Goal: Task Accomplishment & Management: Manage account settings

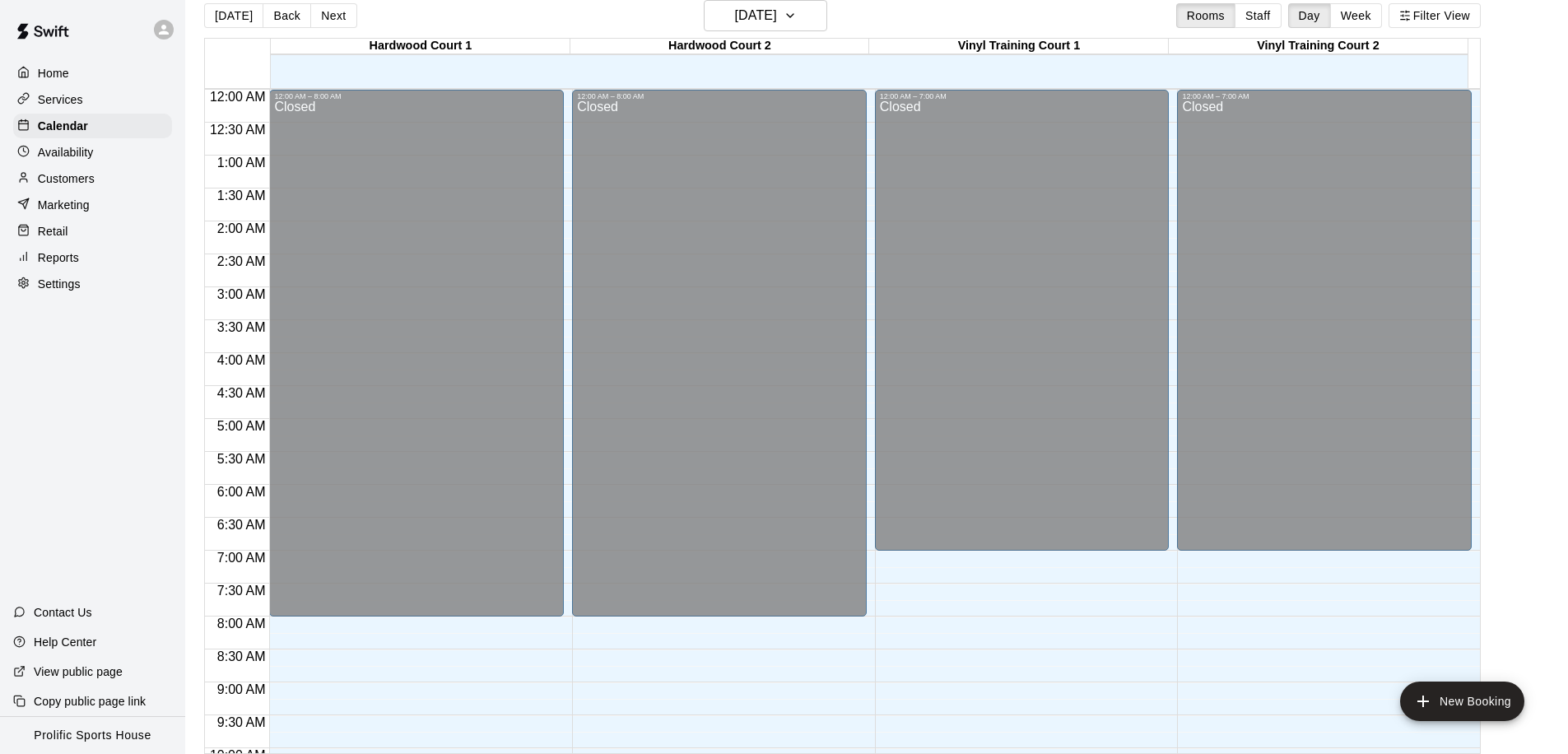
scroll to position [917, 0]
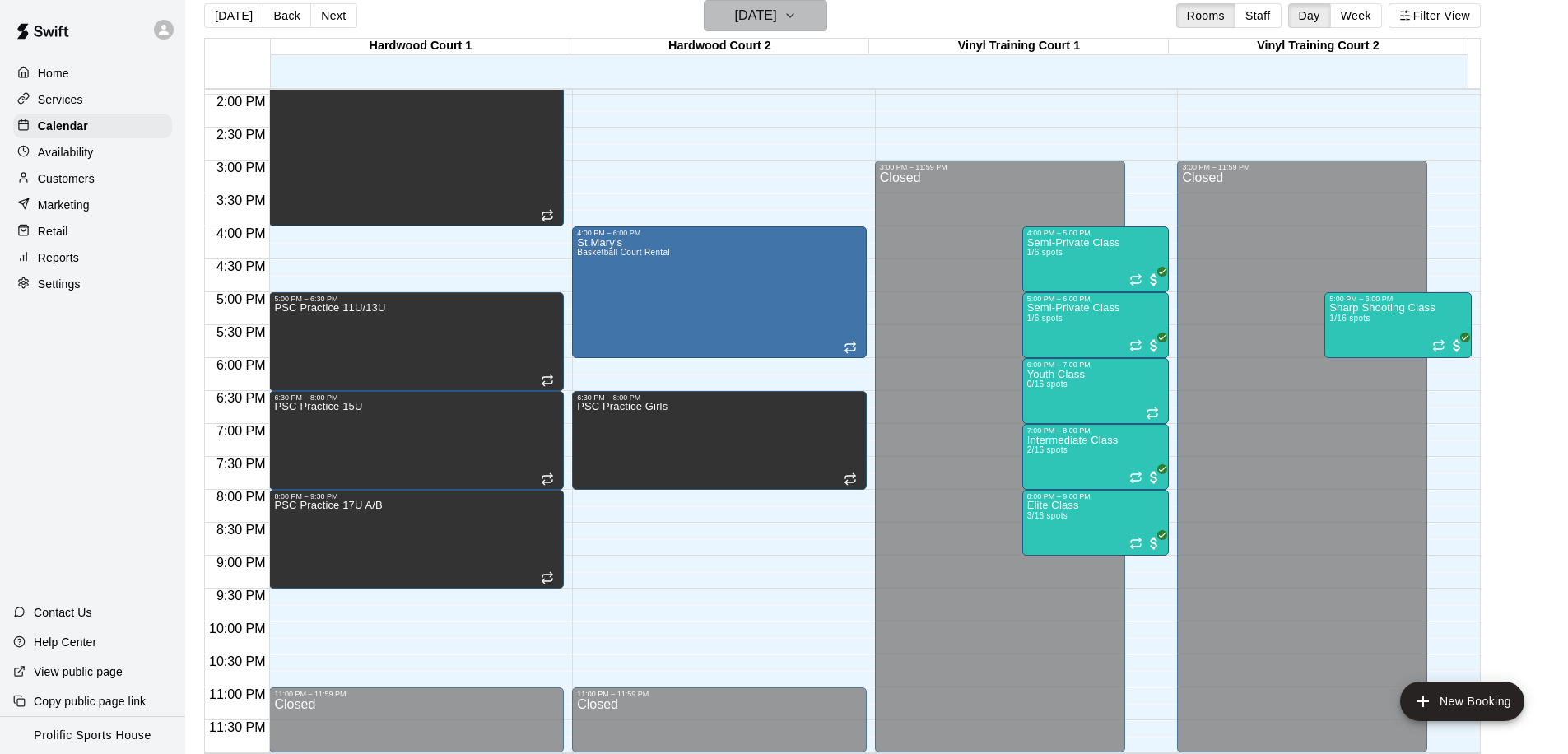
click at [744, 19] on h6 "[DATE]" at bounding box center [755, 15] width 42 height 23
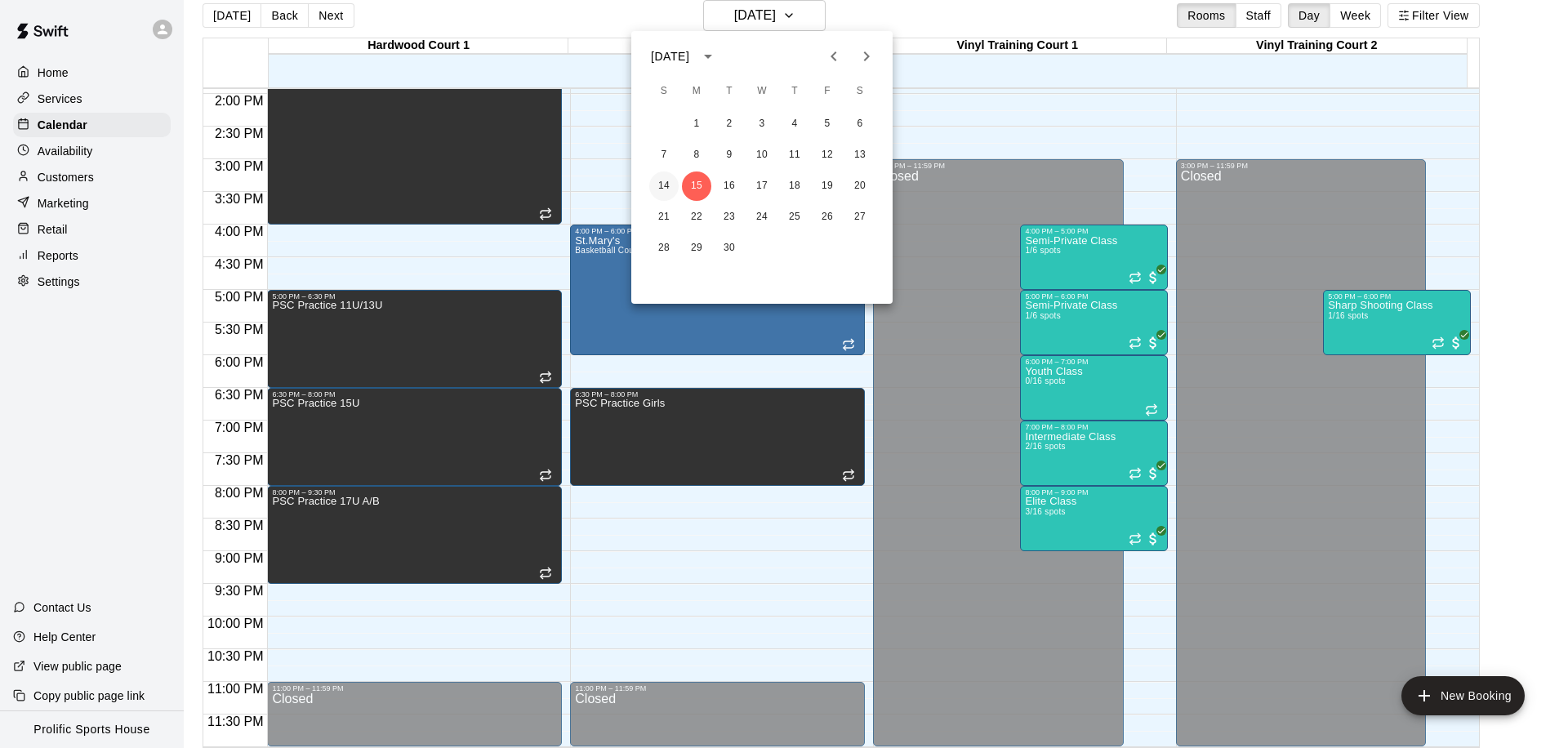
click at [656, 183] on button "14" at bounding box center [664, 186] width 30 height 30
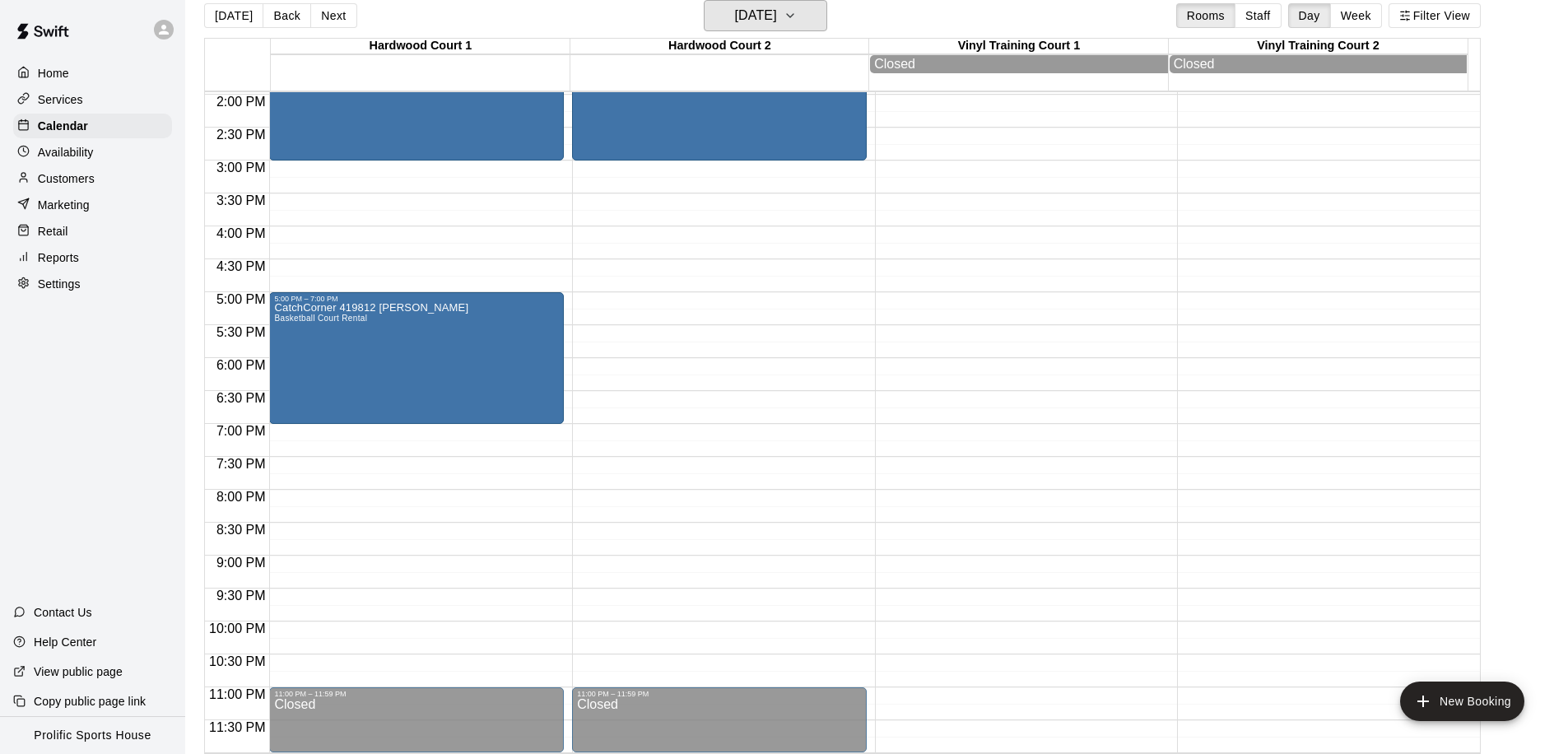
scroll to position [412, 0]
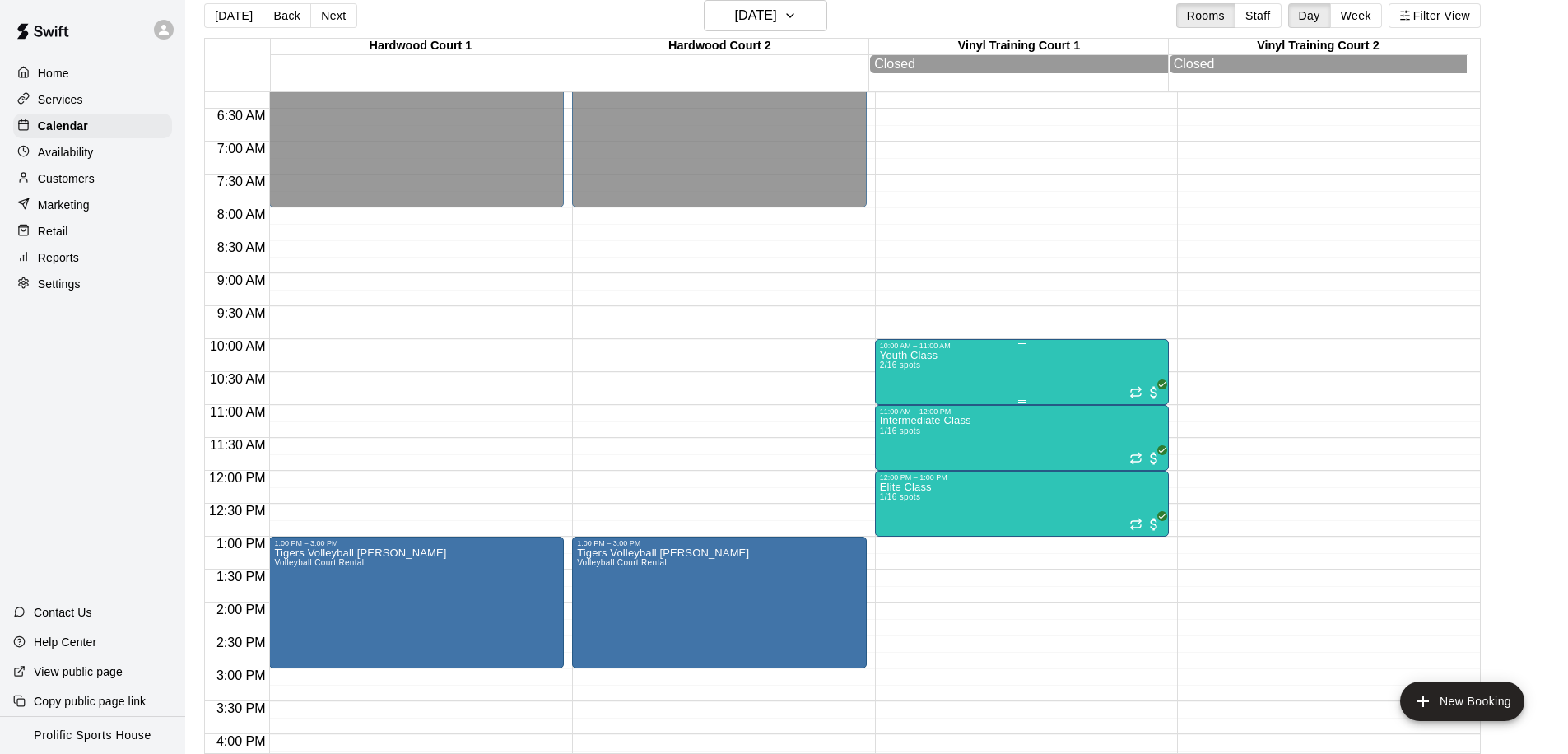
click at [921, 372] on div "Youth Class 2/16 spots" at bounding box center [909, 727] width 58 height 754
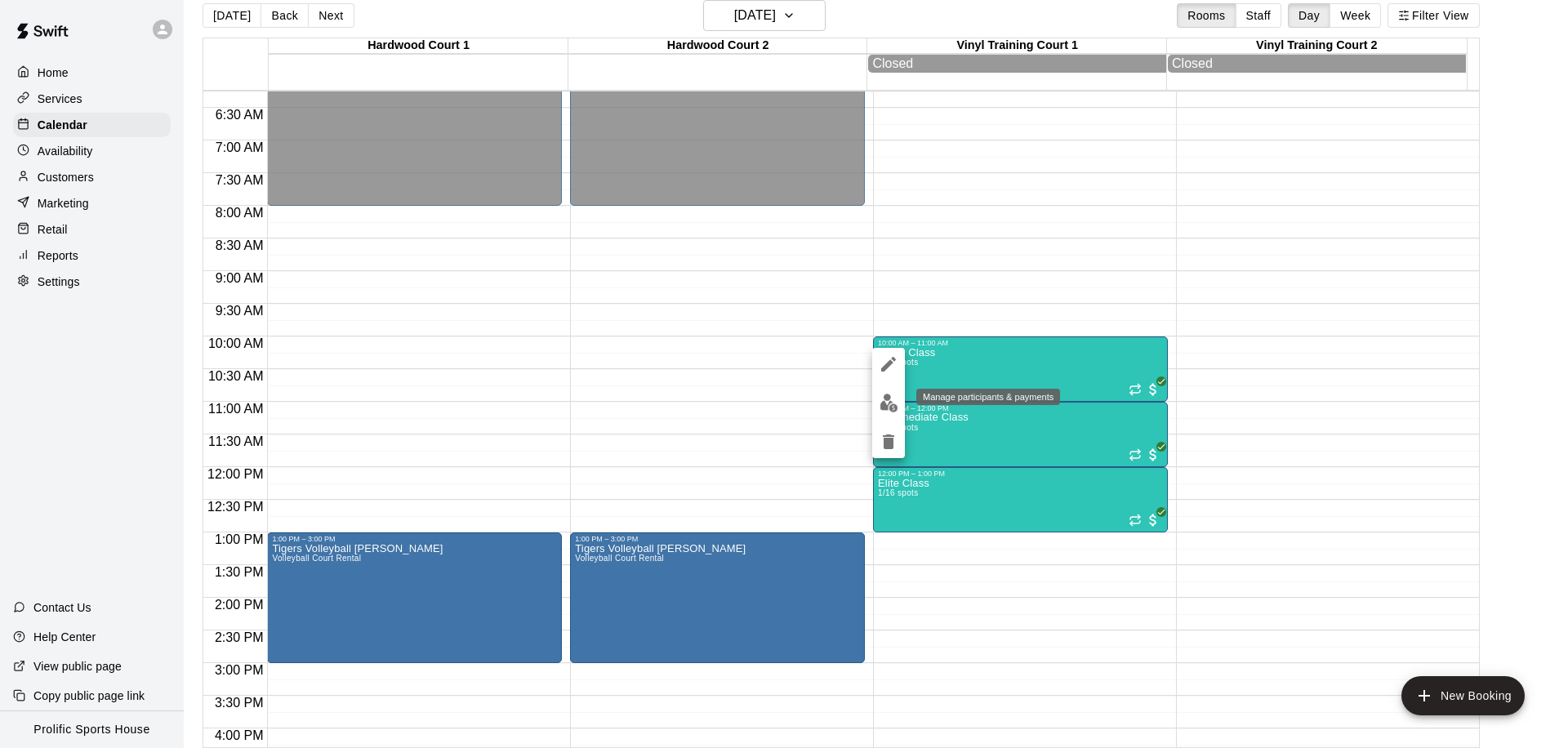
click at [881, 404] on img "edit" at bounding box center [889, 403] width 19 height 19
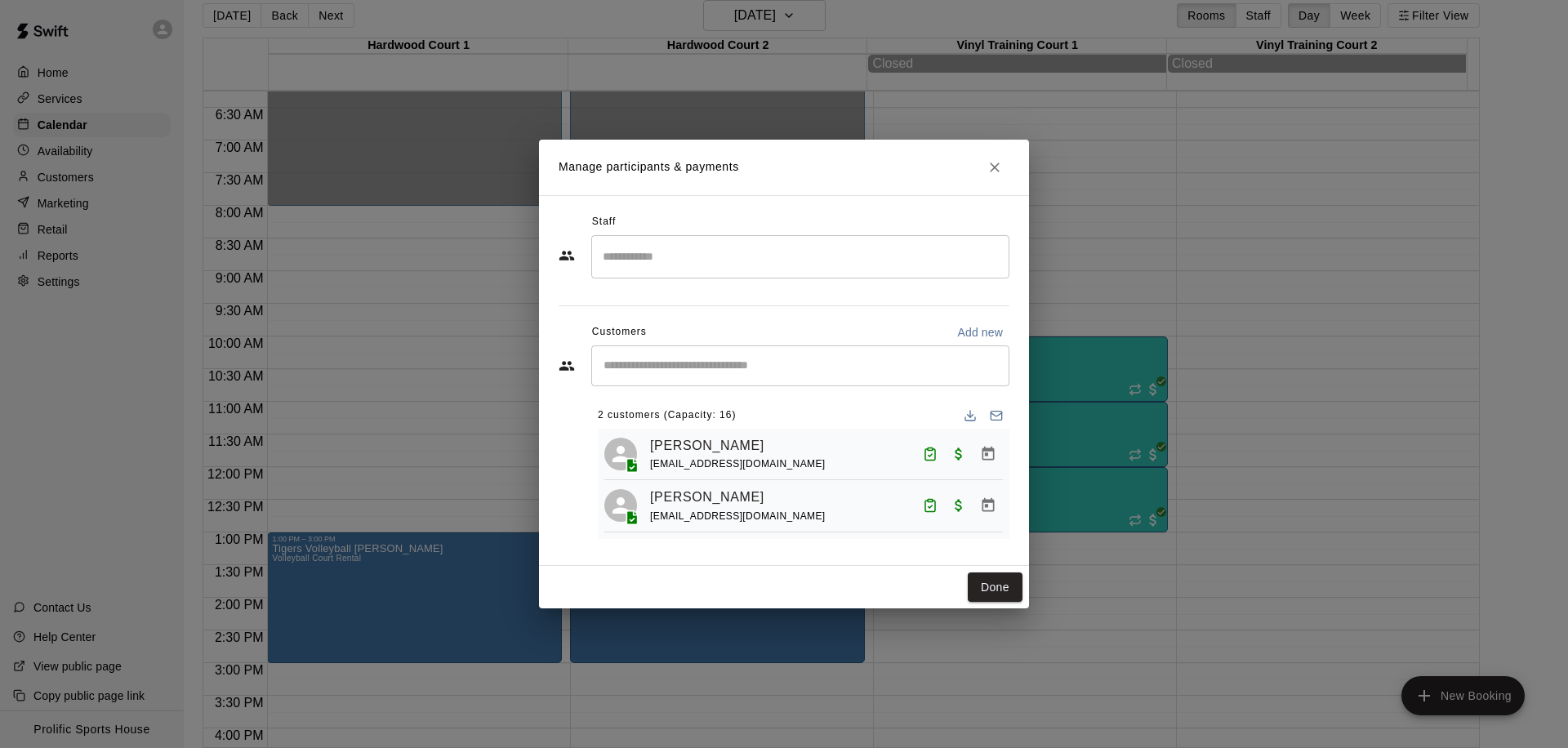
click at [269, 241] on div "Manage participants & payments Staff ​ Customers Add new ​ 2 customers (Capacit…" at bounding box center [784, 374] width 1568 height 748
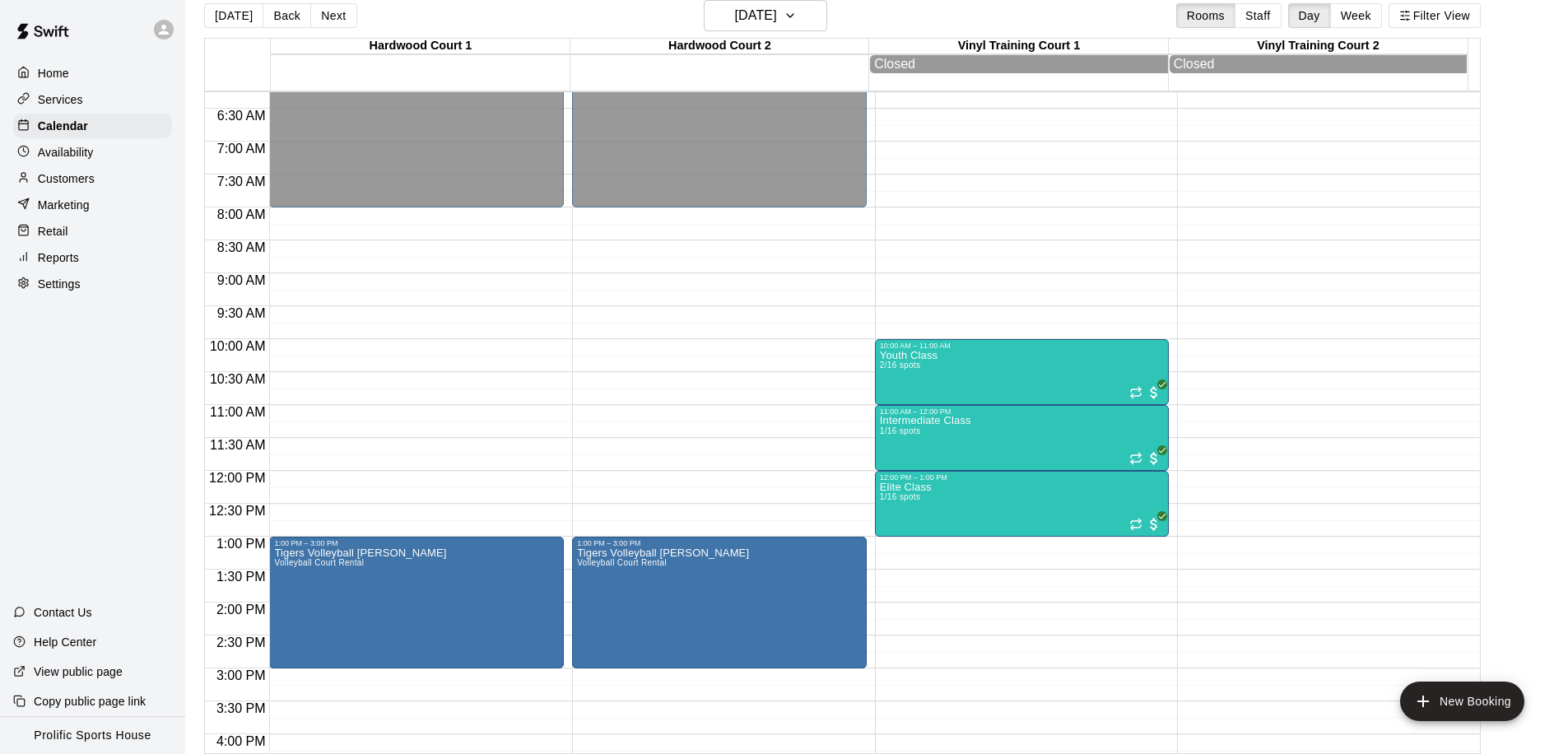
click at [100, 174] on div "Customers" at bounding box center [92, 178] width 159 height 25
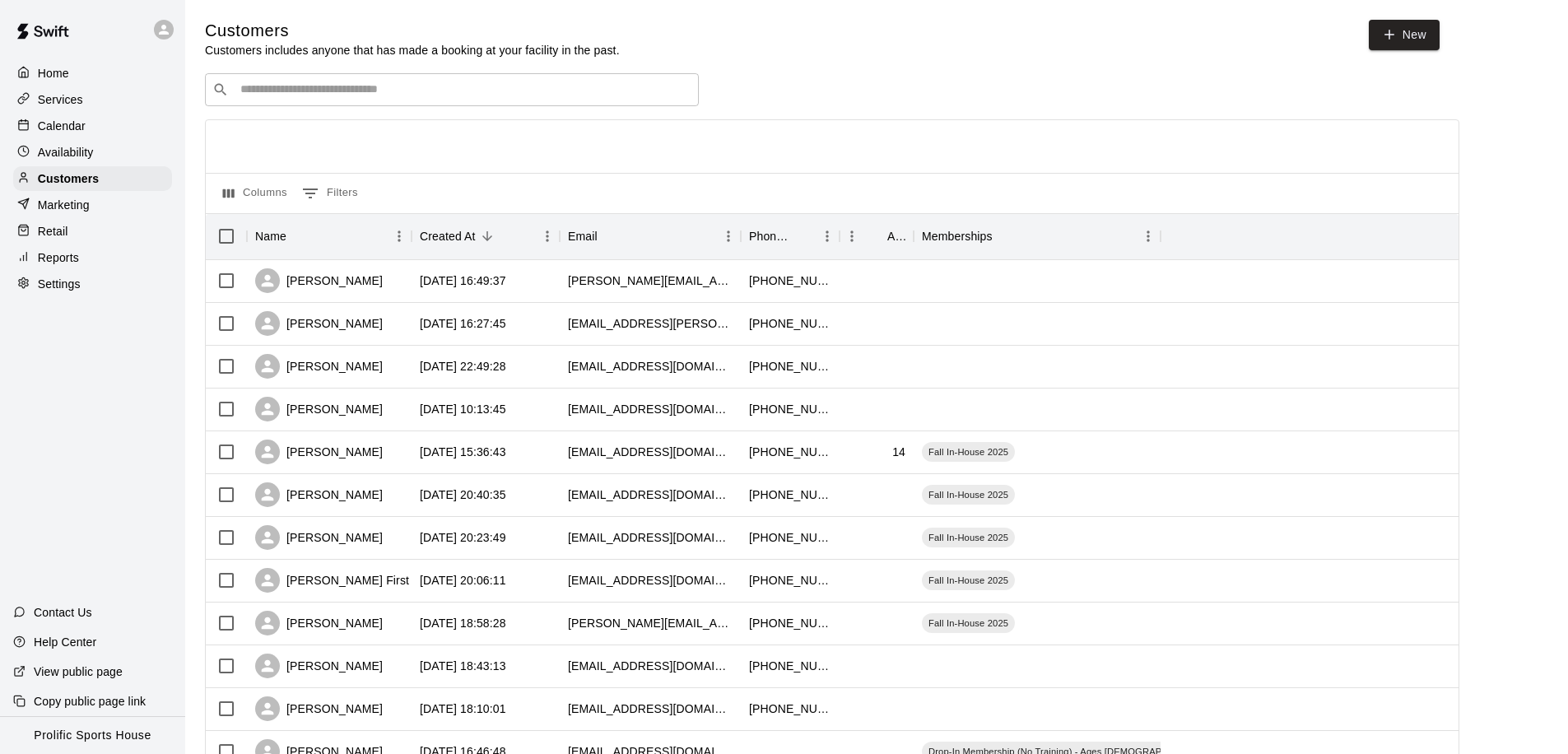
click at [401, 91] on input "Search customers by name or email" at bounding box center [464, 89] width 456 height 16
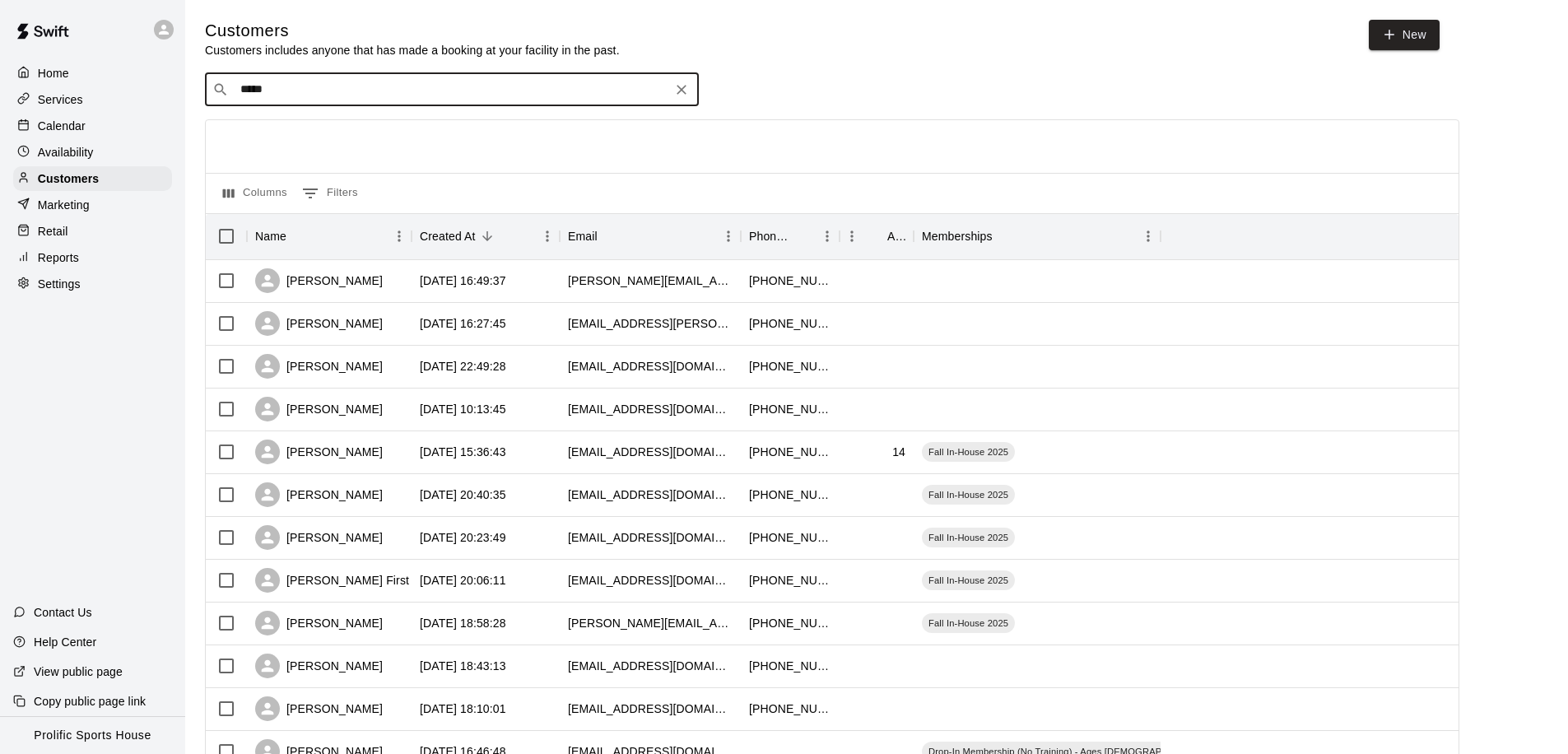
type input "******"
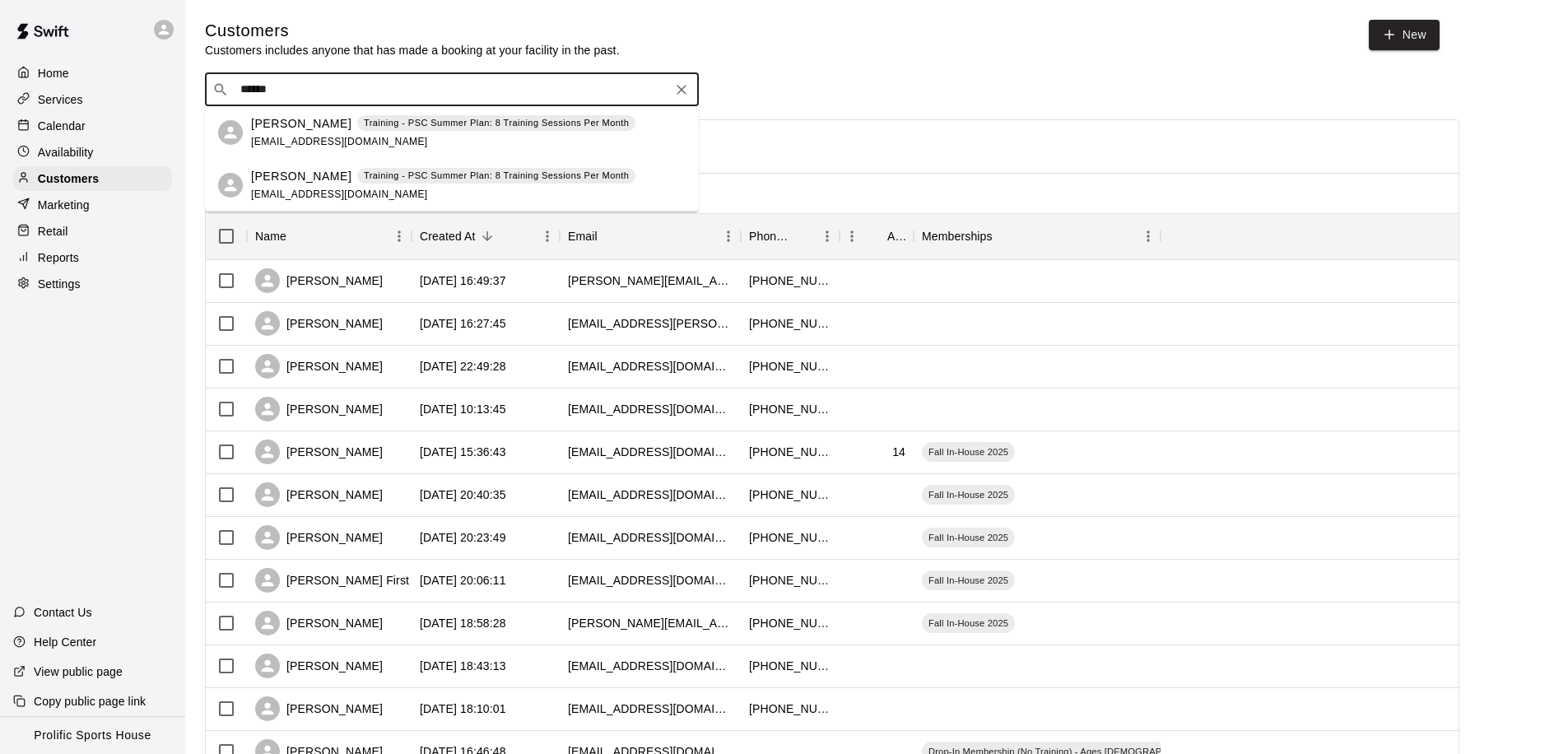
click at [322, 180] on p "[PERSON_NAME]" at bounding box center [301, 176] width 100 height 17
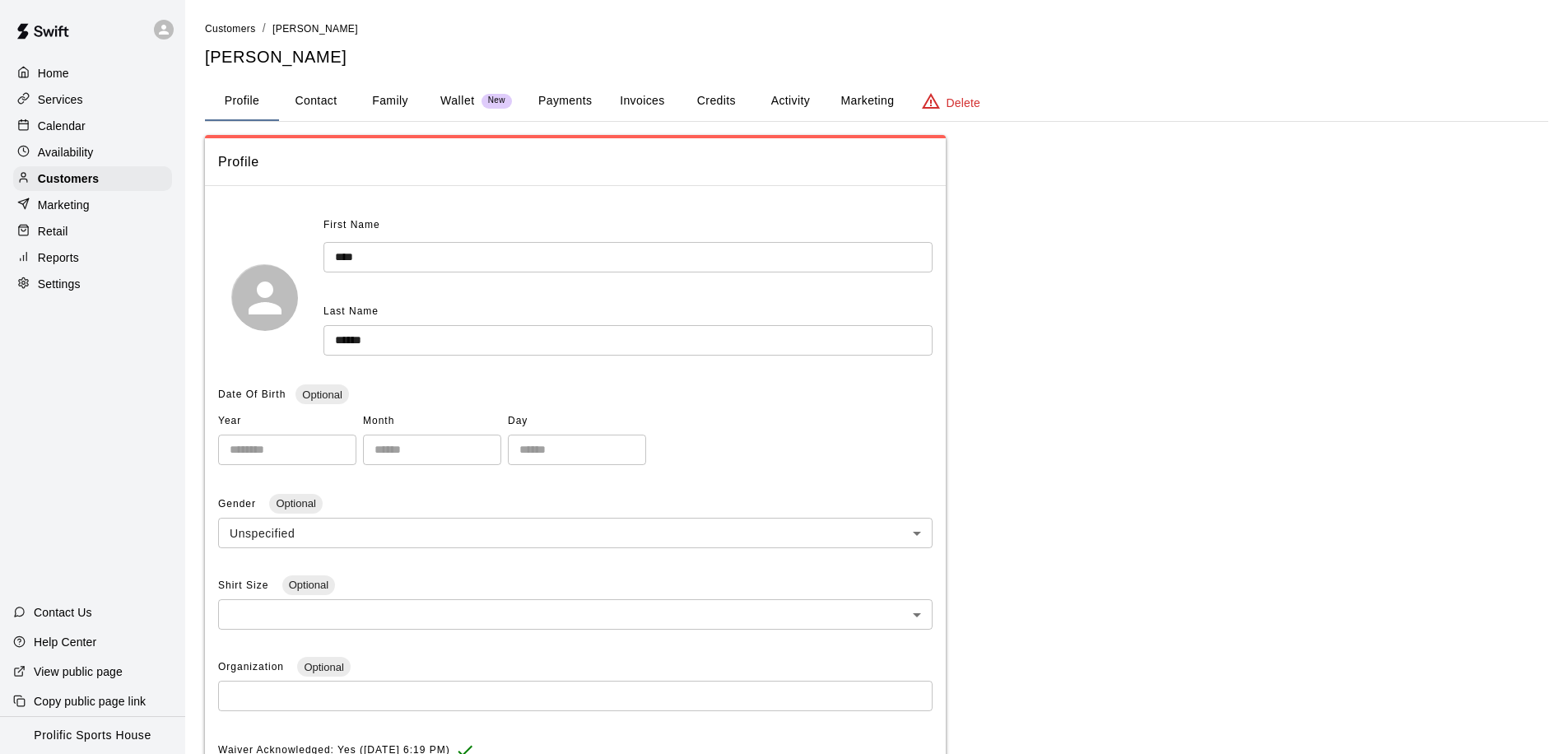
click at [88, 102] on div "Services" at bounding box center [92, 100] width 159 height 25
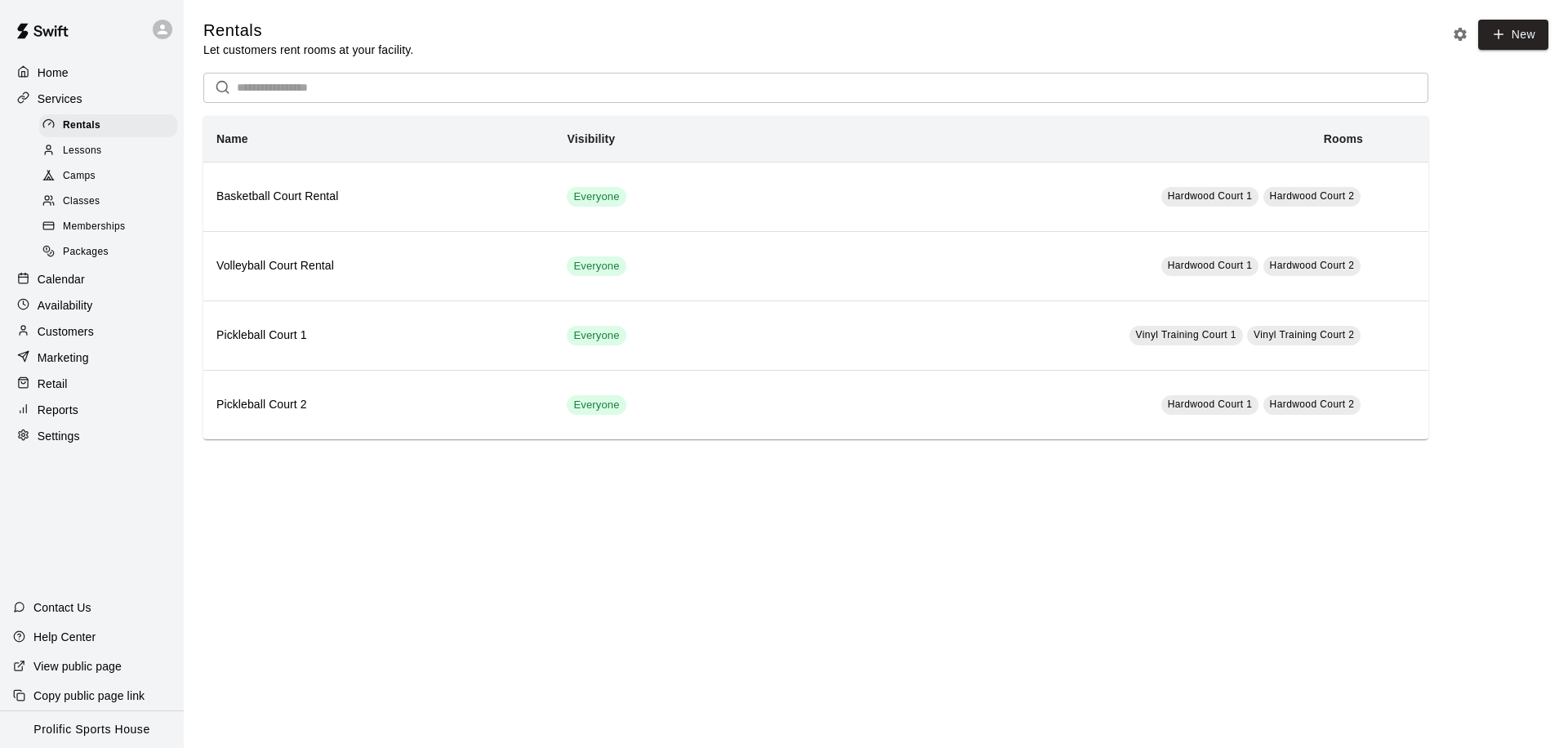
click at [93, 225] on span "Memberships" at bounding box center [94, 226] width 62 height 16
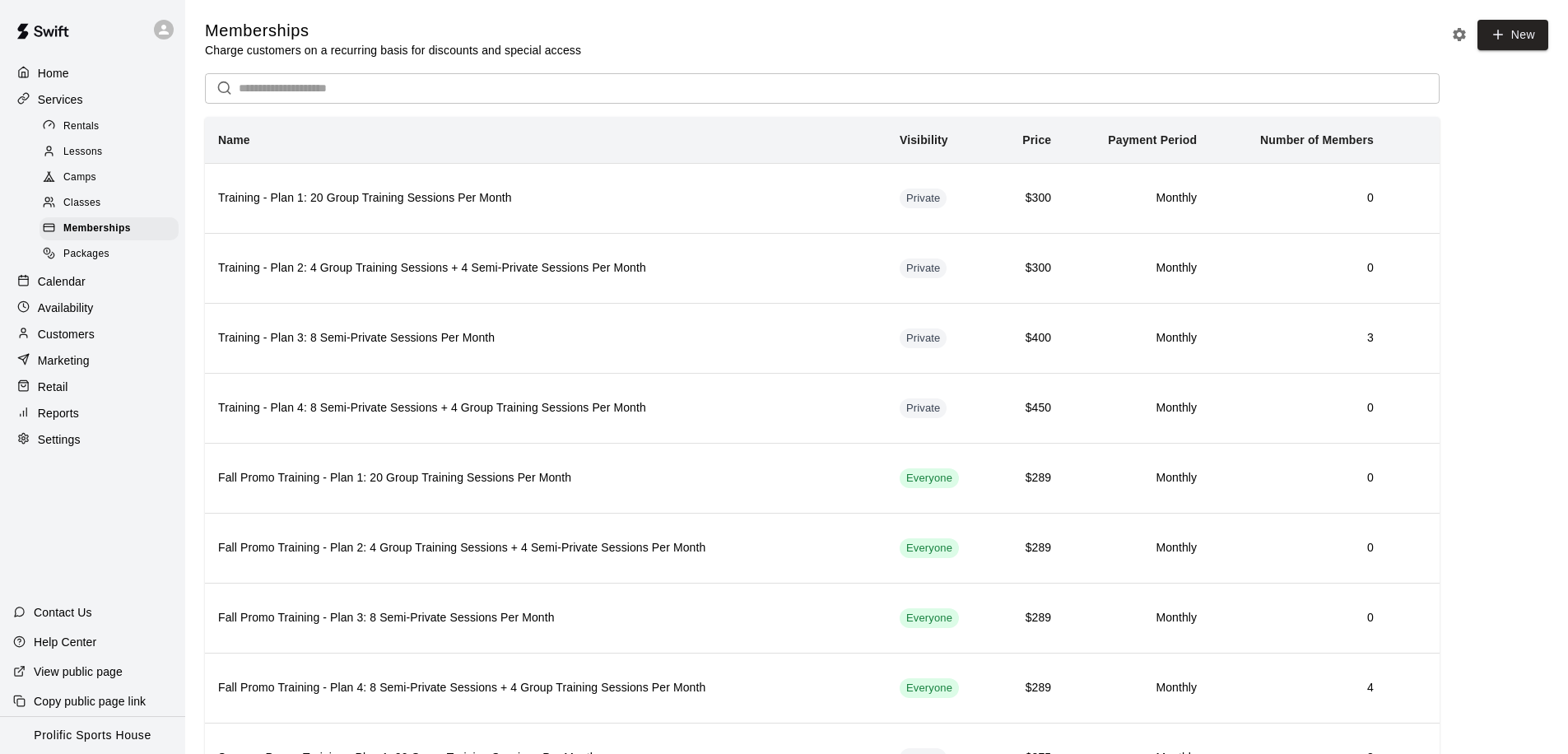
click at [306, 93] on input "text" at bounding box center [839, 89] width 1200 height 31
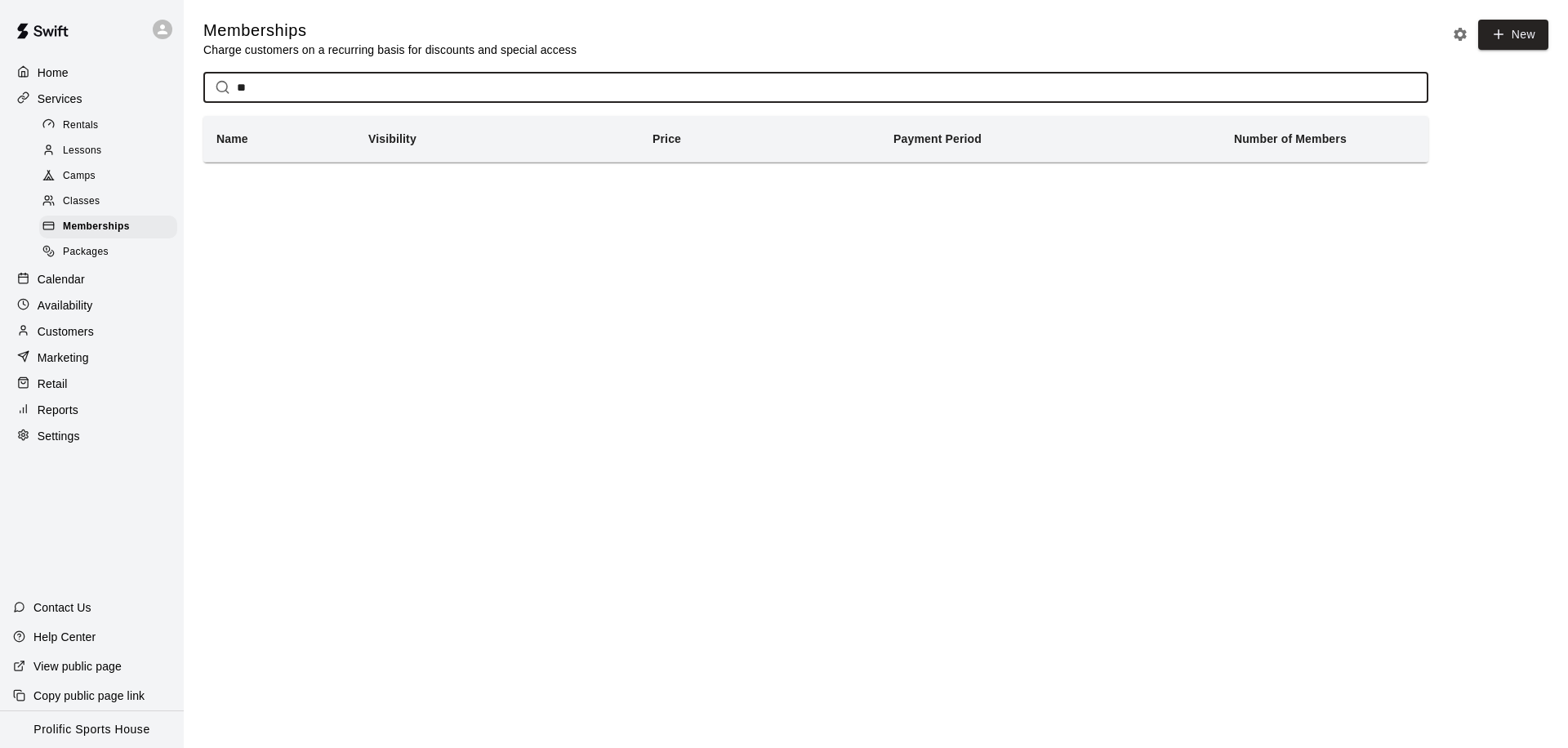
type input "*"
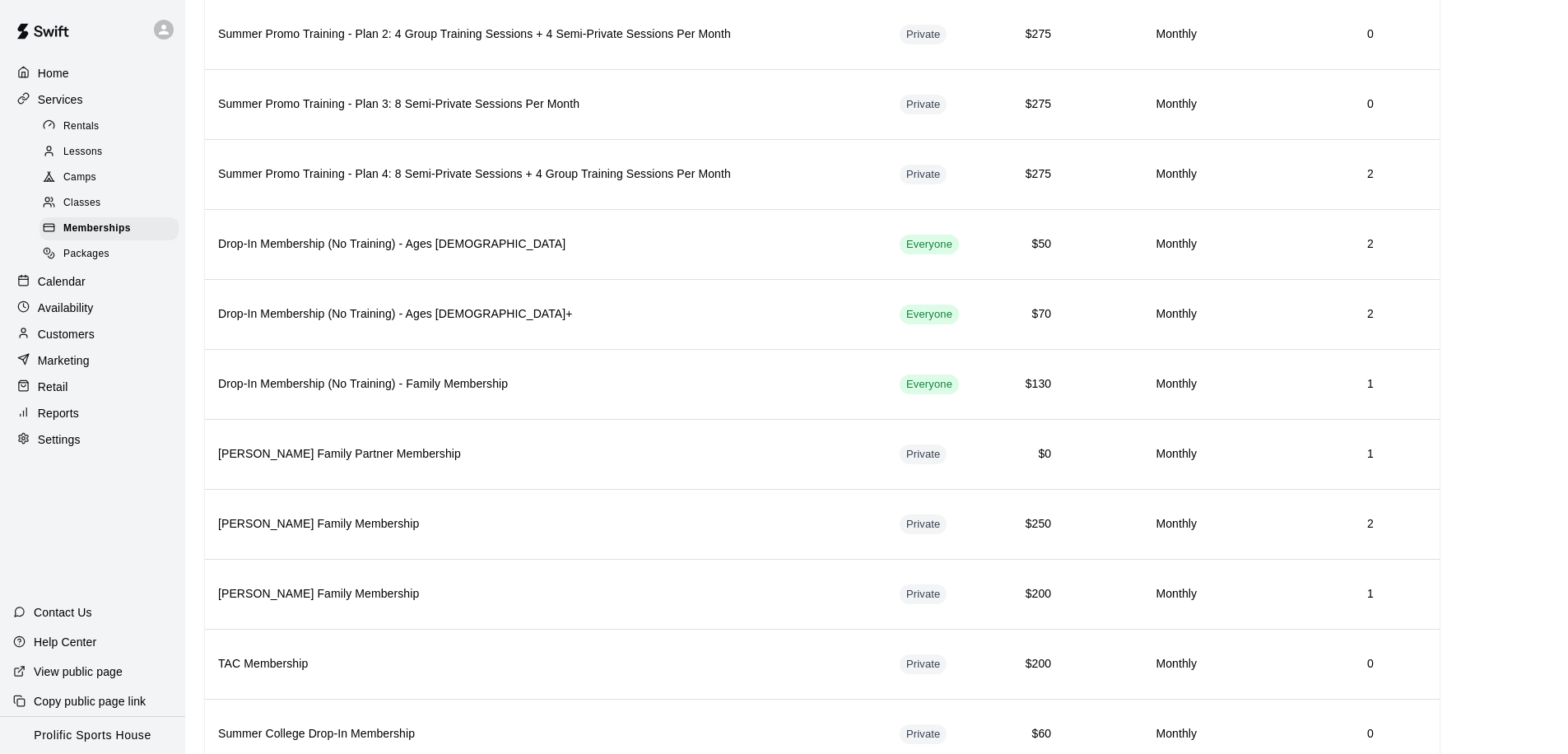
scroll to position [995, 0]
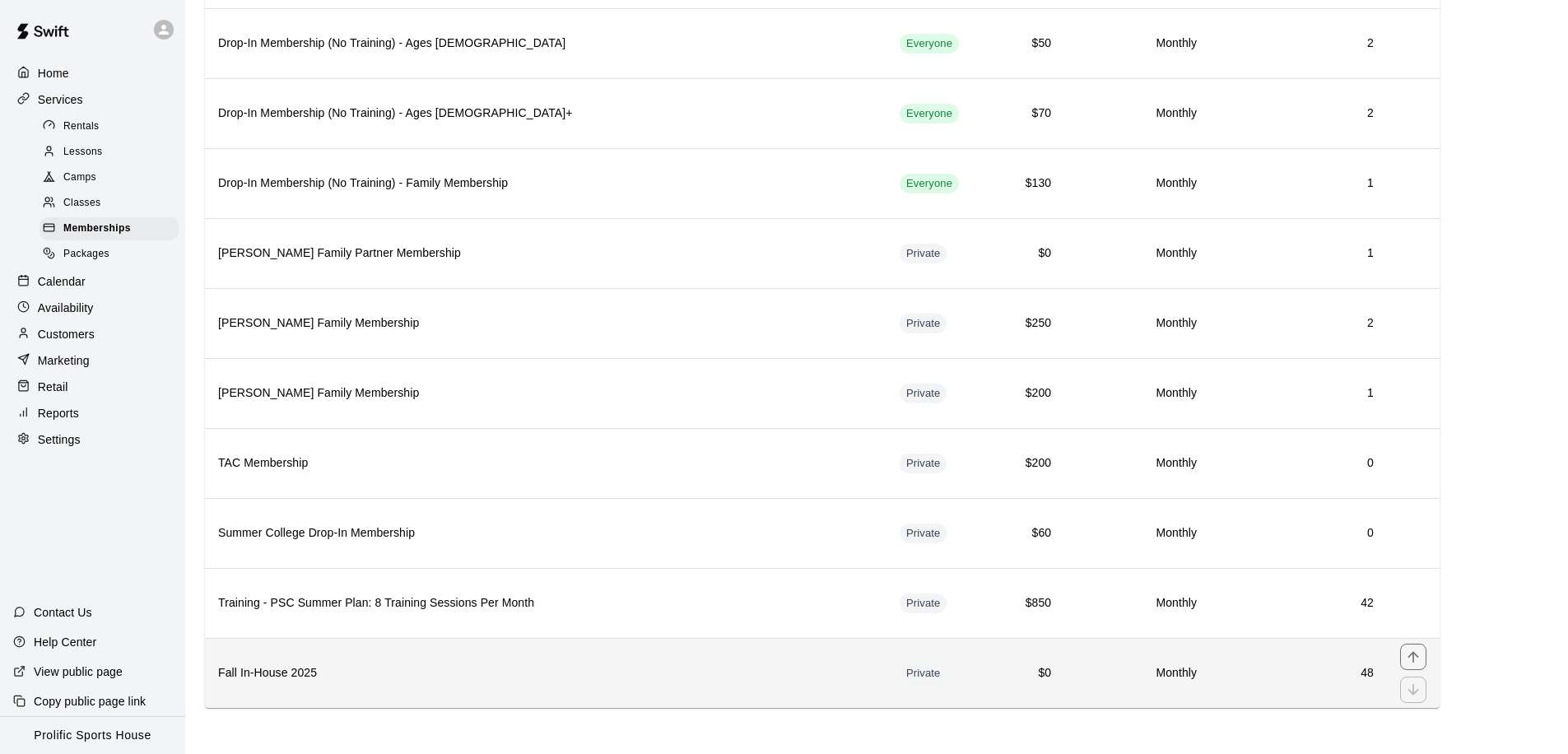
click at [316, 669] on h6 "Fall In-House 2025" at bounding box center [545, 673] width 655 height 18
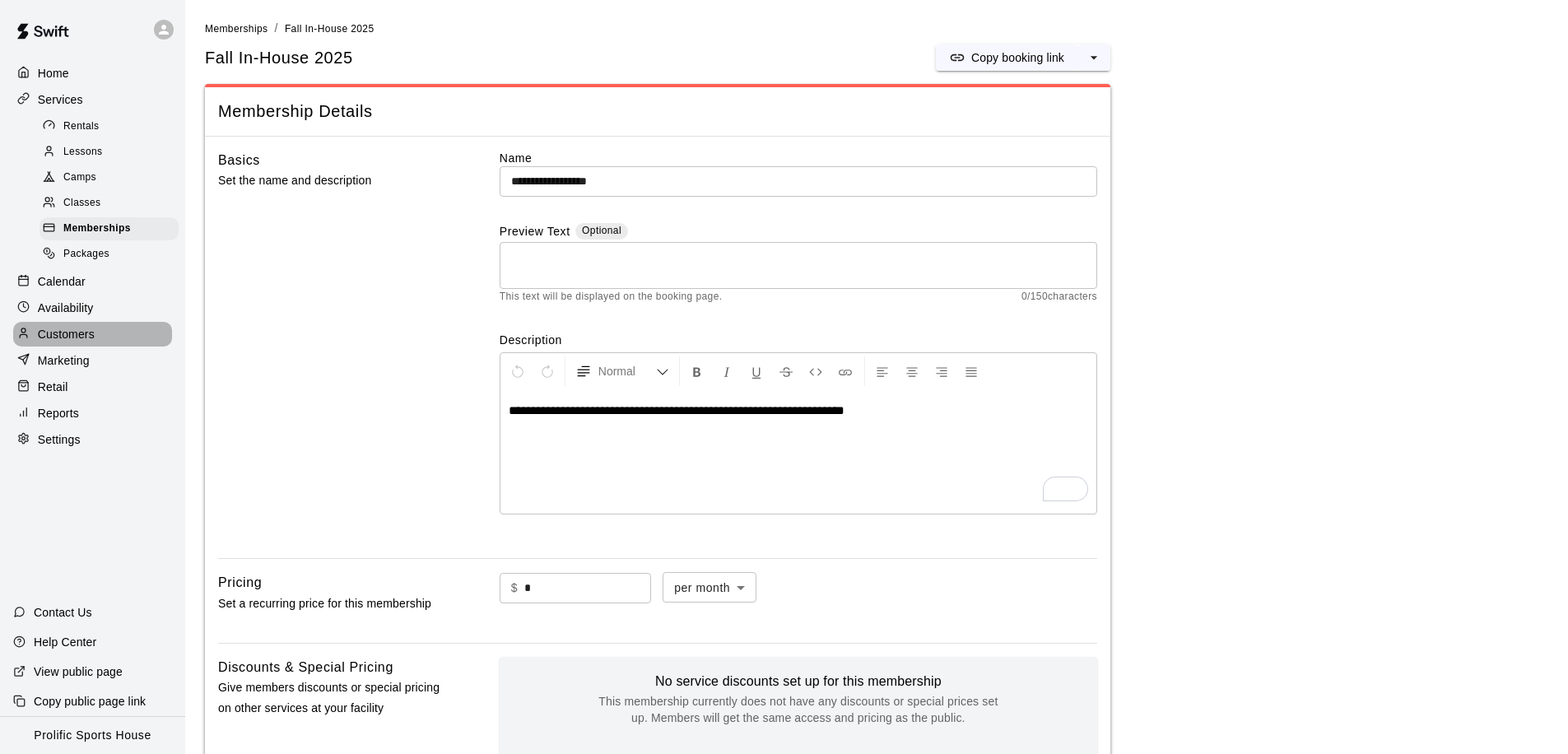
click at [85, 336] on p "Customers" at bounding box center [66, 334] width 57 height 16
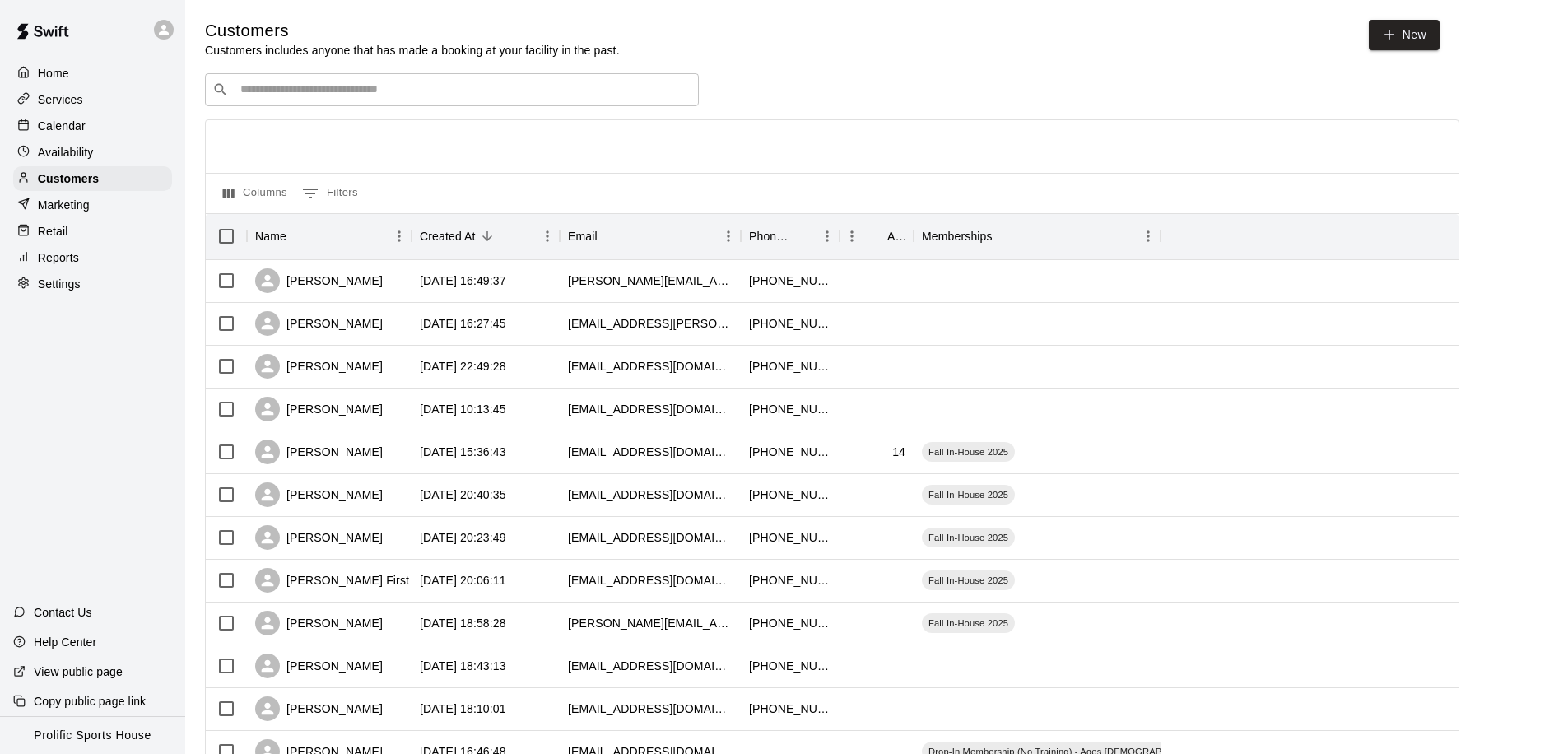
click at [473, 94] on input "Search customers by name or email" at bounding box center [464, 89] width 456 height 16
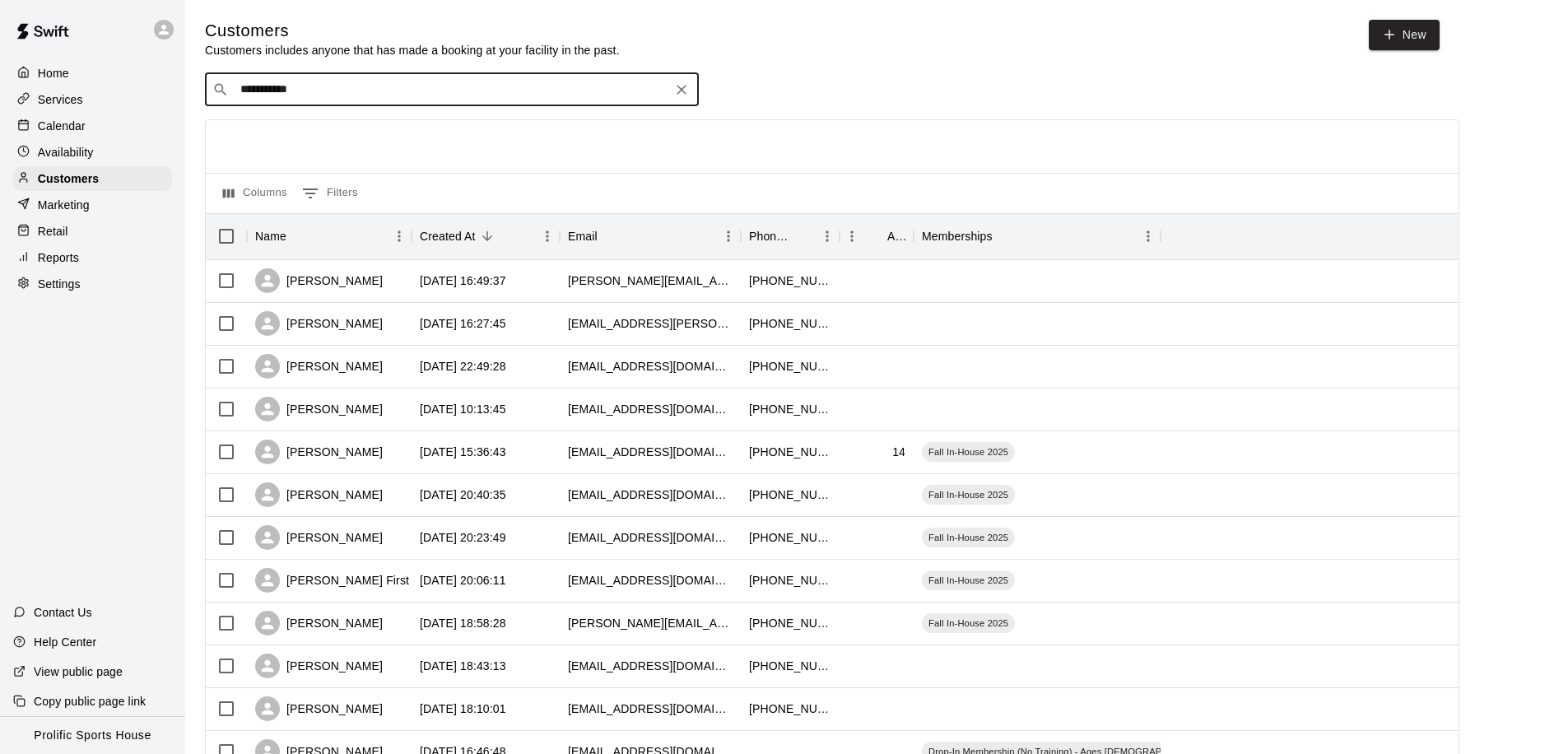
type input "**********"
click at [310, 148] on div "[PERSON_NAME] Training - PSC Summer Plan: 8 Training Sessions Per Month [EMAIL_…" at bounding box center [443, 133] width 385 height 36
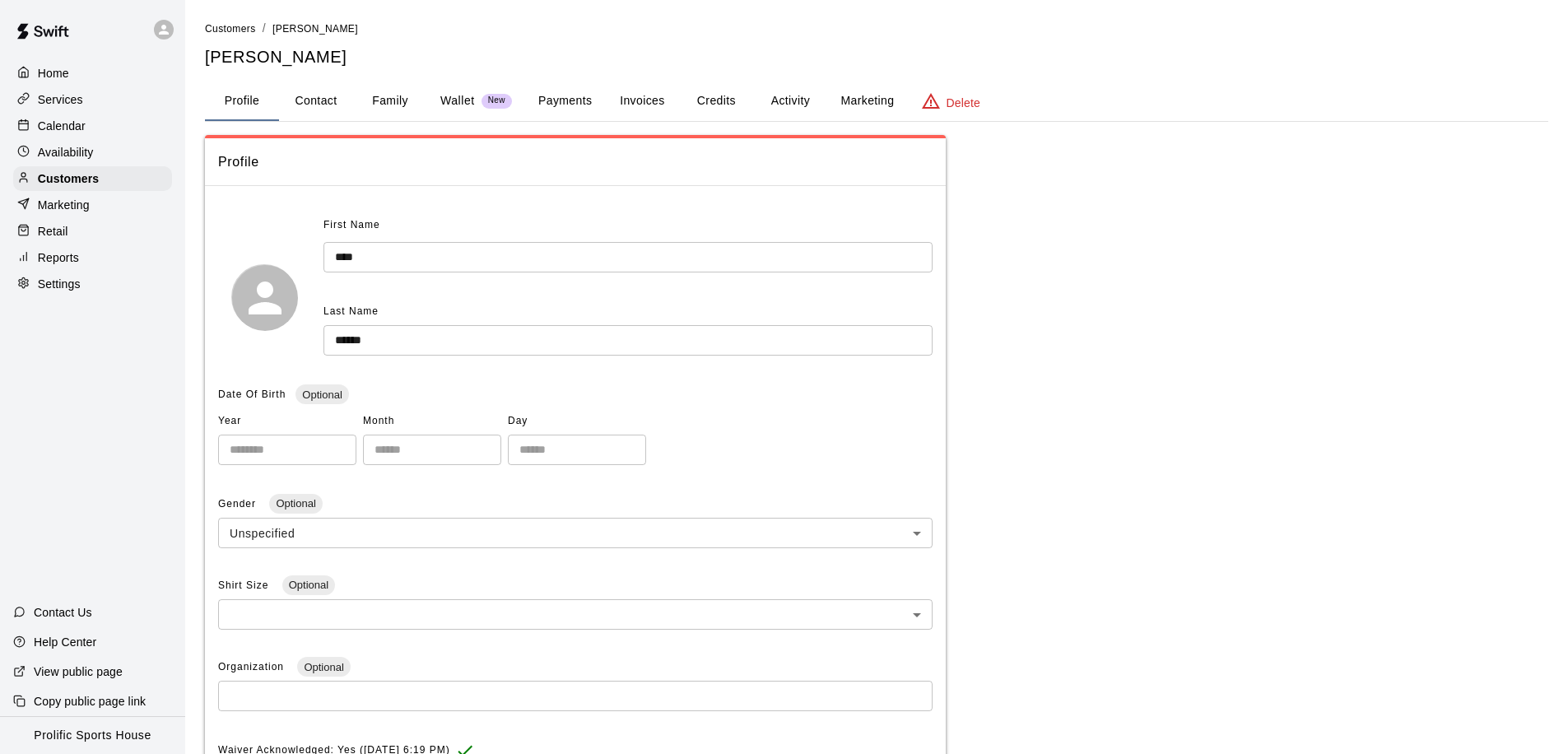
click at [788, 98] on button "Activity" at bounding box center [790, 101] width 74 height 39
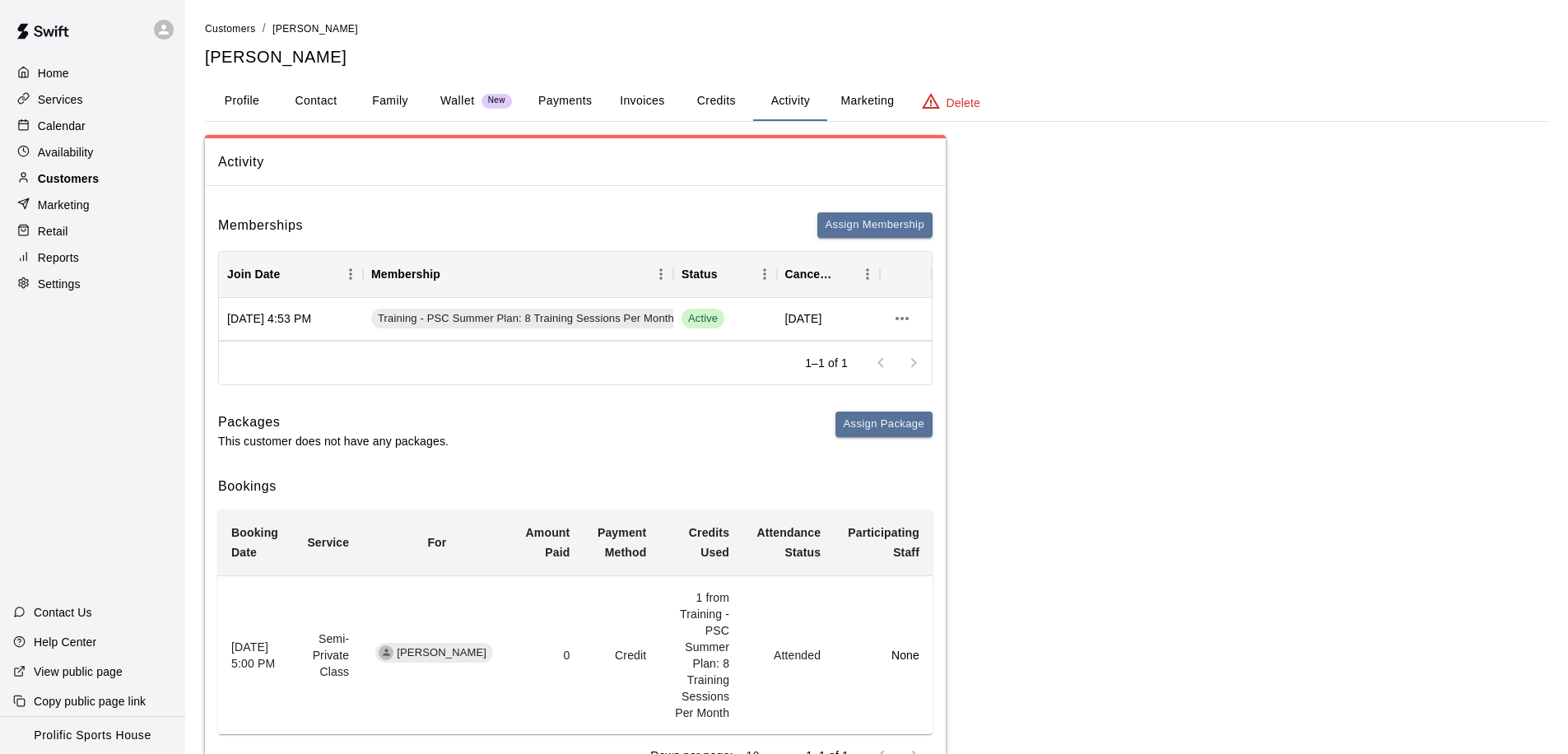
click at [122, 178] on div "Customers" at bounding box center [92, 178] width 159 height 25
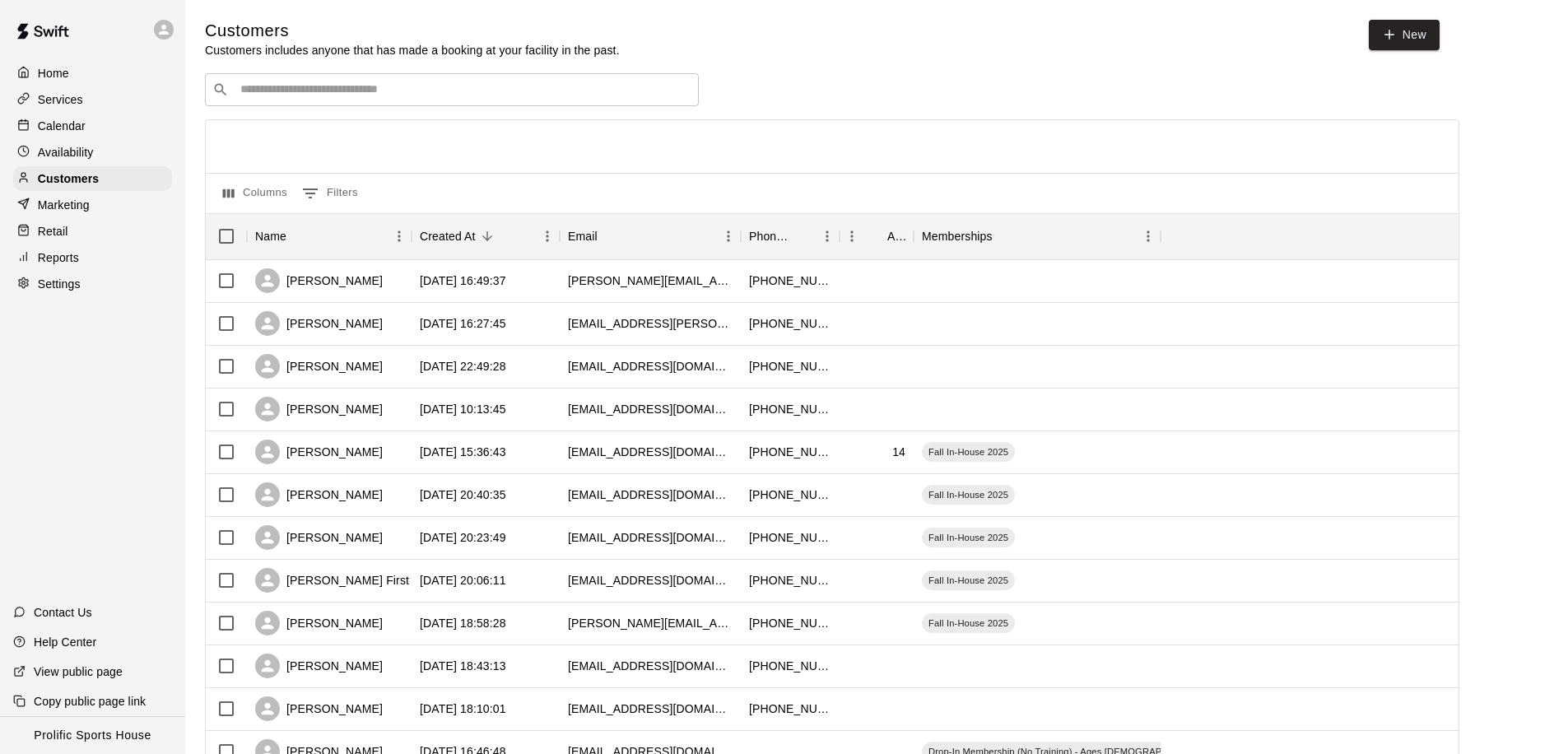
click at [296, 82] on input "Search customers by name or email" at bounding box center [464, 89] width 456 height 16
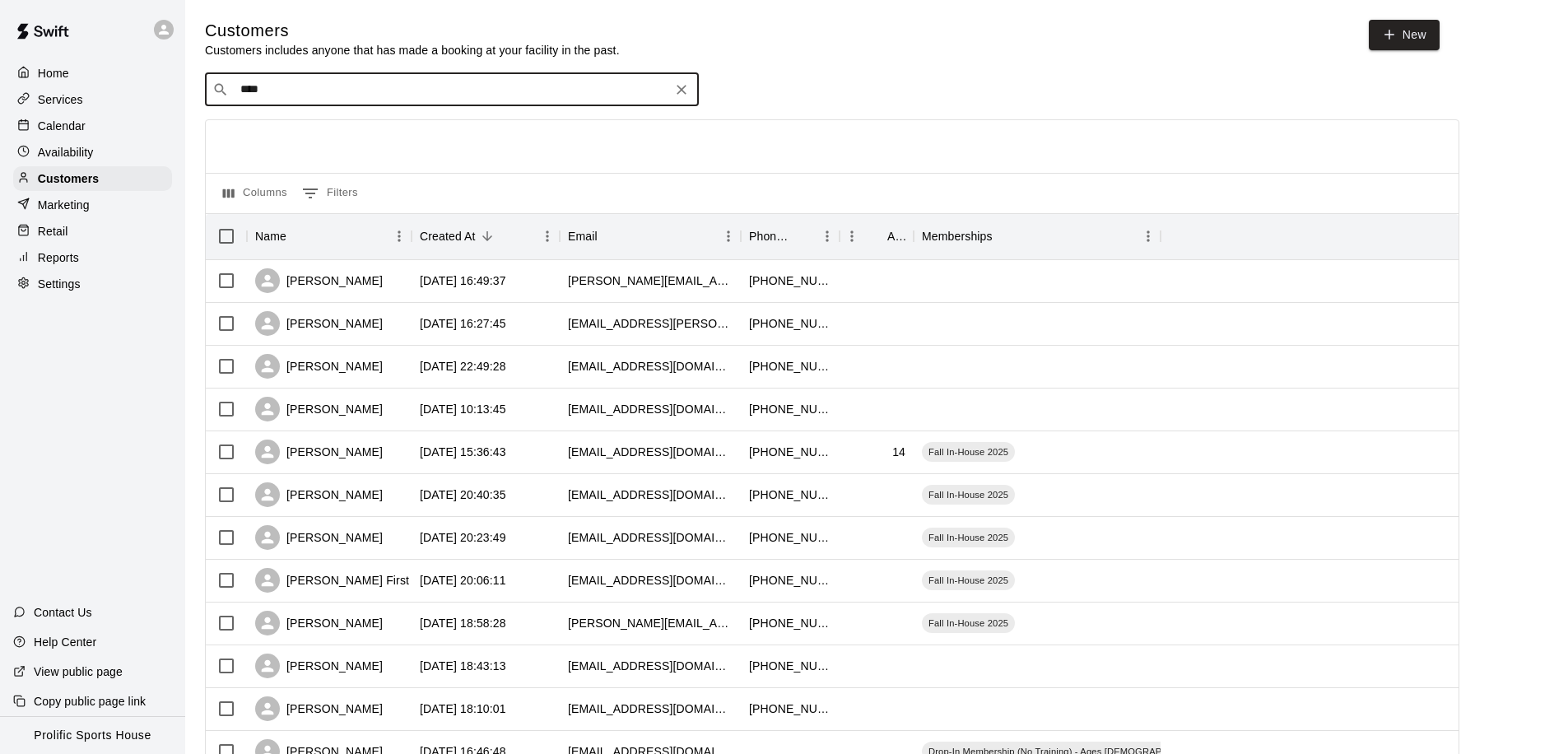
type input "*****"
click at [270, 115] on p "[PERSON_NAME]" at bounding box center [301, 123] width 100 height 17
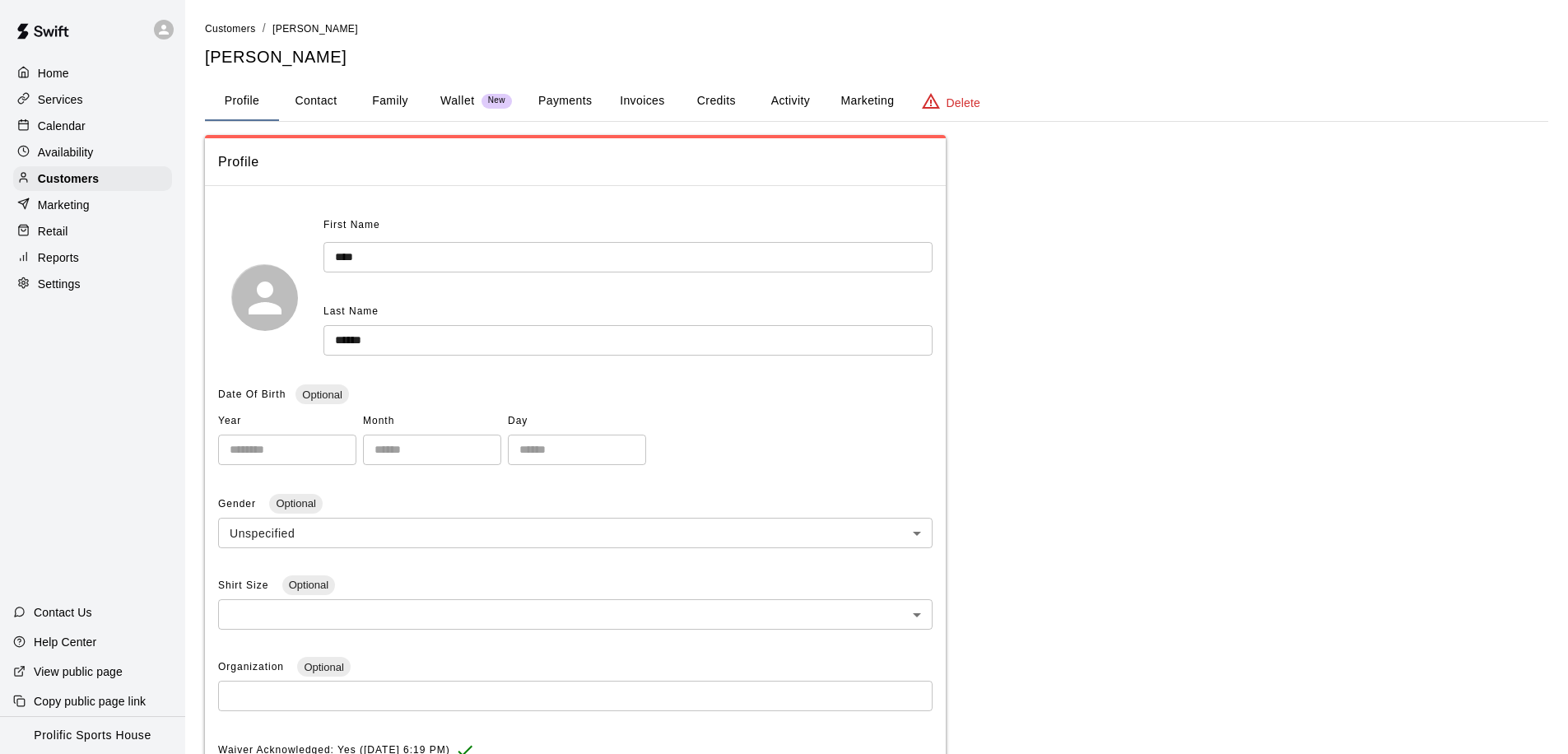
click at [396, 101] on button "Family" at bounding box center [390, 101] width 74 height 39
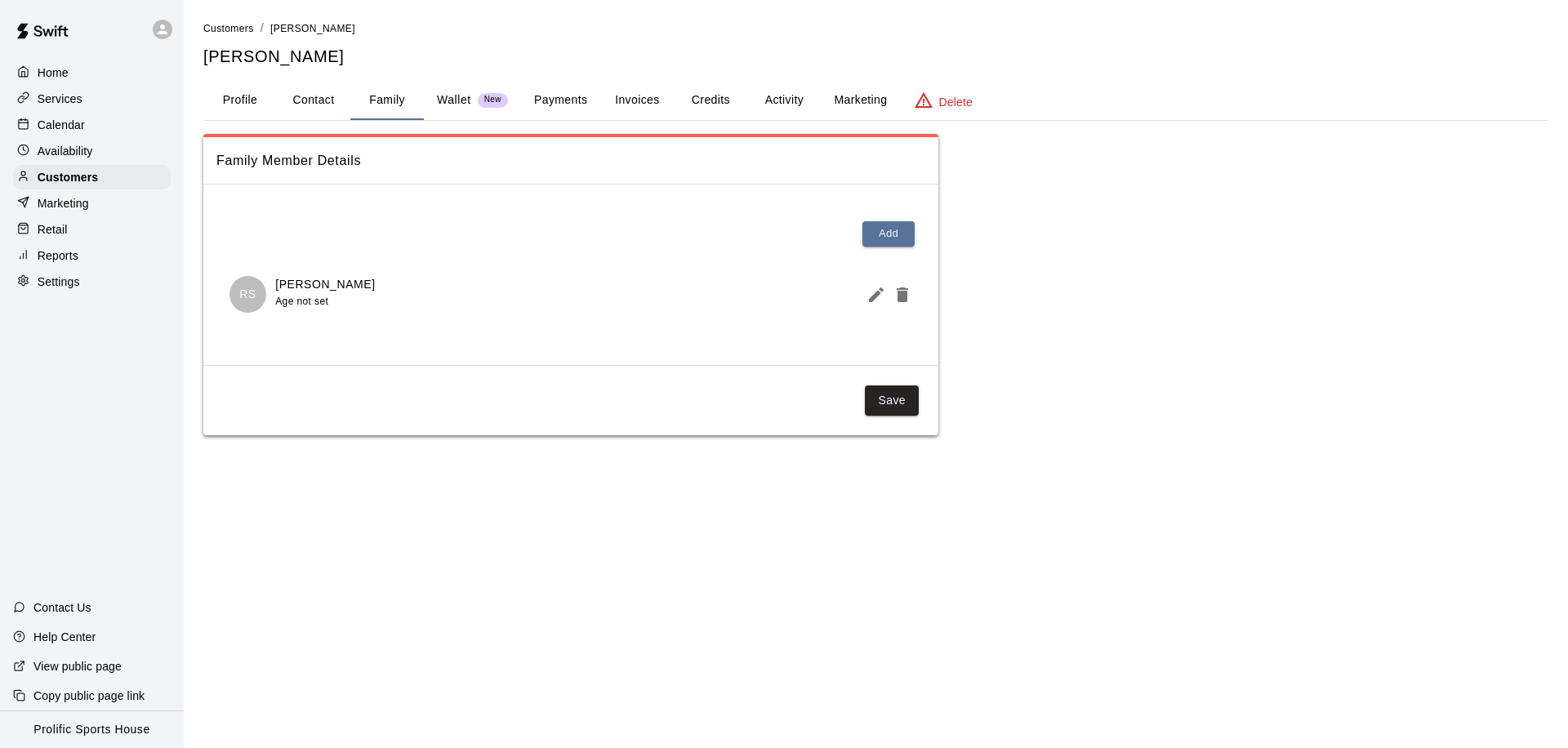
click at [264, 104] on button "Profile" at bounding box center [240, 100] width 73 height 39
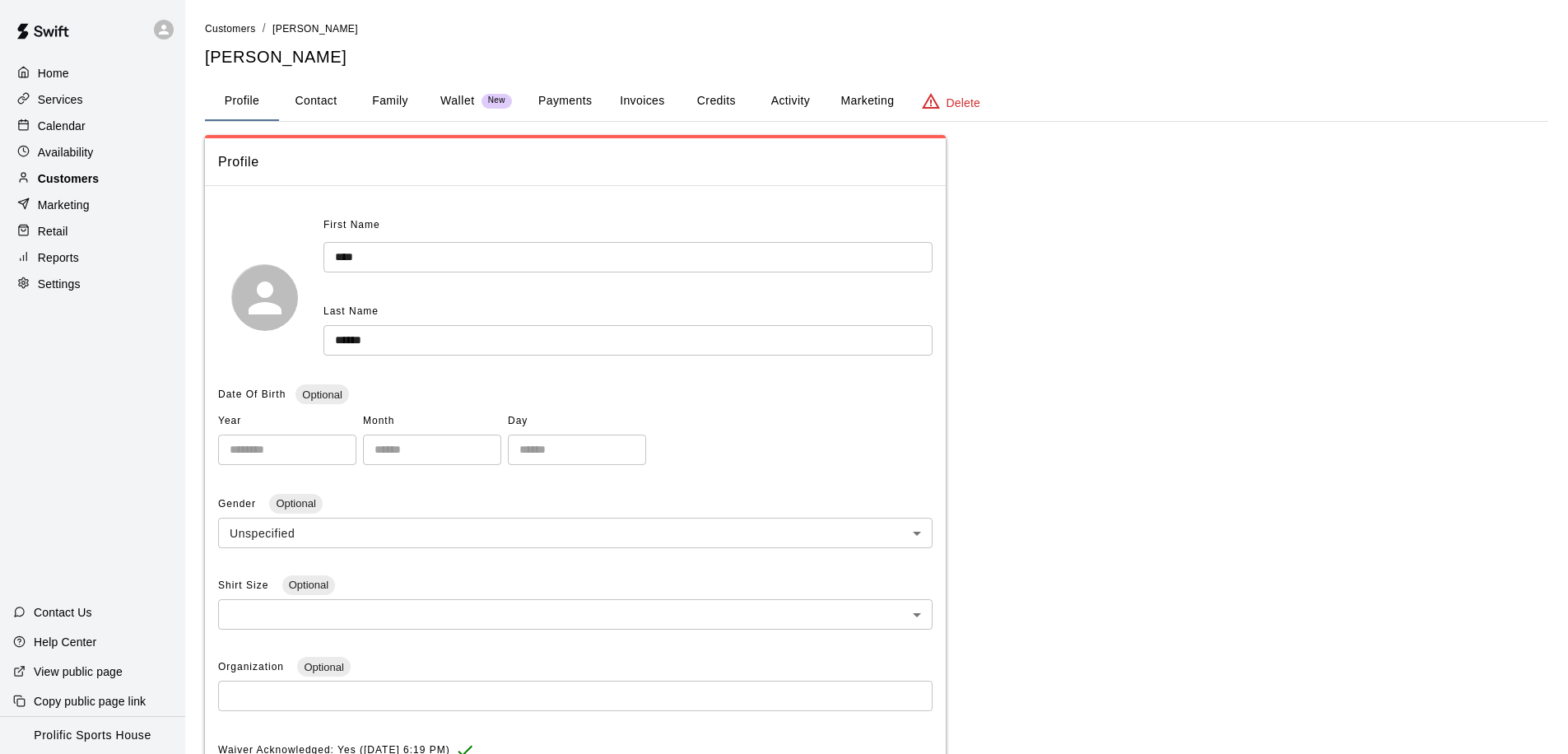
click at [111, 171] on div "Customers" at bounding box center [92, 178] width 159 height 25
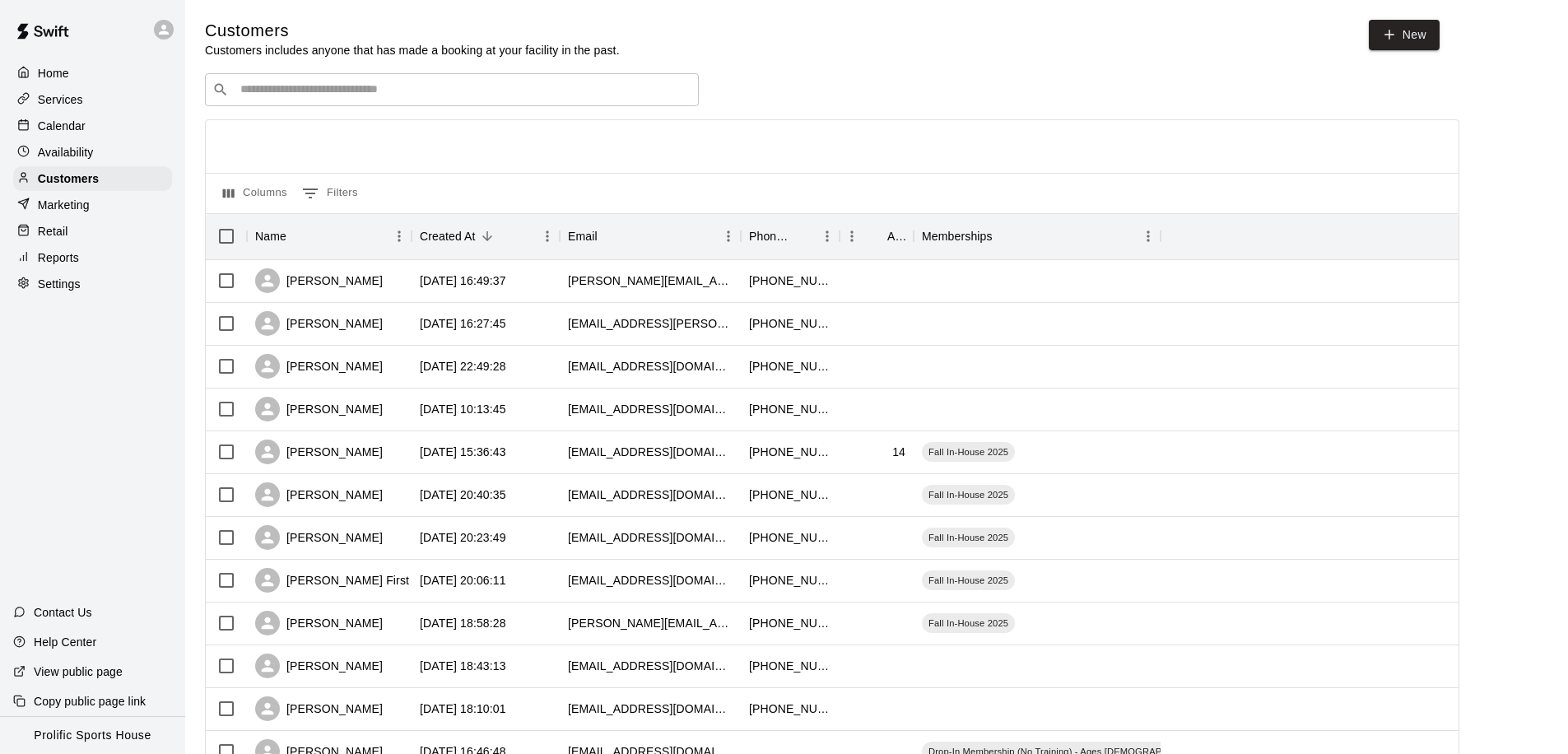
click at [273, 90] on input "Search customers by name or email" at bounding box center [464, 89] width 456 height 16
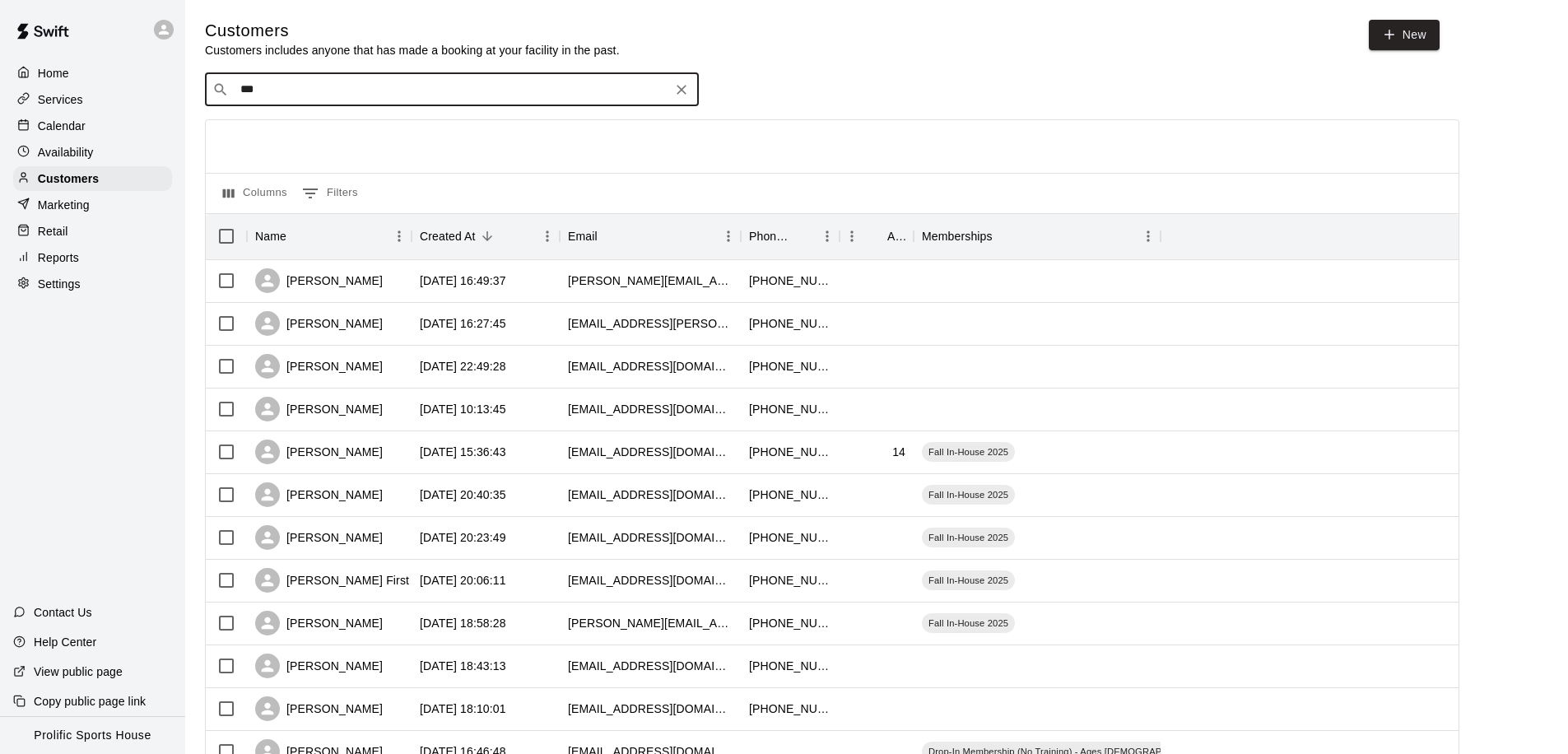
type input "****"
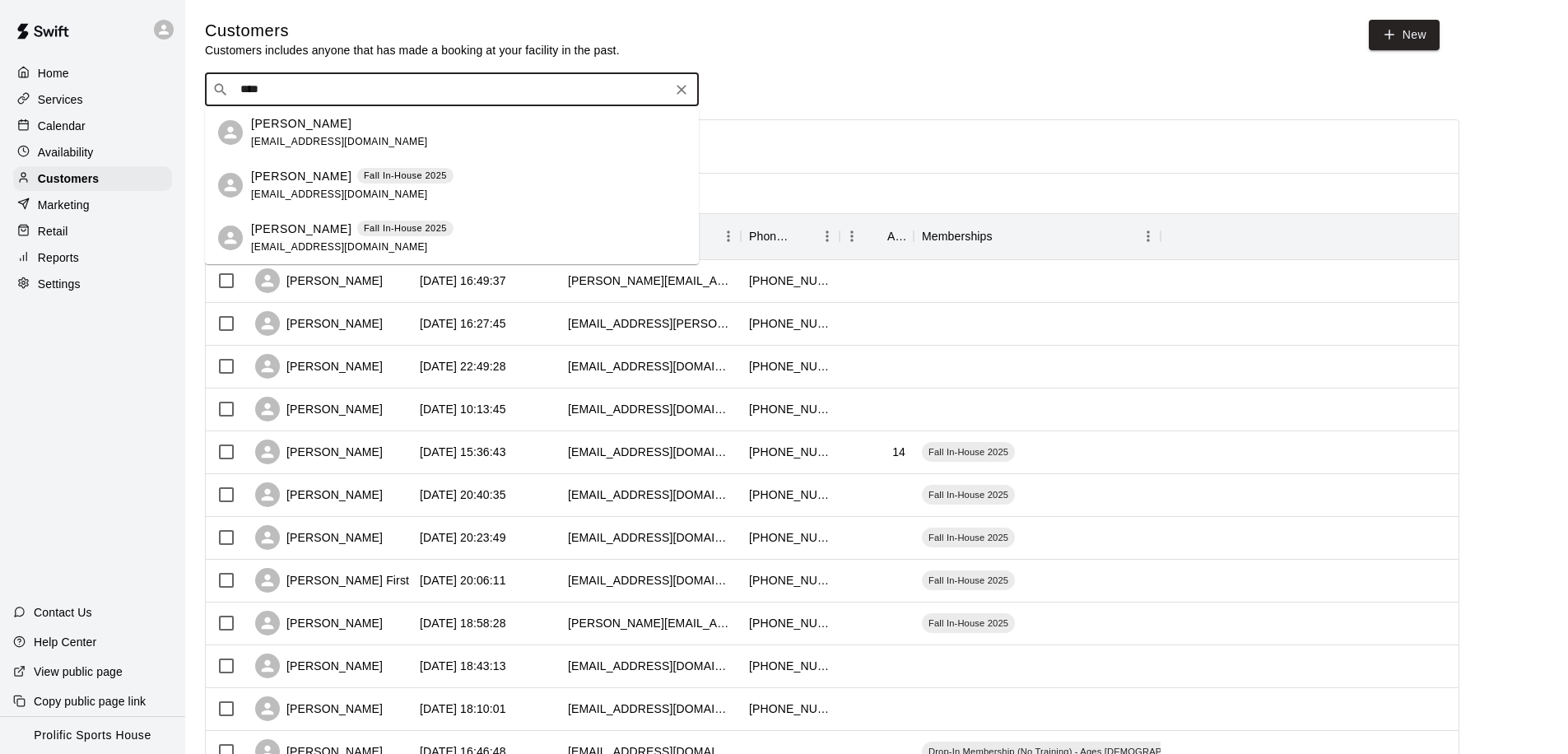
click at [294, 220] on p "[PERSON_NAME]" at bounding box center [301, 229] width 100 height 17
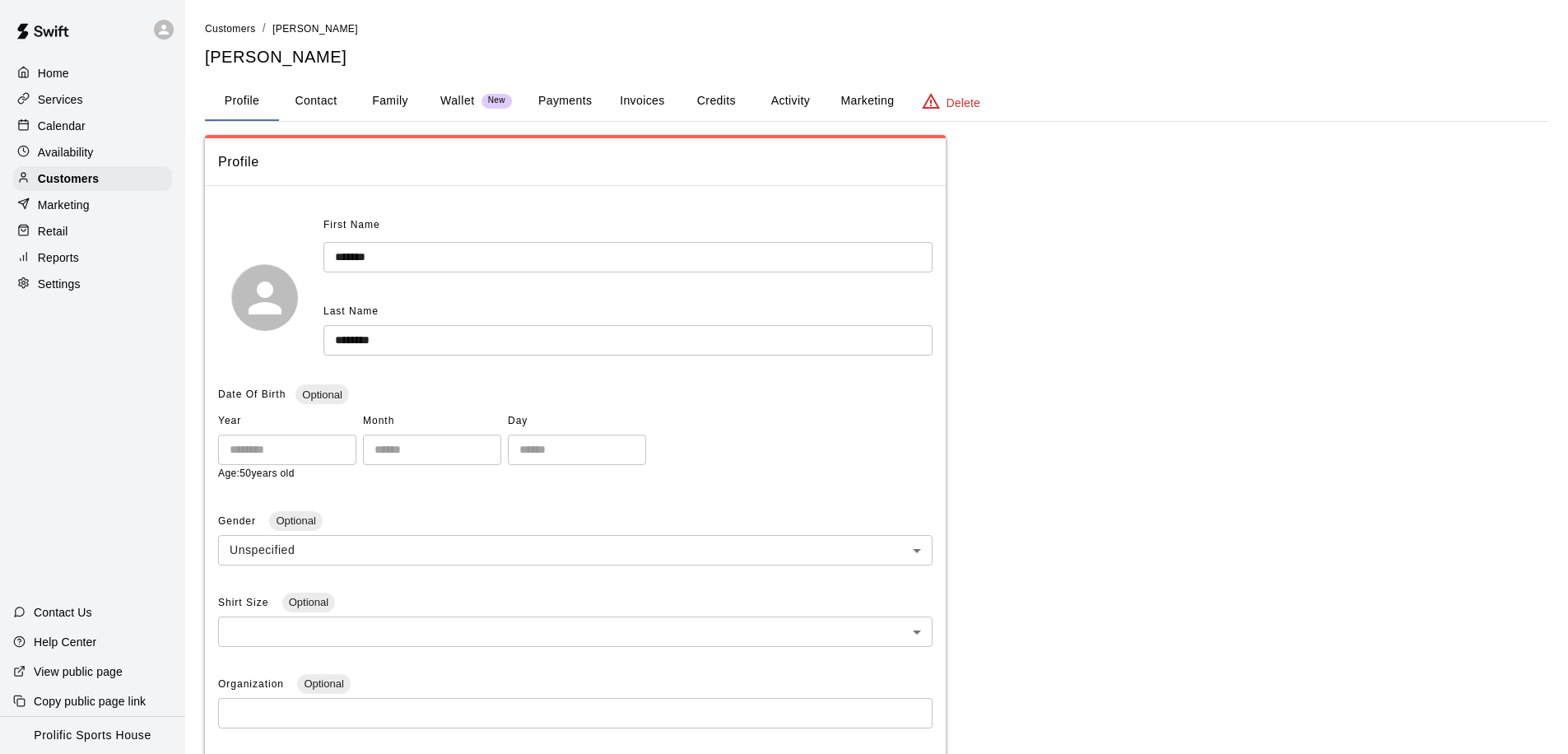
click at [81, 102] on p "Services" at bounding box center [60, 99] width 45 height 16
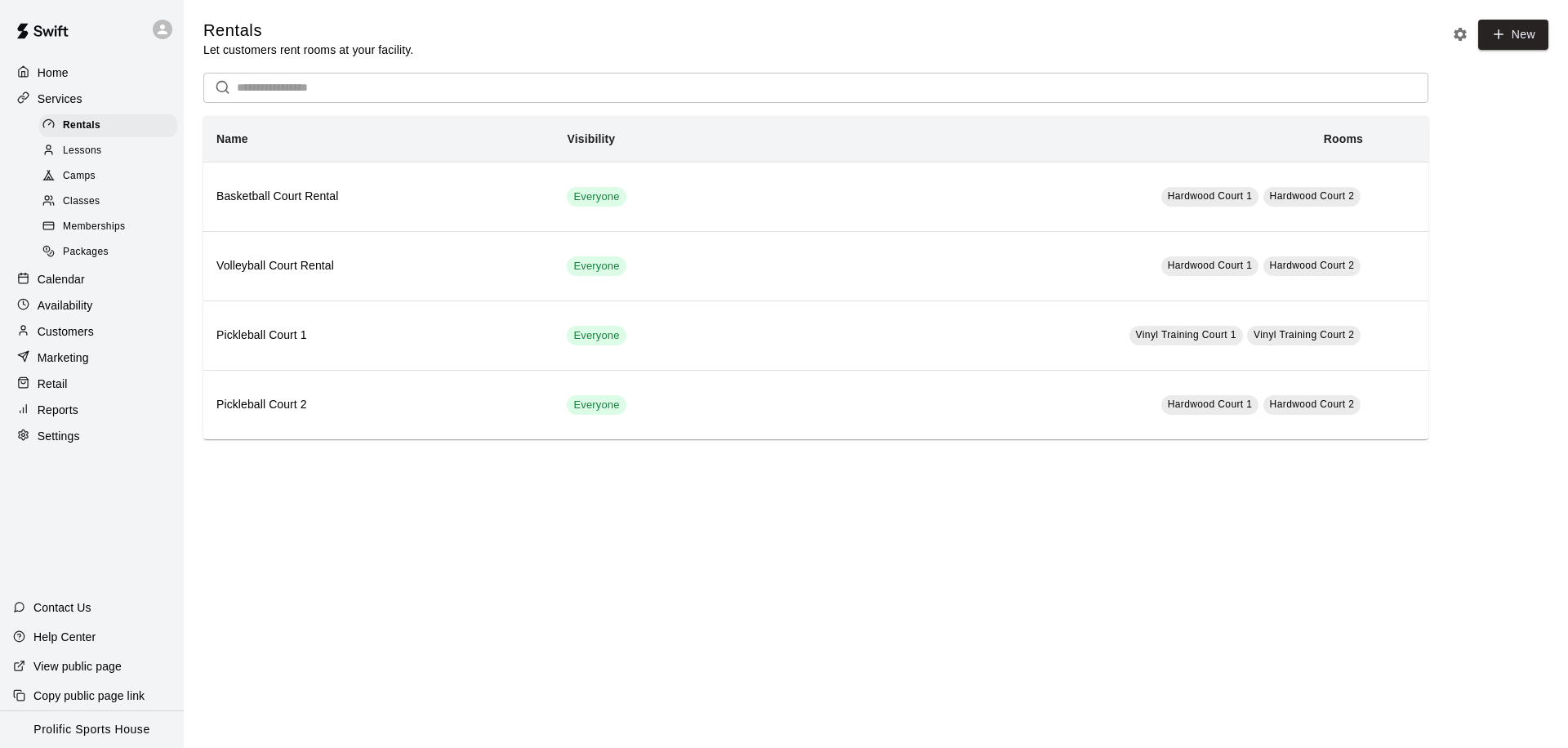
click at [118, 221] on span "Memberships" at bounding box center [94, 226] width 62 height 16
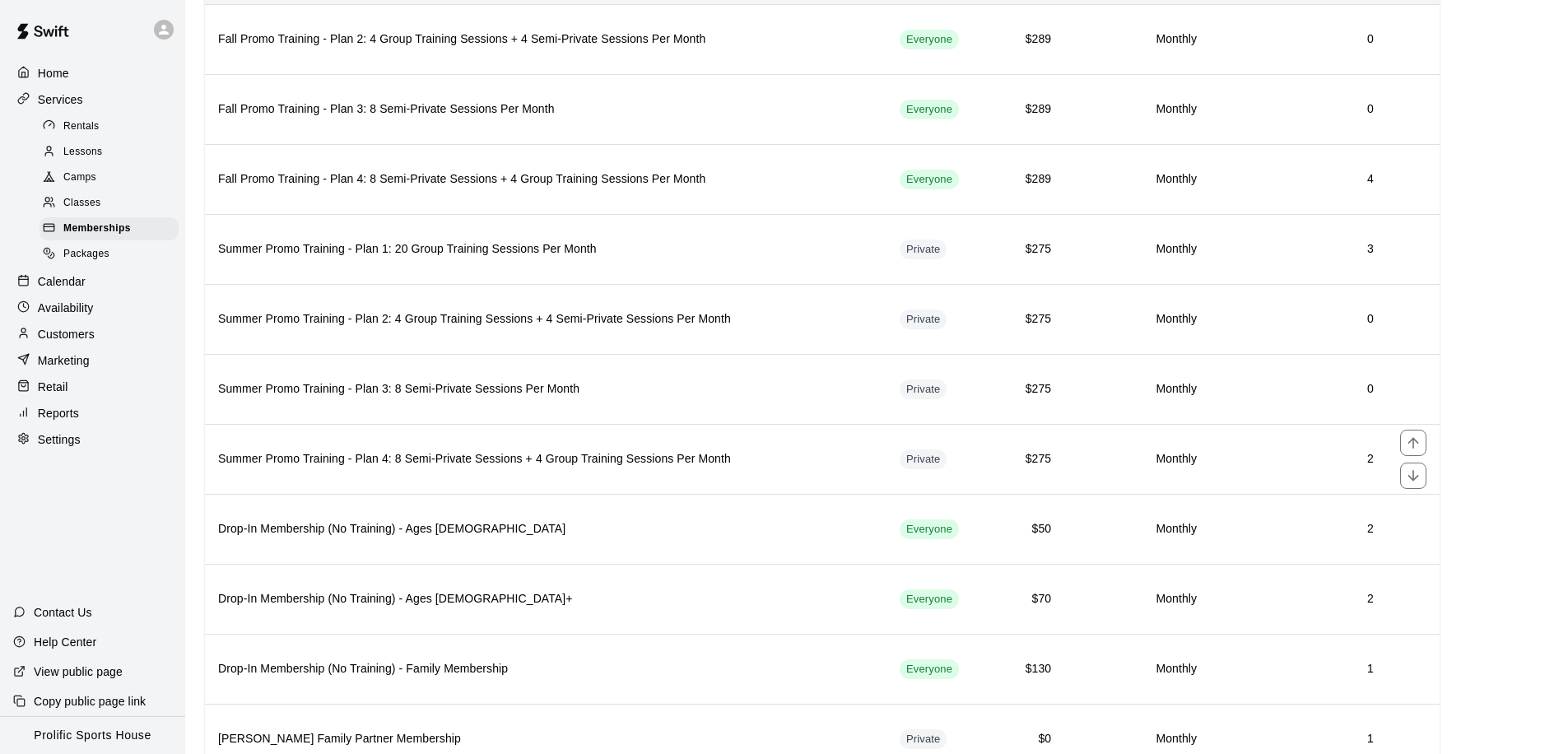
scroll to position [995, 0]
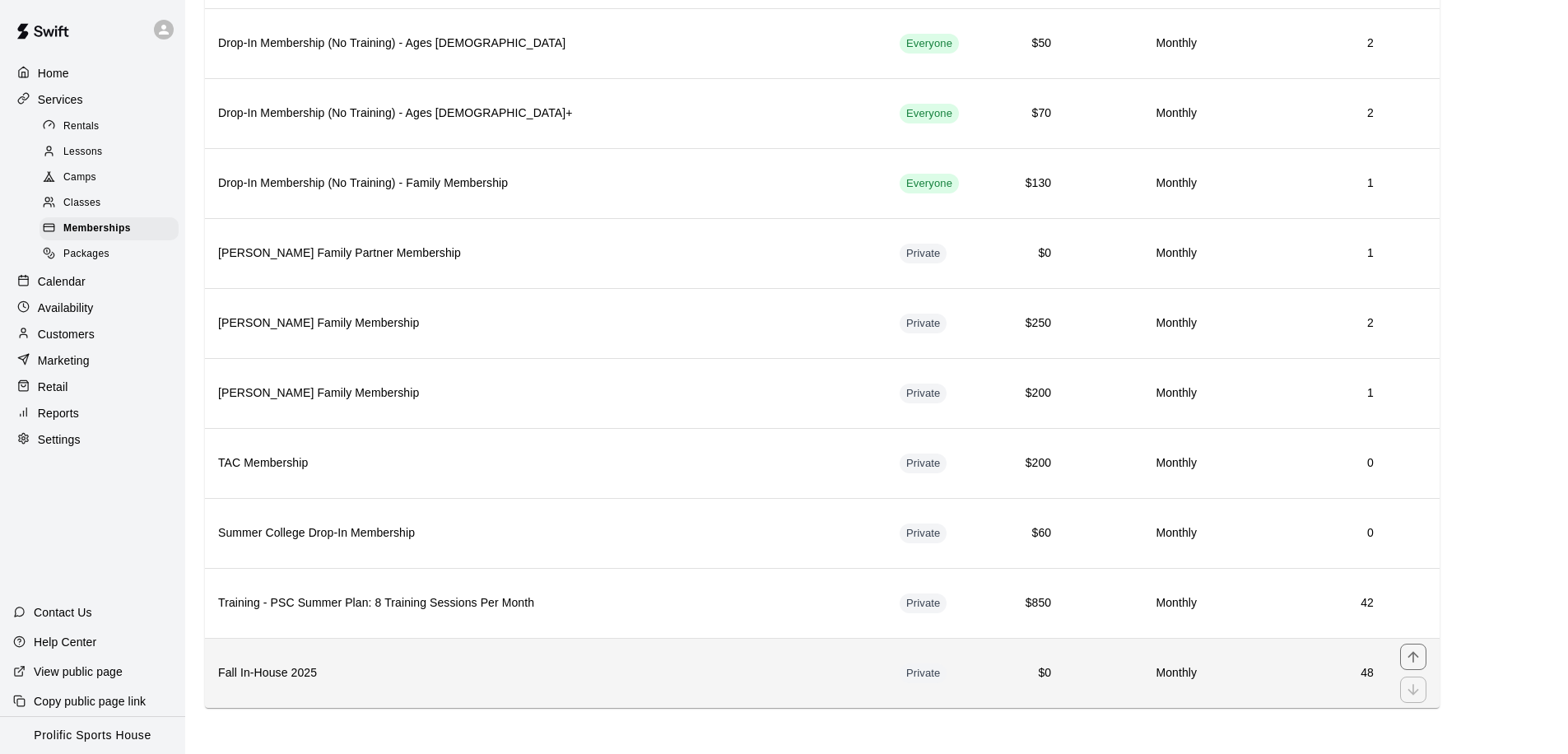
click at [299, 648] on th "Fall In-House 2025" at bounding box center [545, 673] width 681 height 70
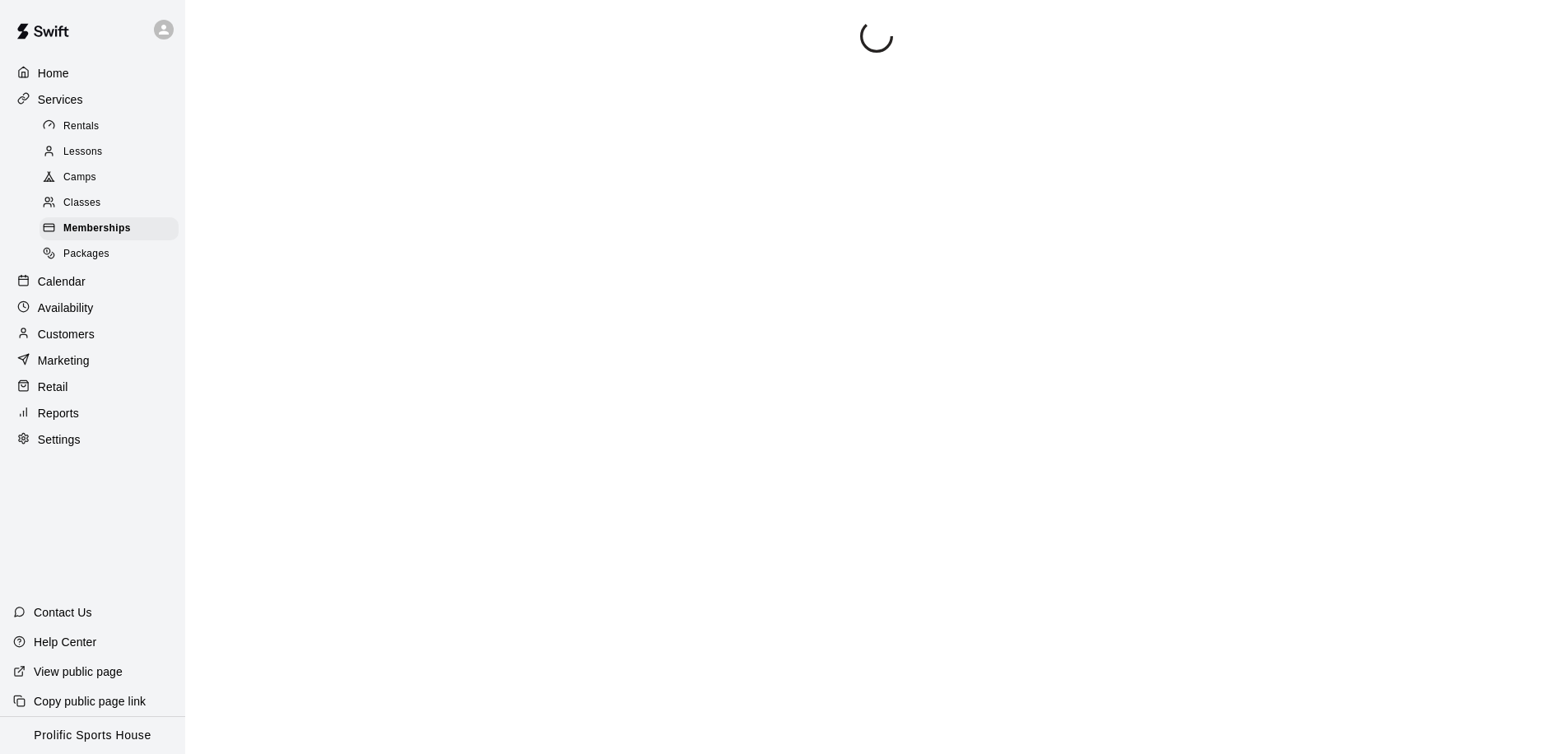
click at [299, 648] on div at bounding box center [876, 397] width 1343 height 754
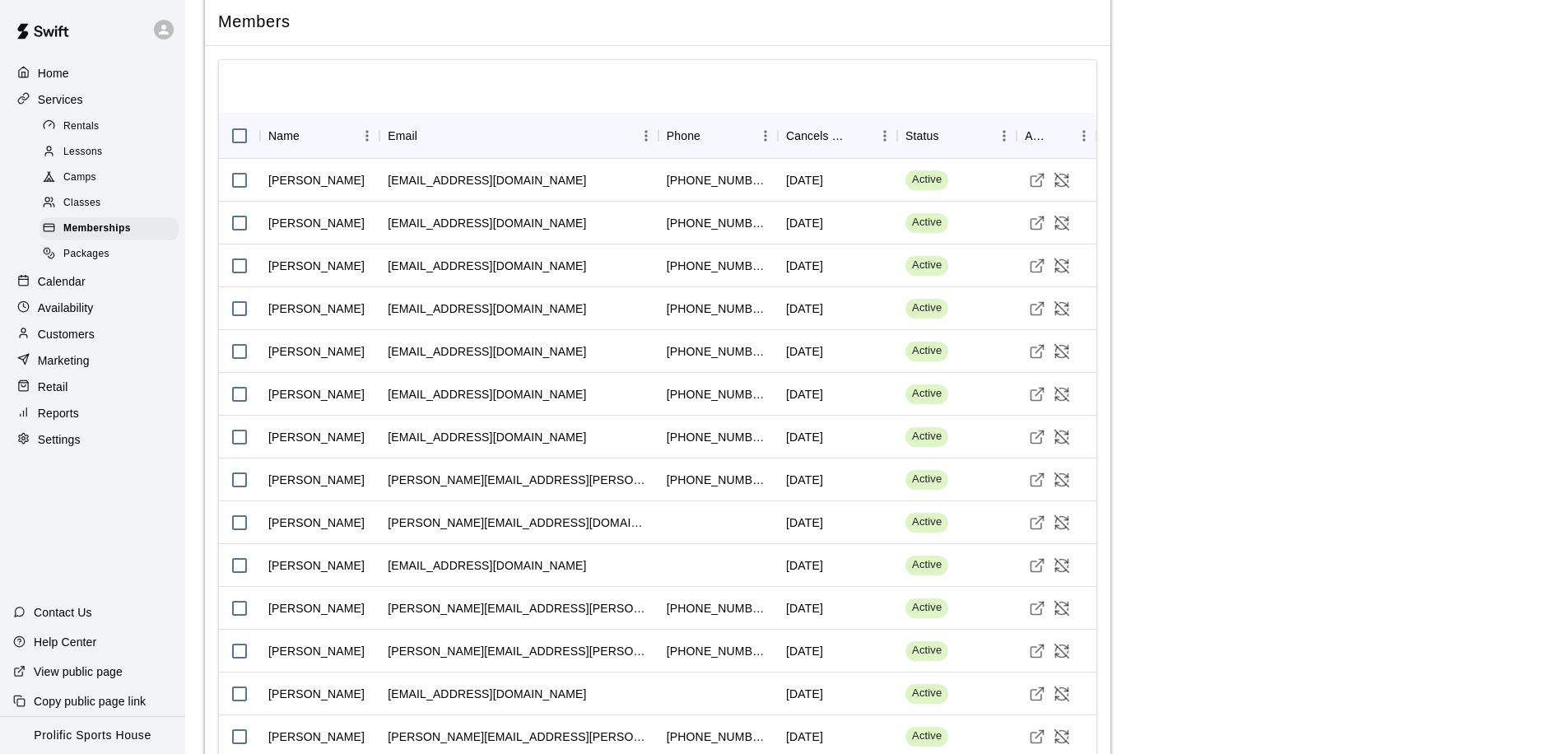
scroll to position [1009, 0]
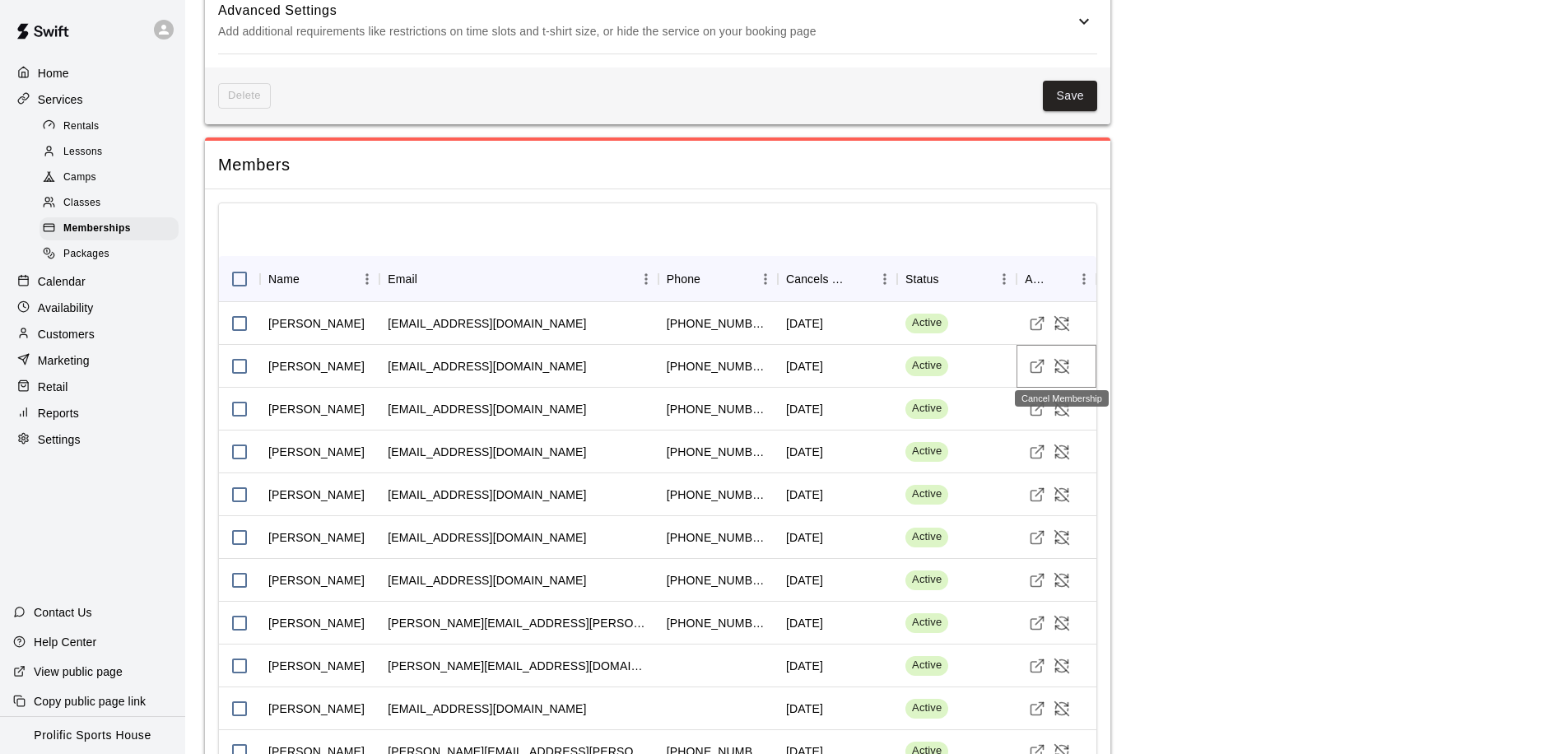
click at [1068, 366] on icon "Cancel Membership" at bounding box center [1068, 367] width 0 height 2
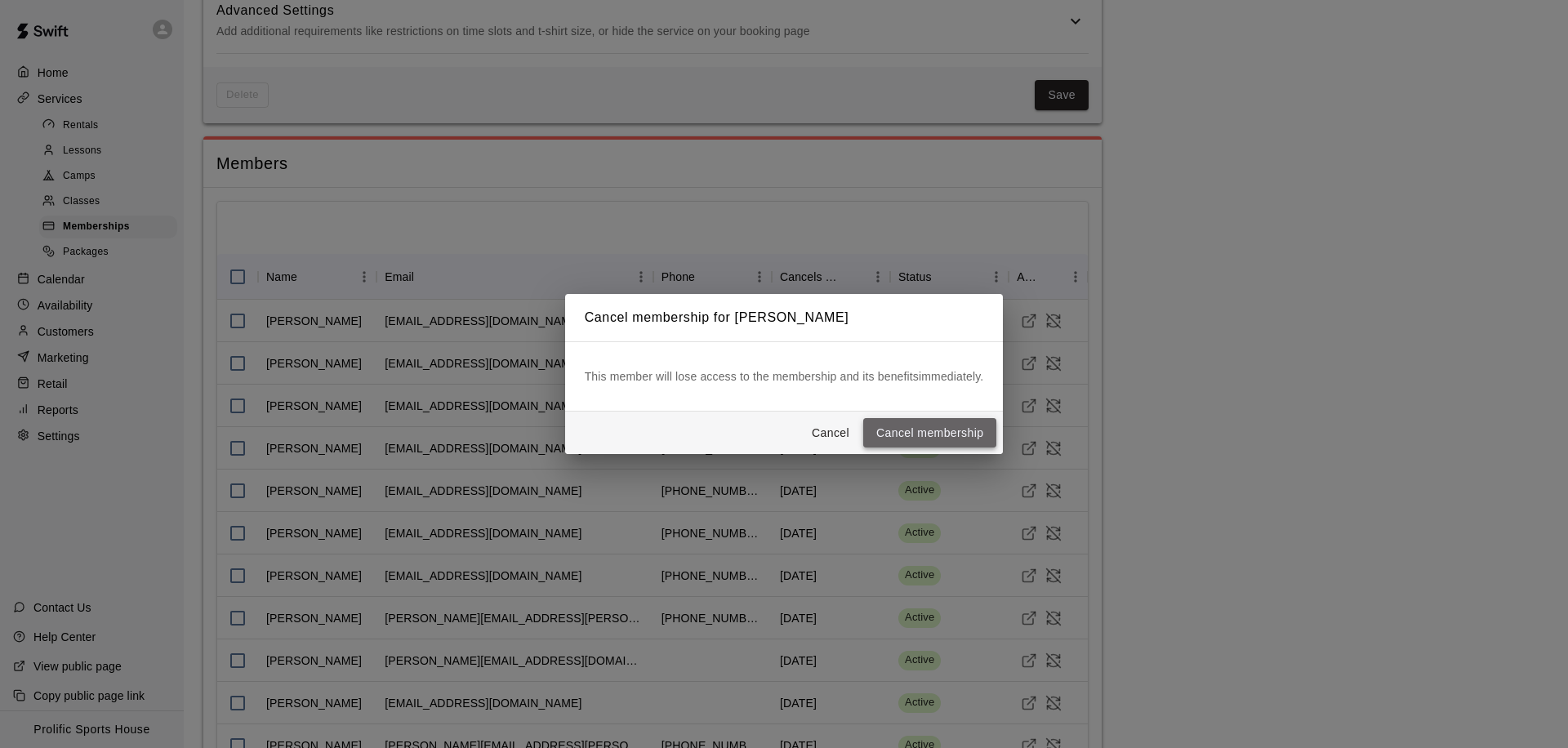
click at [942, 432] on button "Cancel membership" at bounding box center [930, 433] width 133 height 30
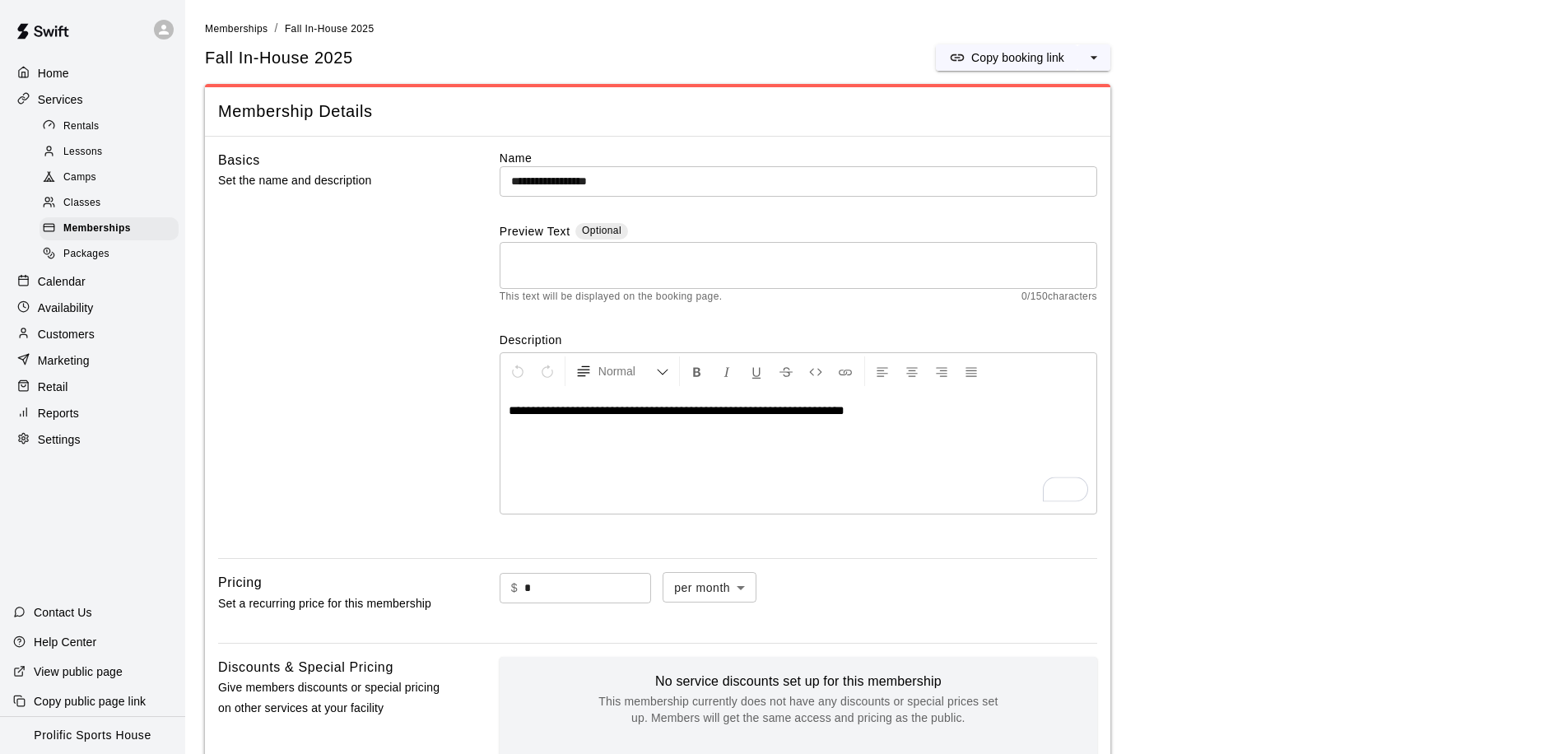
click at [85, 277] on div "Calendar" at bounding box center [92, 281] width 159 height 25
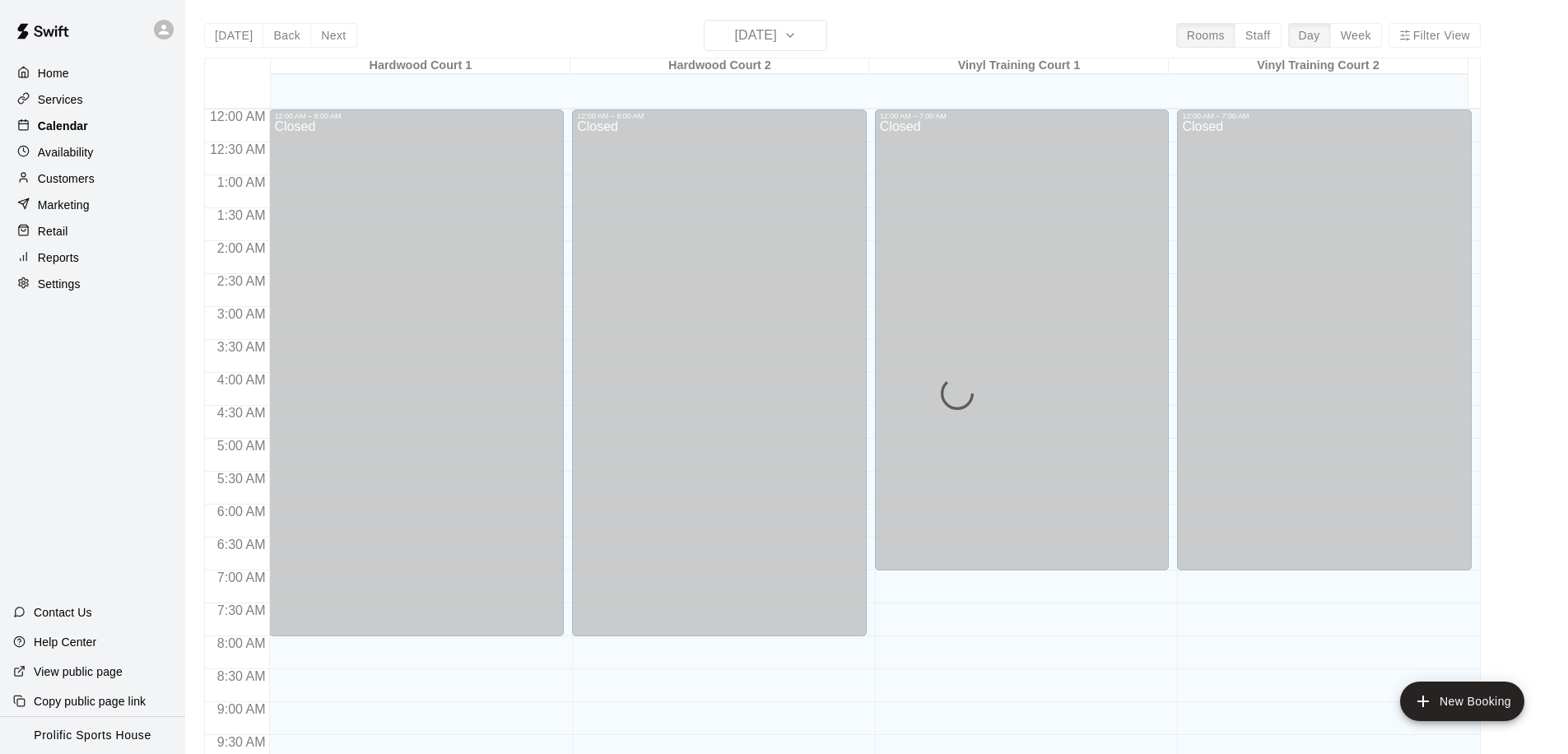
scroll to position [868, 0]
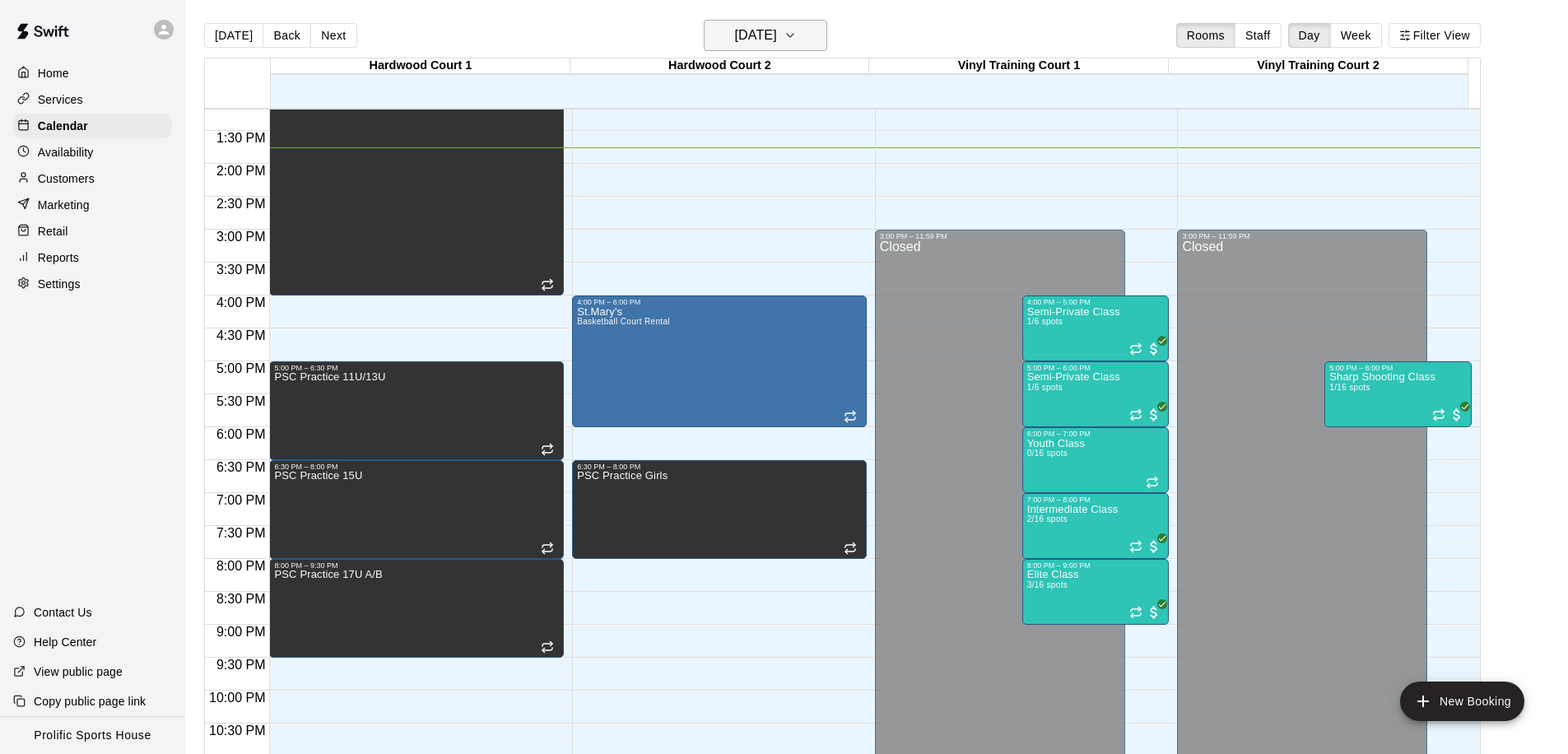
click at [738, 43] on h6 "[DATE]" at bounding box center [755, 35] width 42 height 23
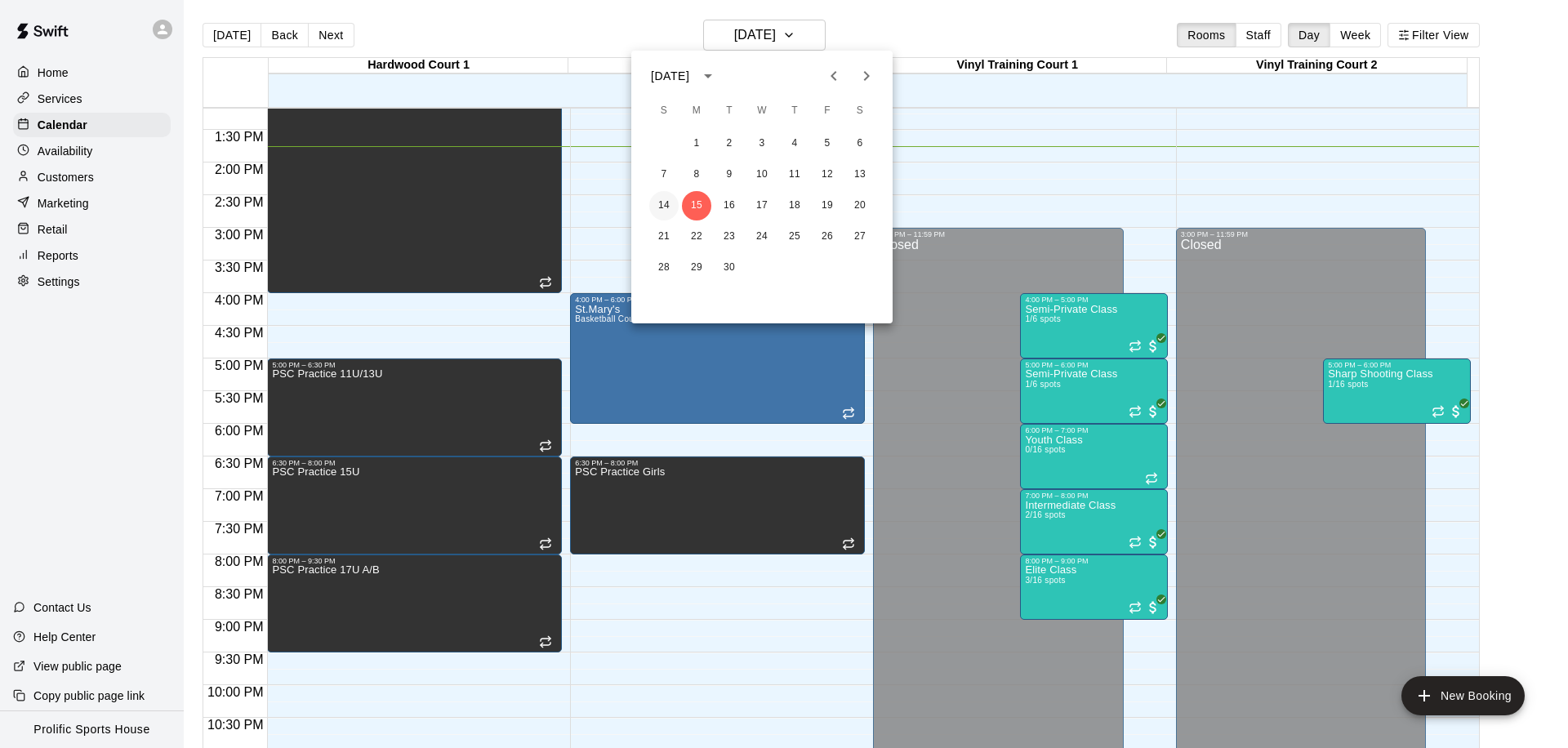
click at [659, 206] on button "14" at bounding box center [664, 205] width 30 height 30
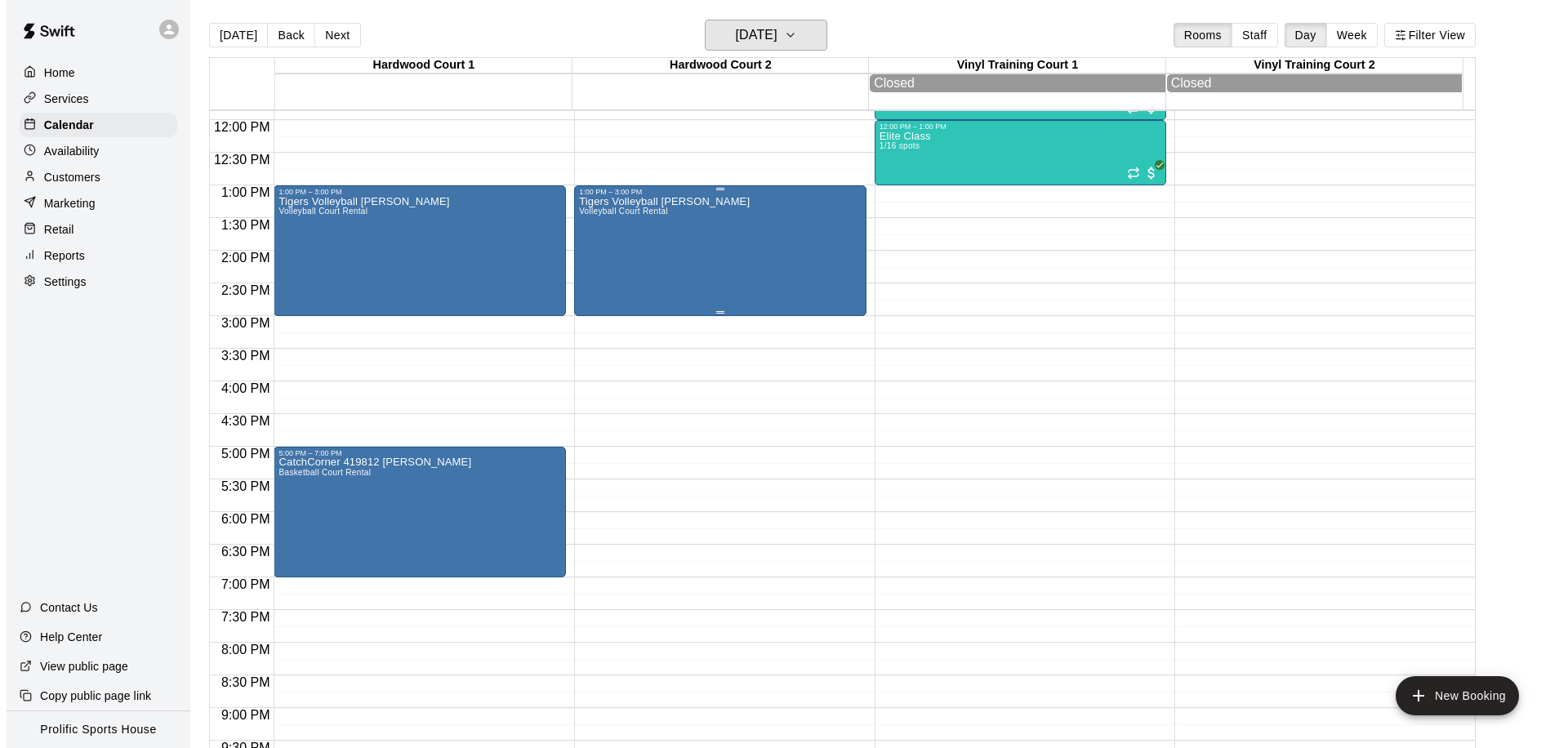
scroll to position [662, 0]
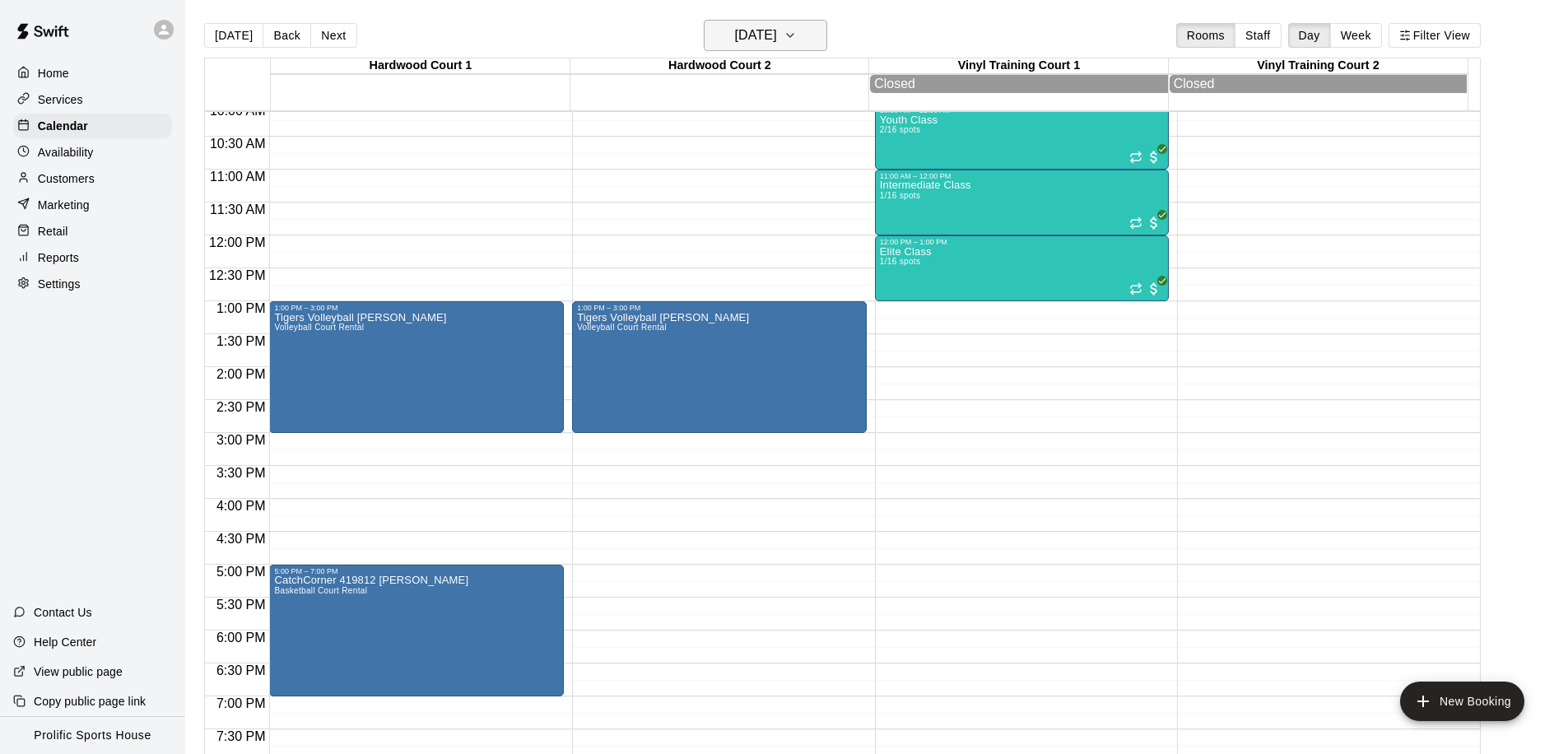
click at [750, 28] on h6 "[DATE]" at bounding box center [755, 35] width 42 height 23
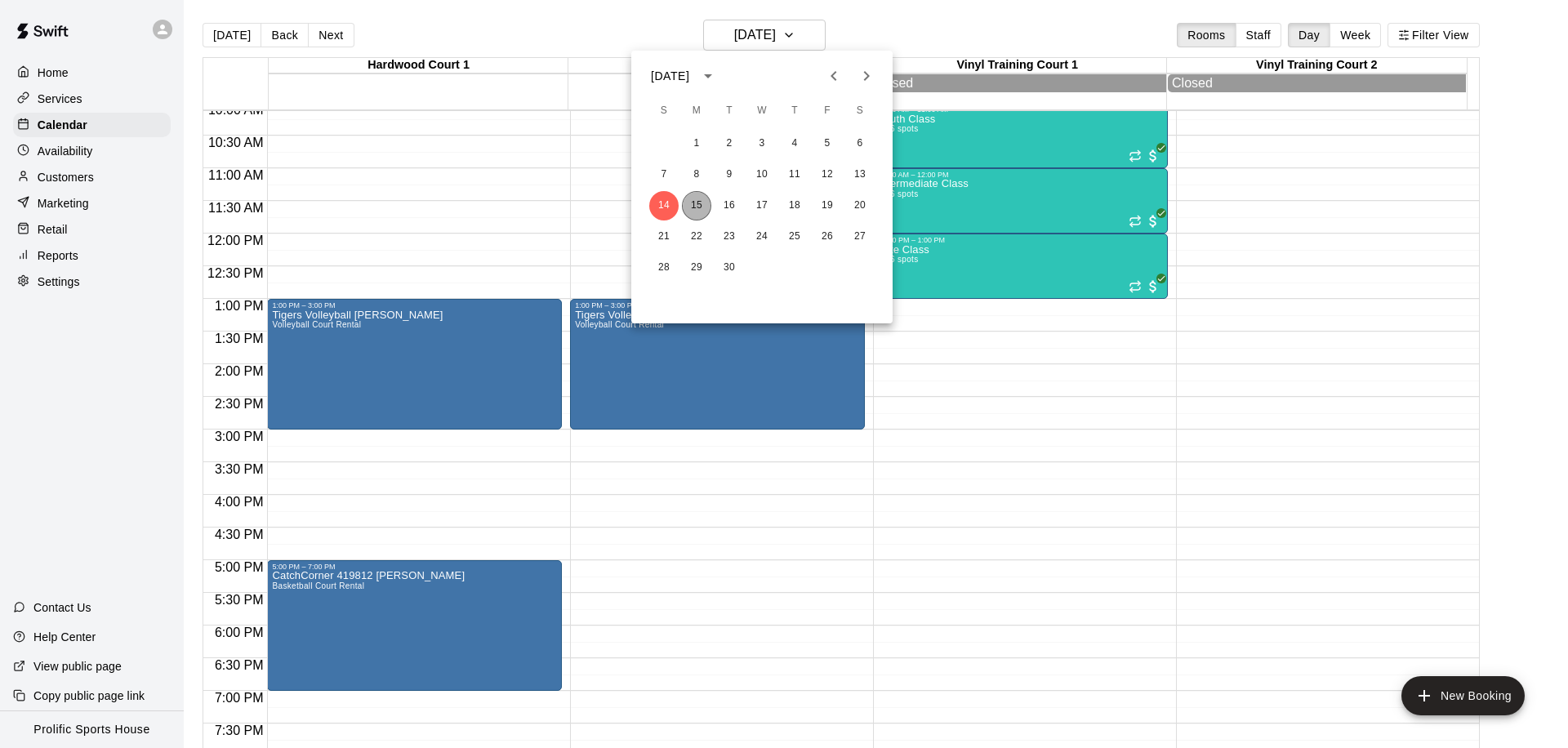
click at [701, 204] on button "15" at bounding box center [697, 205] width 30 height 30
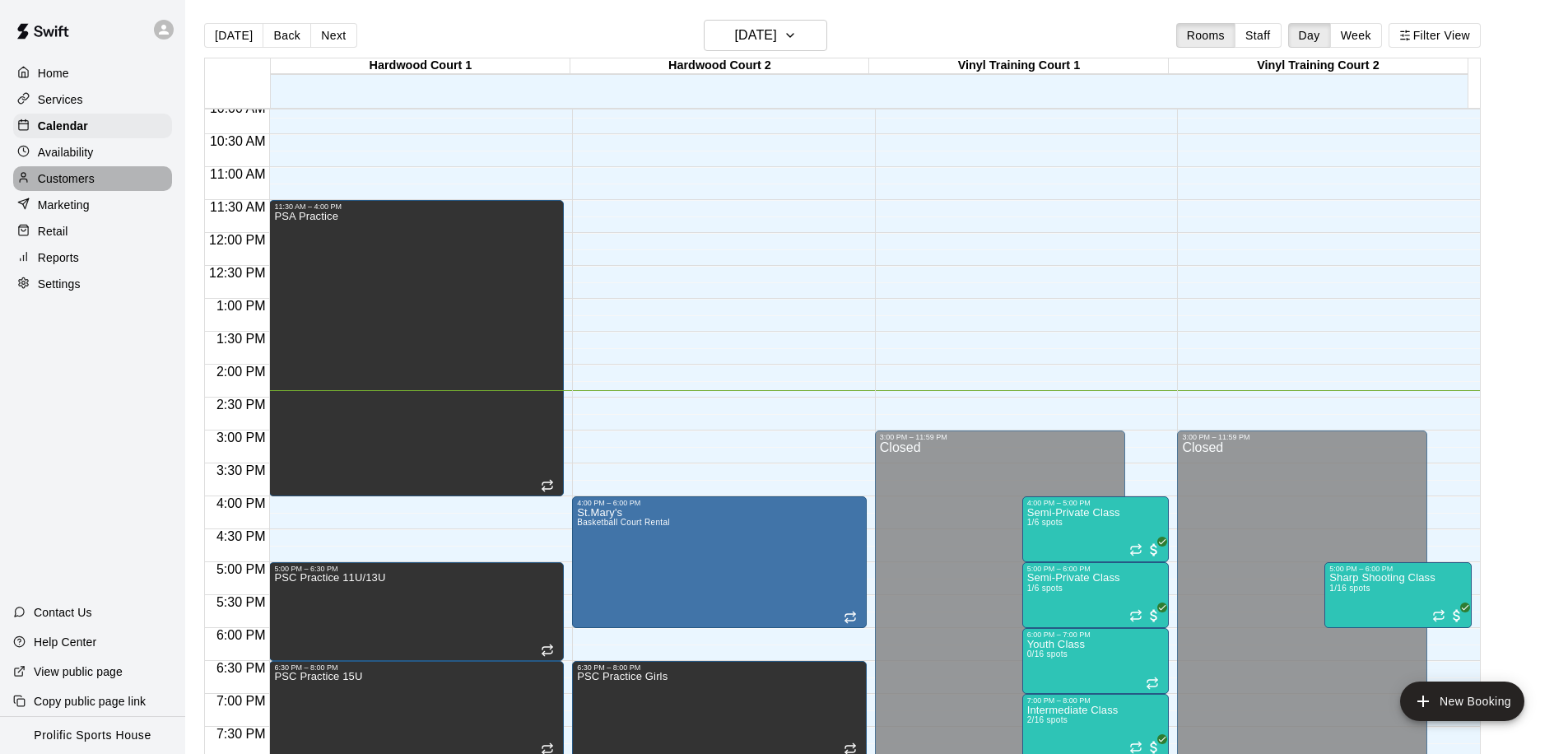
click at [111, 175] on div "Customers" at bounding box center [92, 178] width 159 height 25
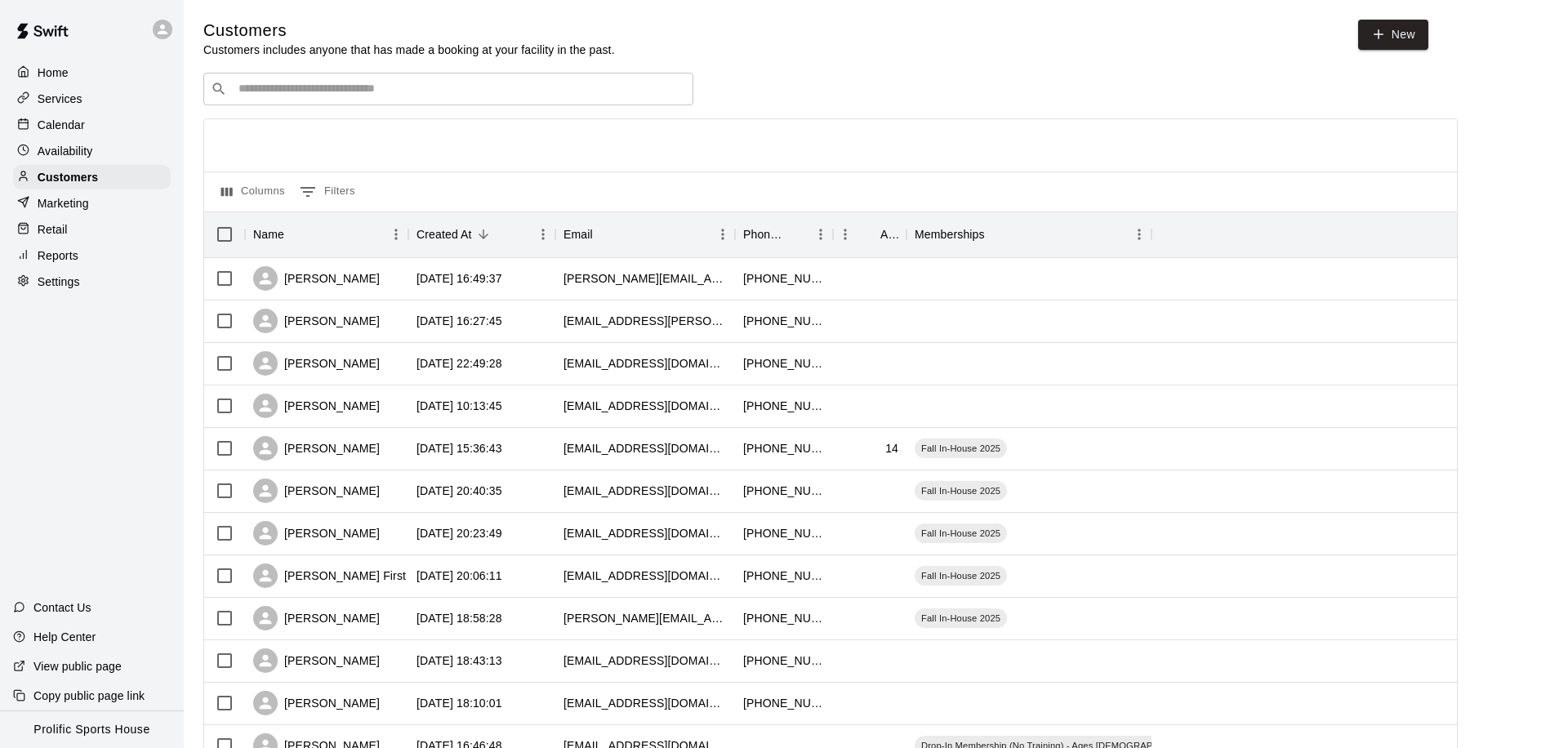
click at [334, 92] on input "Search customers by name or email" at bounding box center [460, 89] width 453 height 16
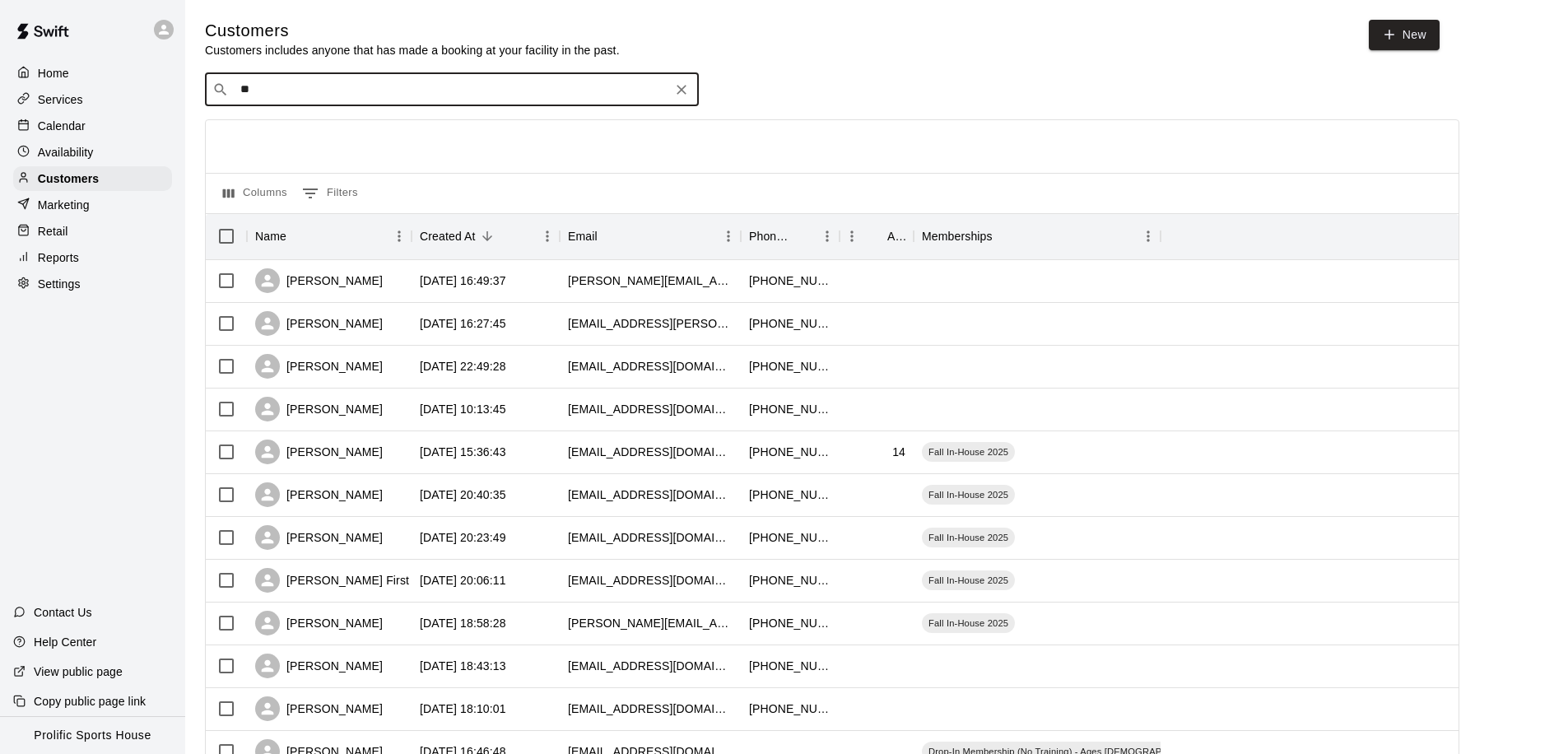
type input "*"
type input "*****"
click at [312, 195] on span "[EMAIL_ADDRESS][DOMAIN_NAME]" at bounding box center [339, 195] width 177 height 12
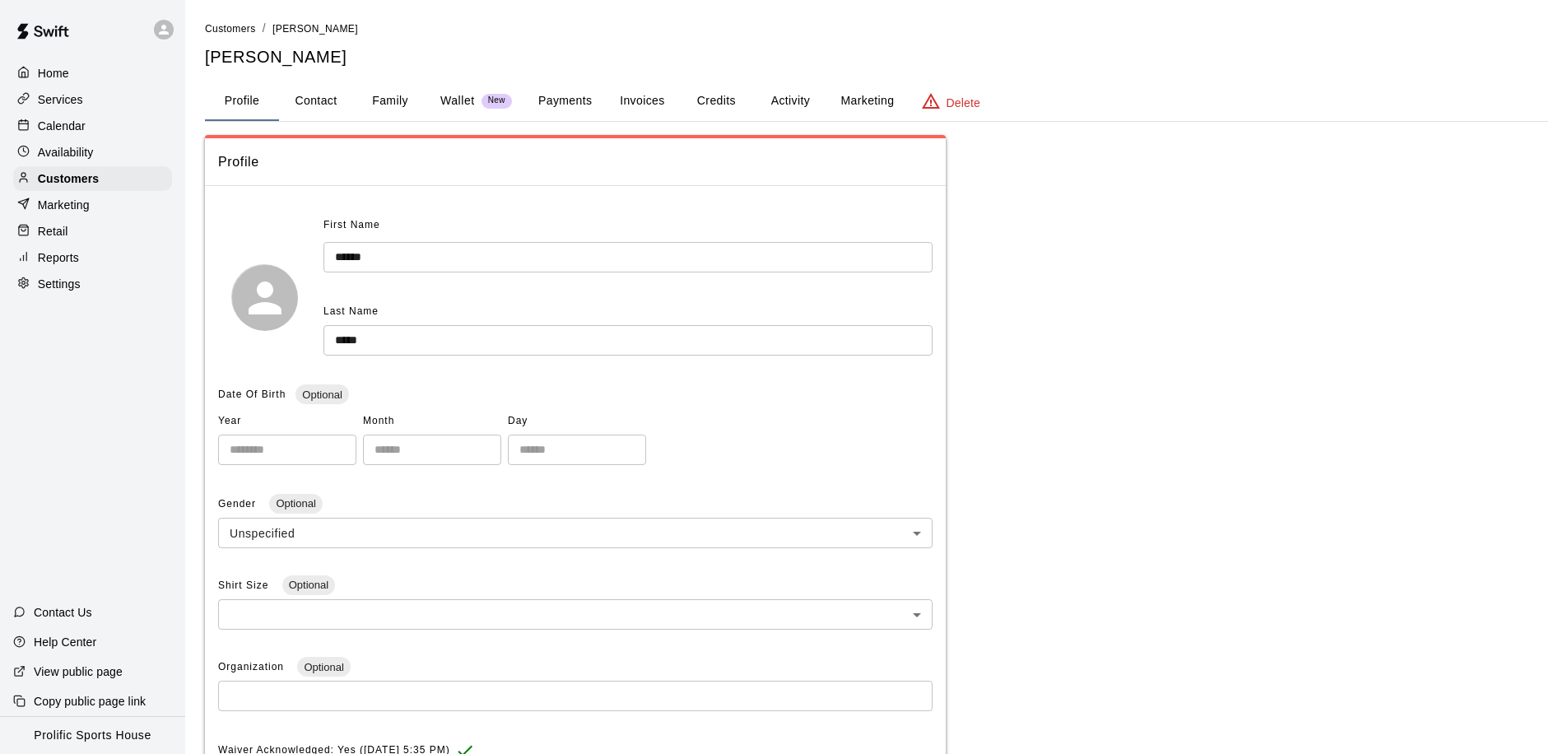
click at [772, 104] on button "Activity" at bounding box center [790, 101] width 74 height 39
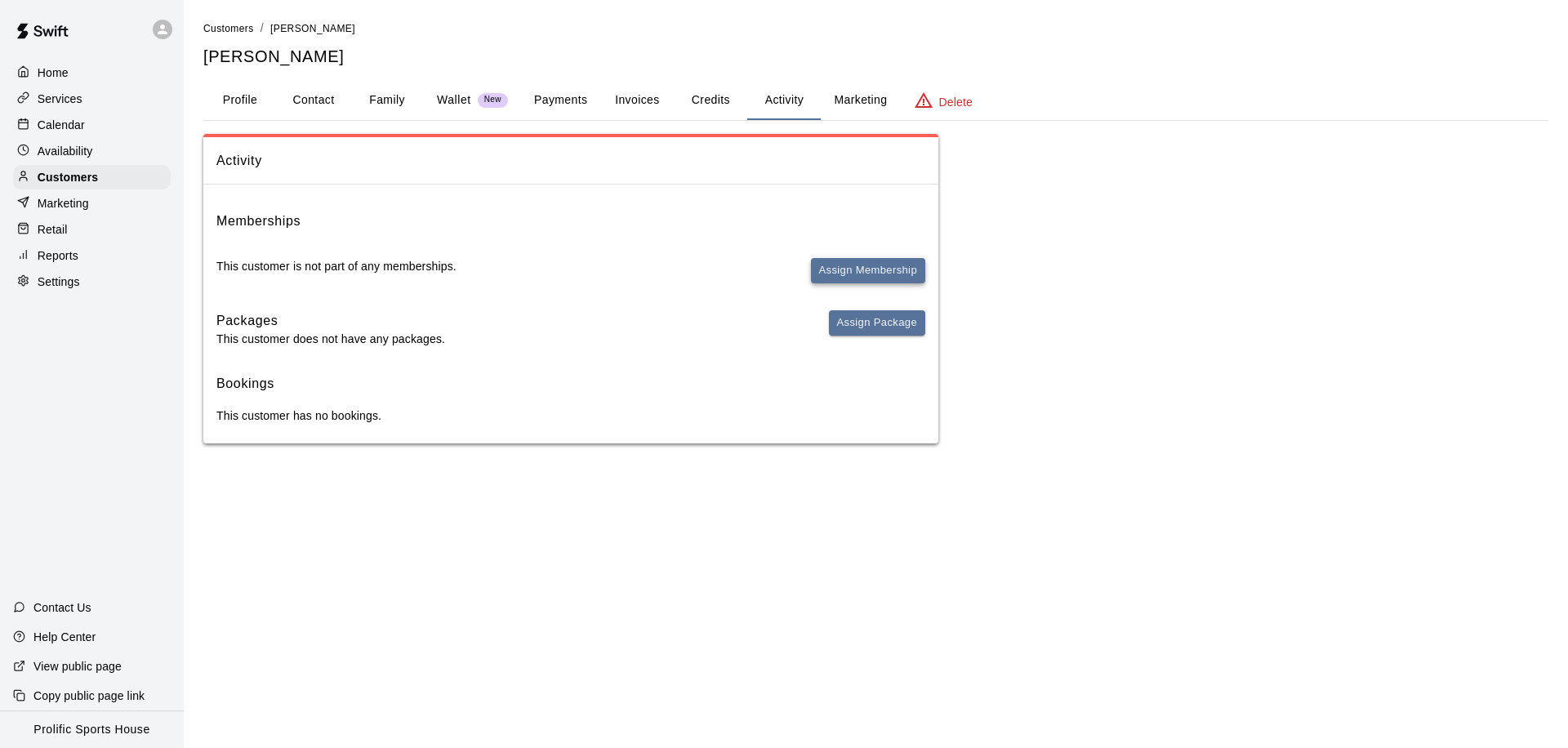
click at [861, 265] on button "Assign Membership" at bounding box center [868, 271] width 114 height 25
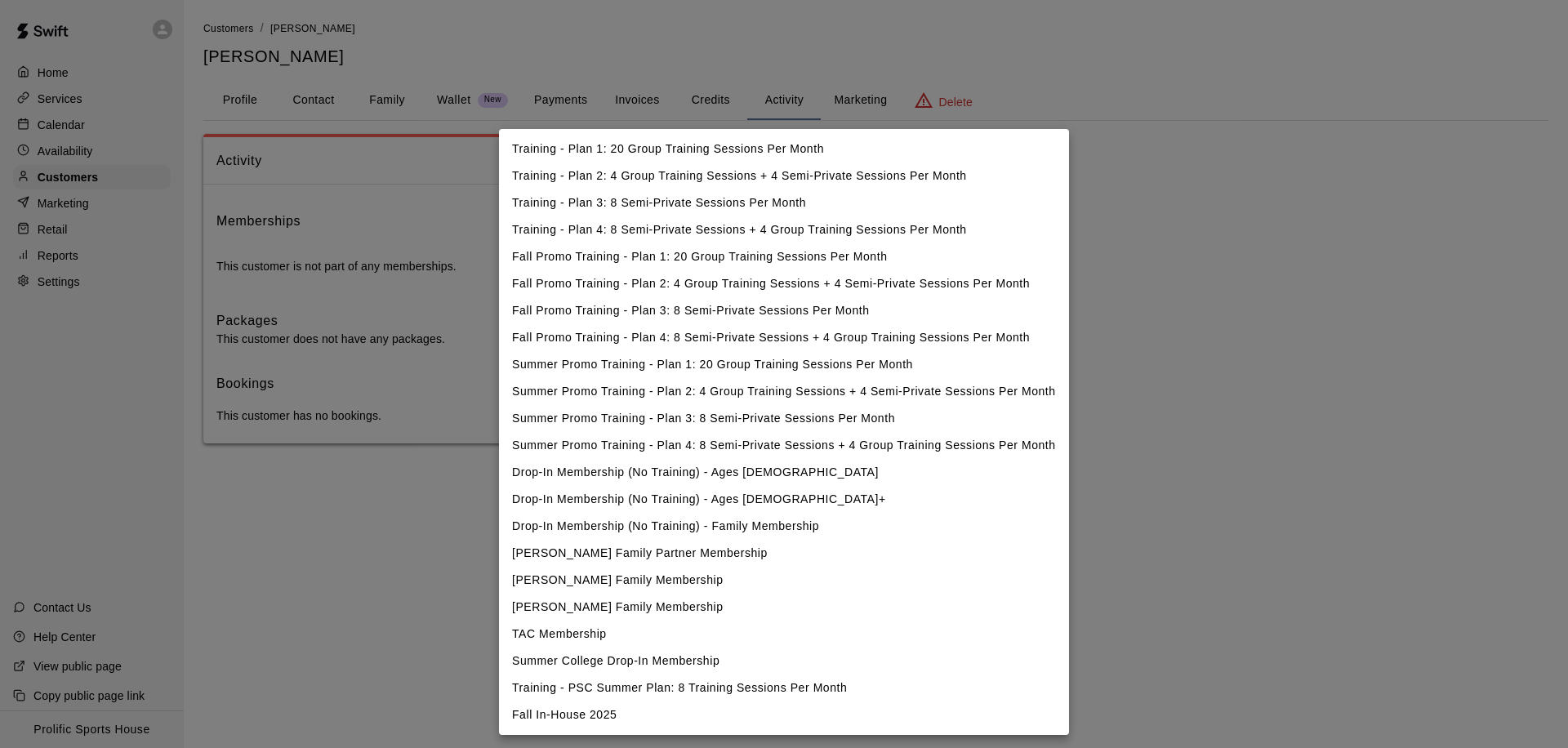
click at [767, 279] on body "Home Services Calendar Availability Customers Marketing Retail Reports Settings…" at bounding box center [784, 238] width 1568 height 476
click at [562, 718] on li "Fall In-House 2025" at bounding box center [784, 715] width 570 height 27
type input "**********"
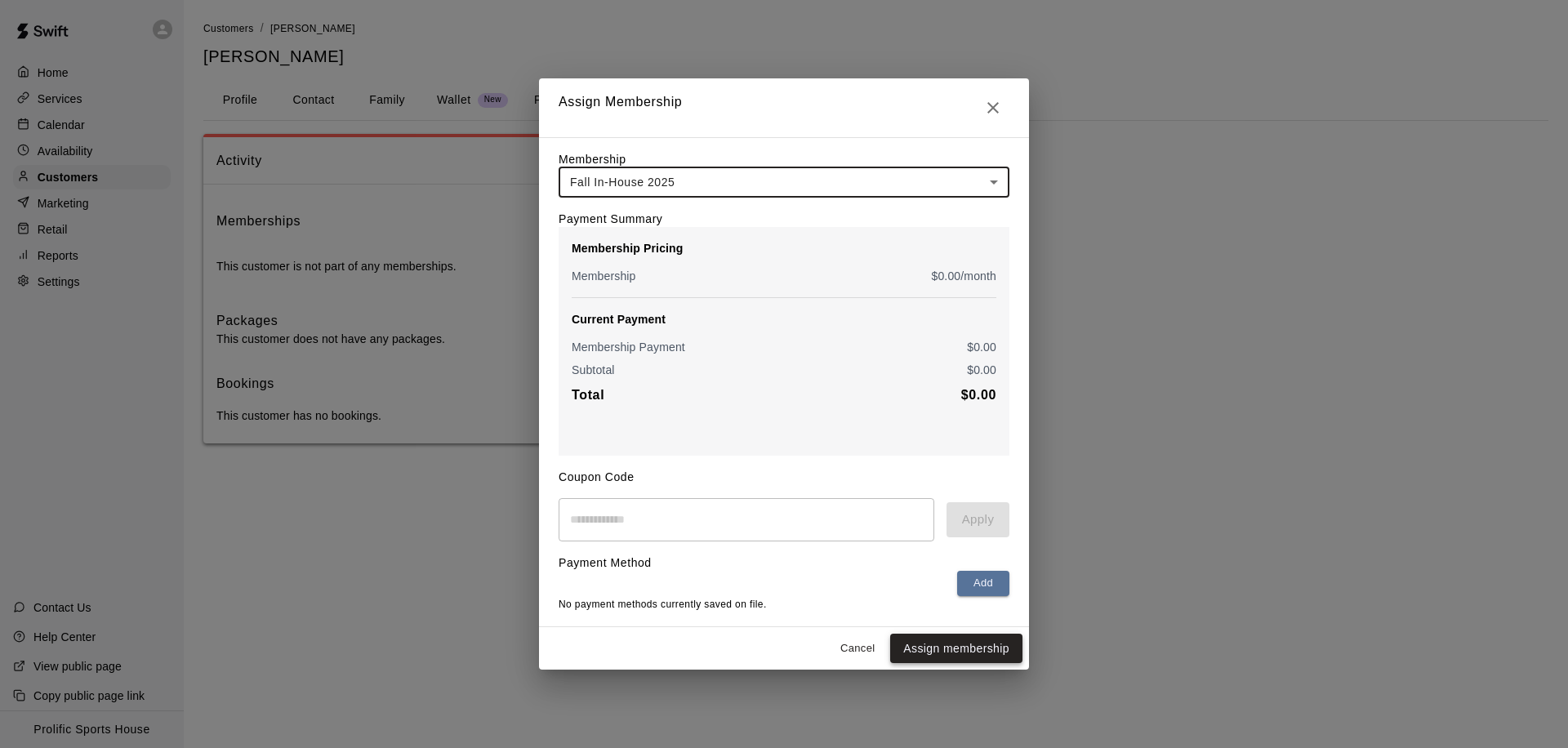
click at [959, 650] on button "Assign membership" at bounding box center [956, 649] width 133 height 30
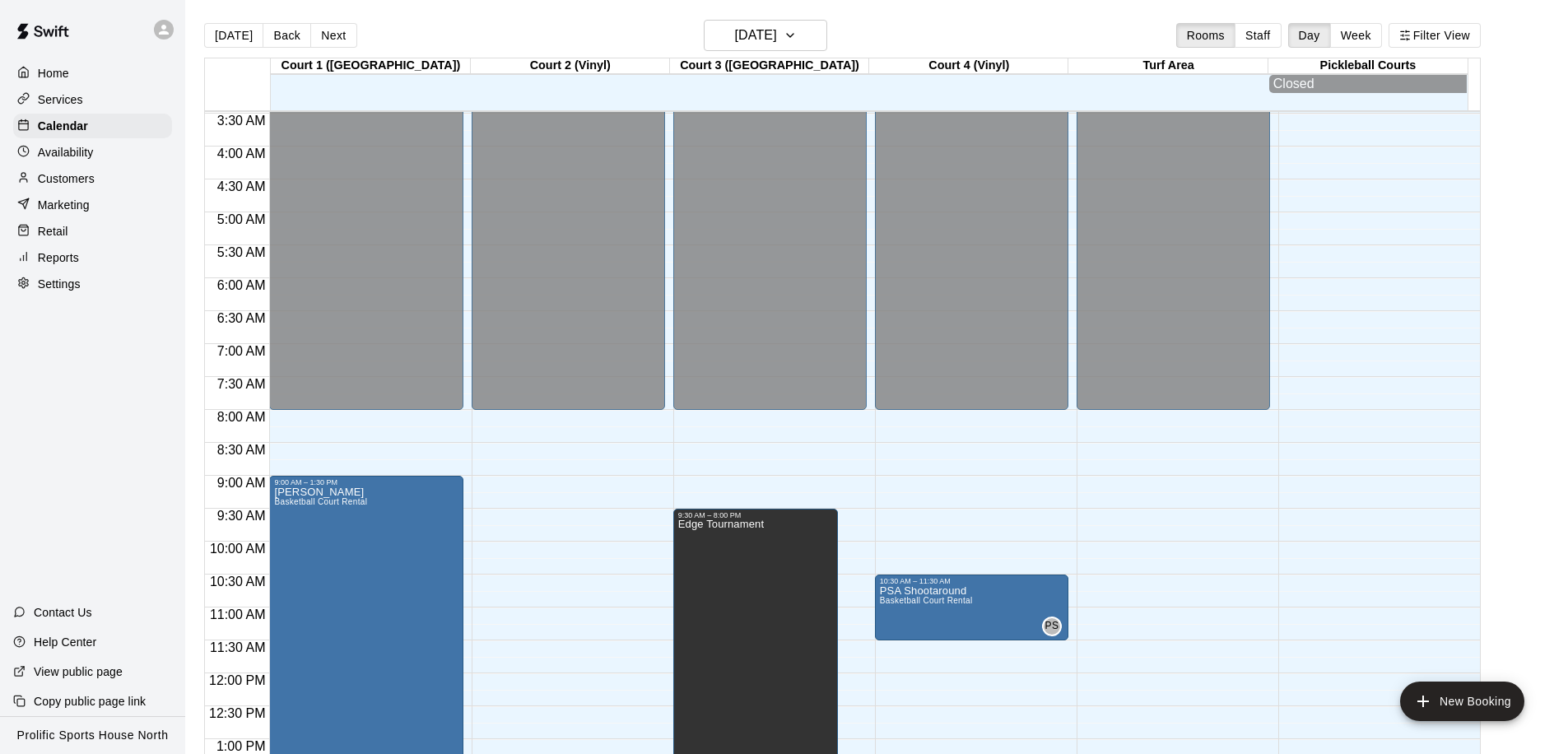
scroll to position [448, 0]
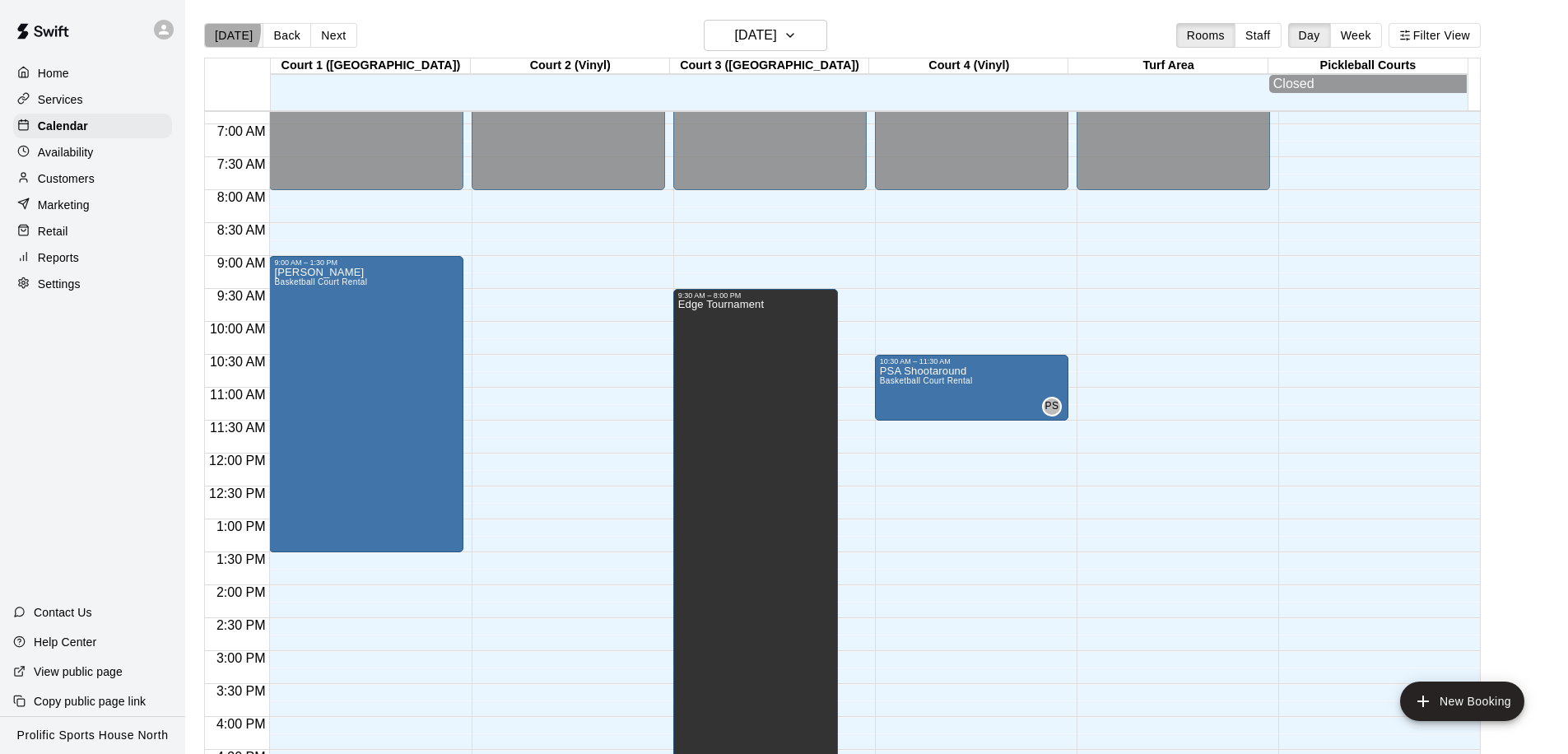
click at [214, 30] on button "[DATE]" at bounding box center [234, 35] width 60 height 25
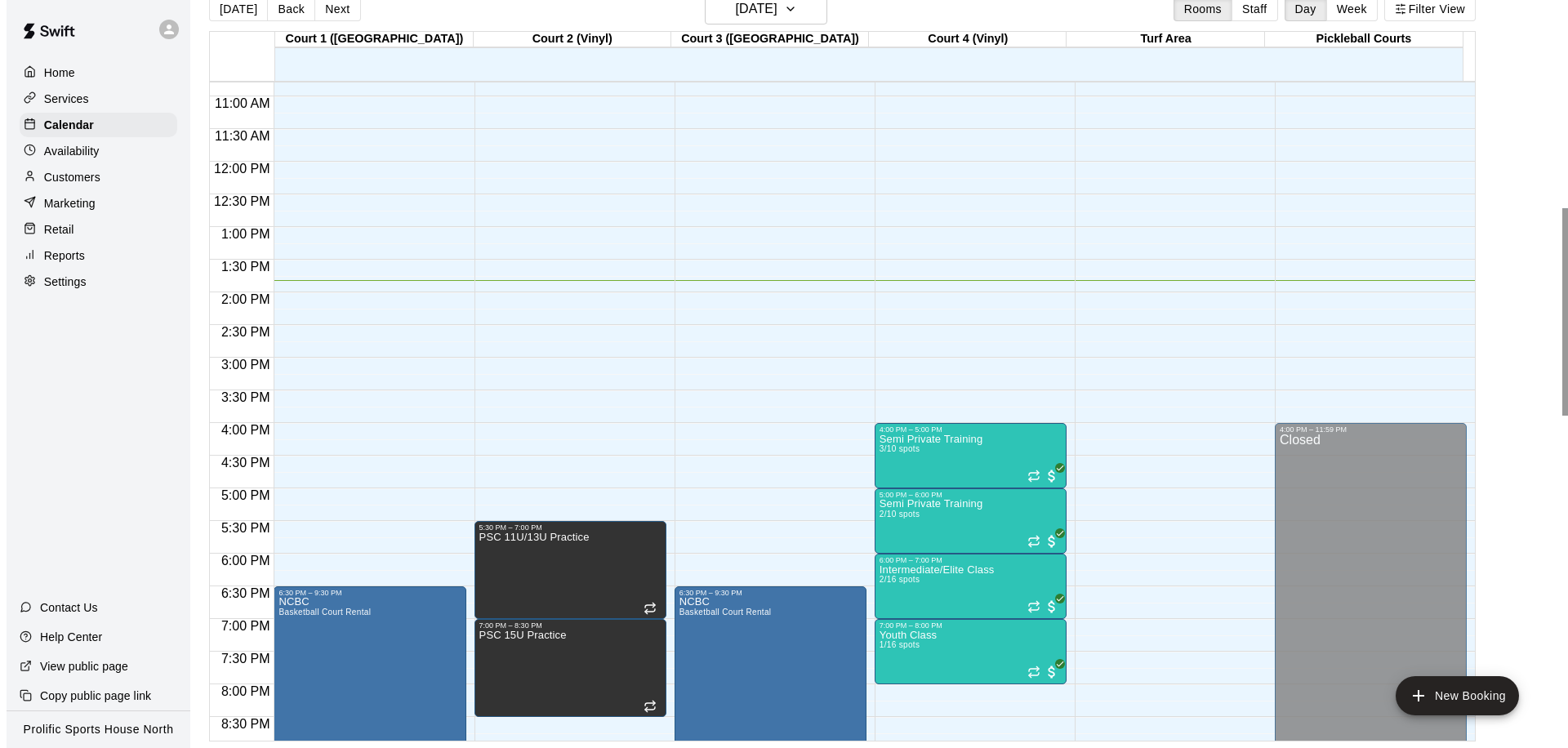
scroll to position [873, 0]
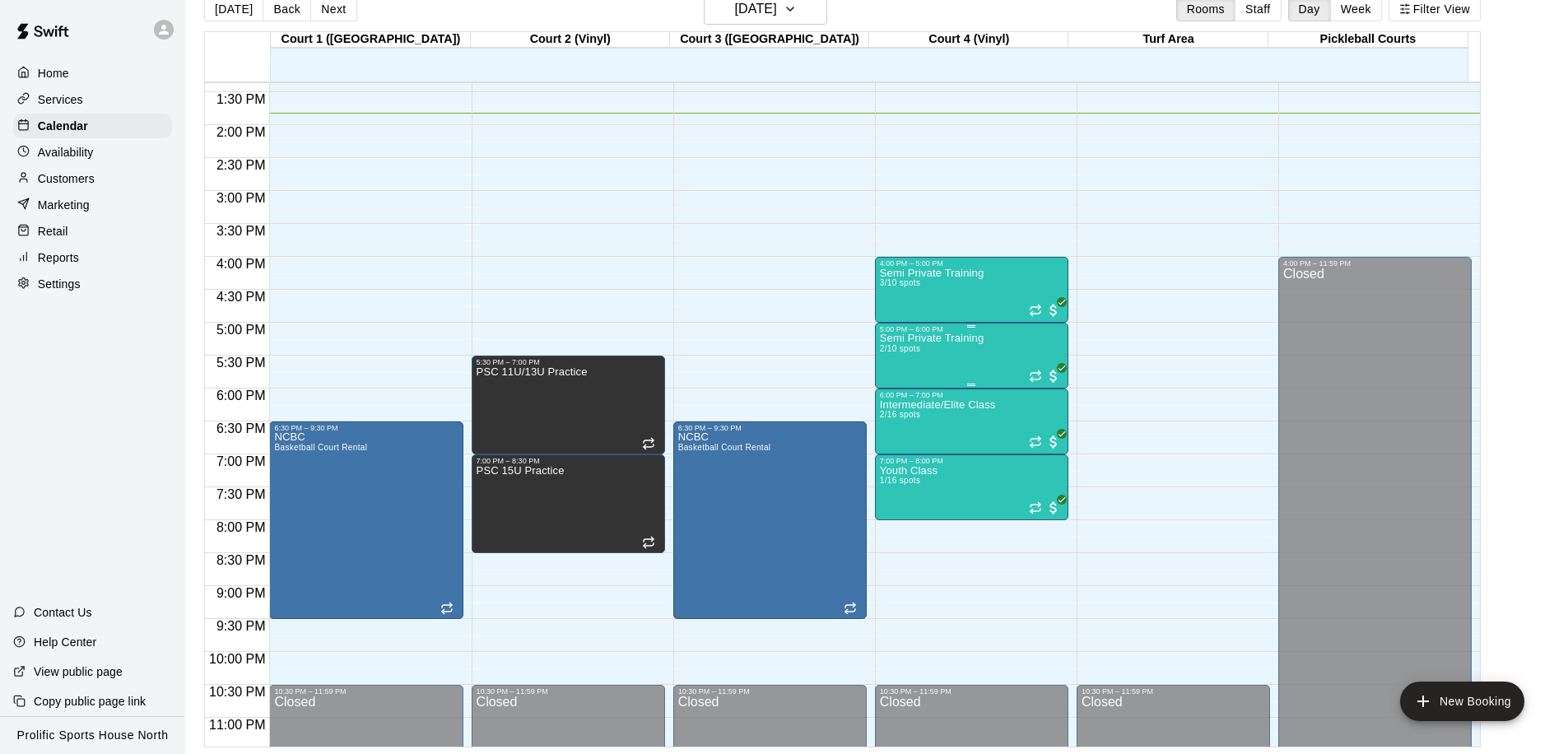
click at [924, 339] on p "Semi Private Training" at bounding box center [932, 339] width 104 height 0
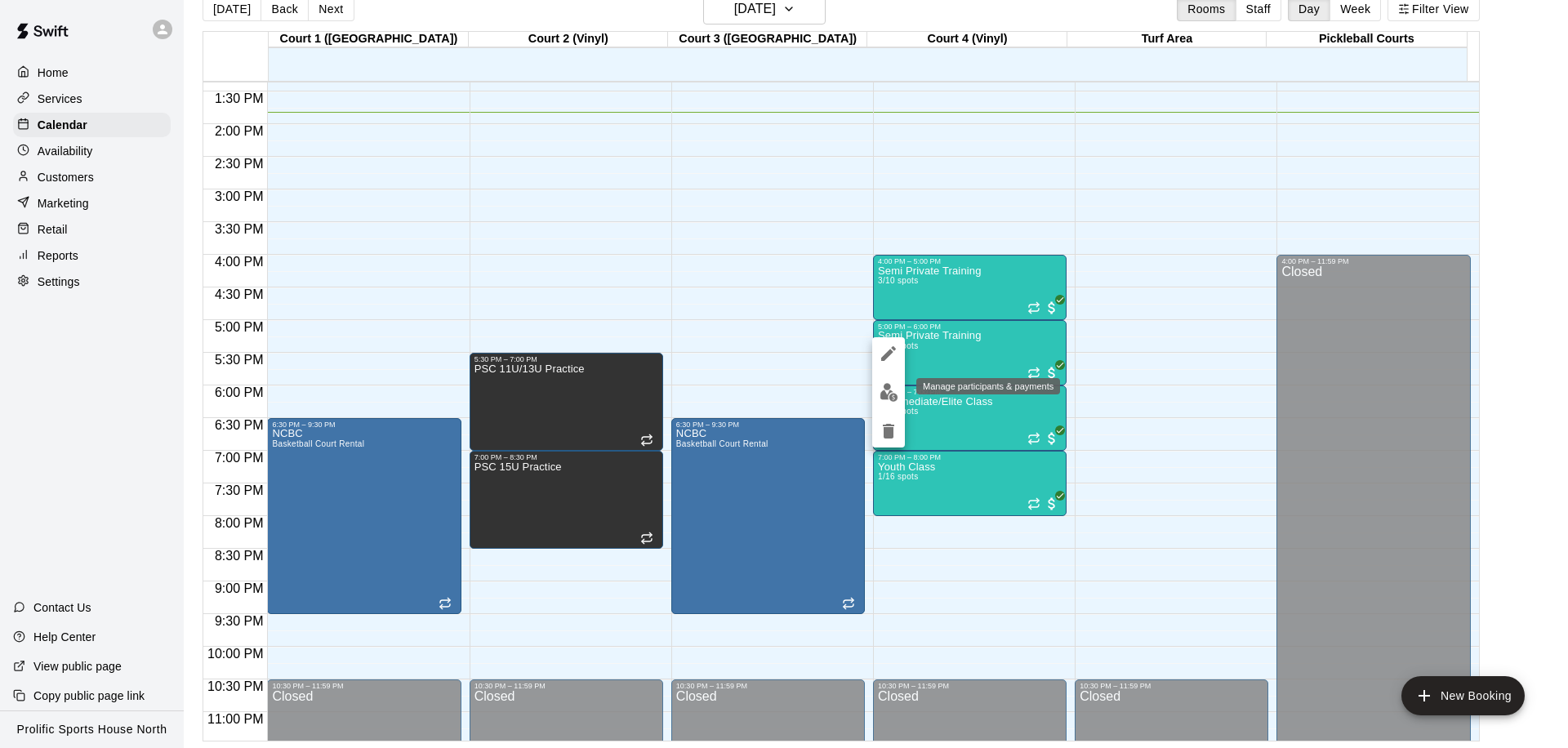
click at [881, 383] on img "edit" at bounding box center [889, 393] width 19 height 19
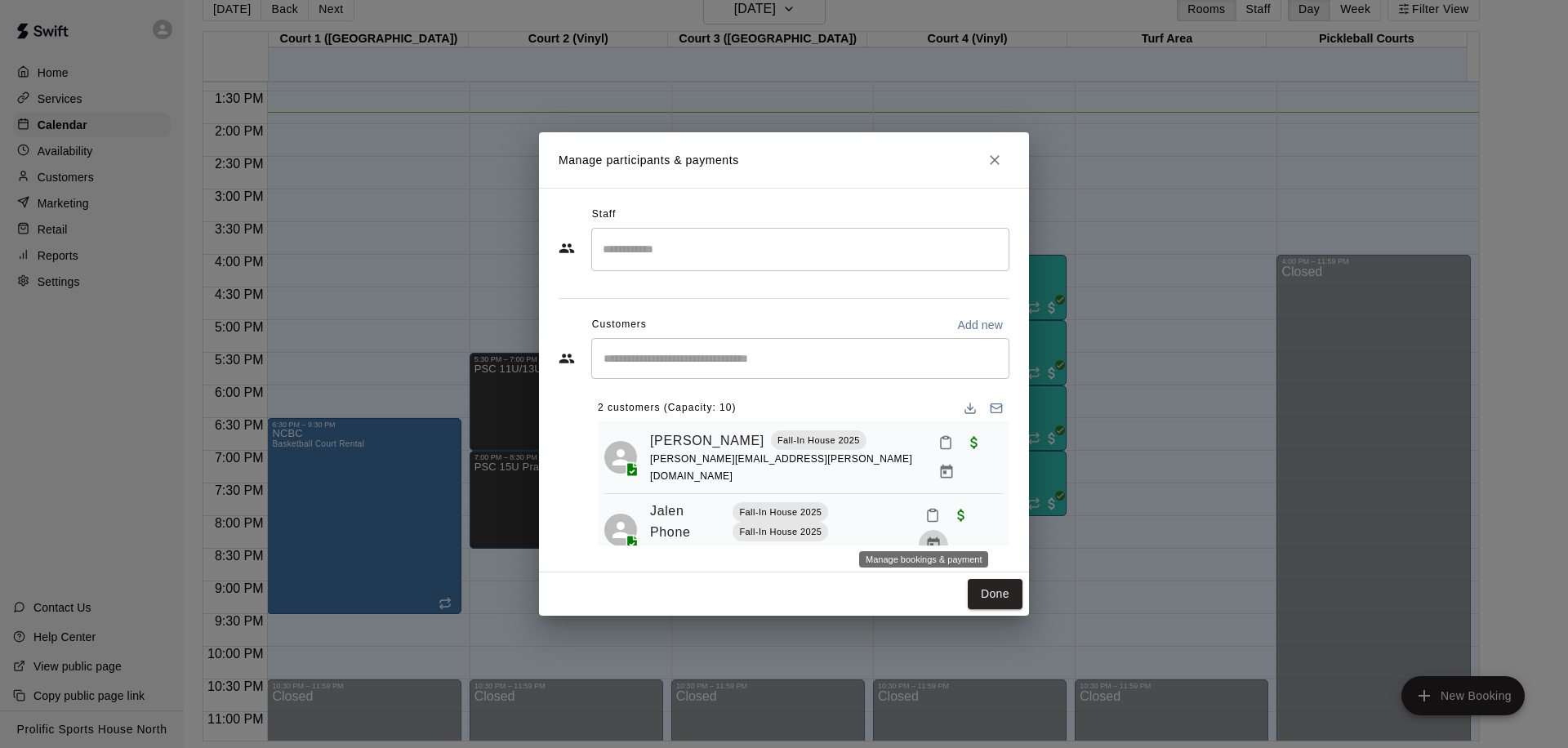
click at [927, 538] on icon "Manage bookings & payment" at bounding box center [933, 545] width 13 height 14
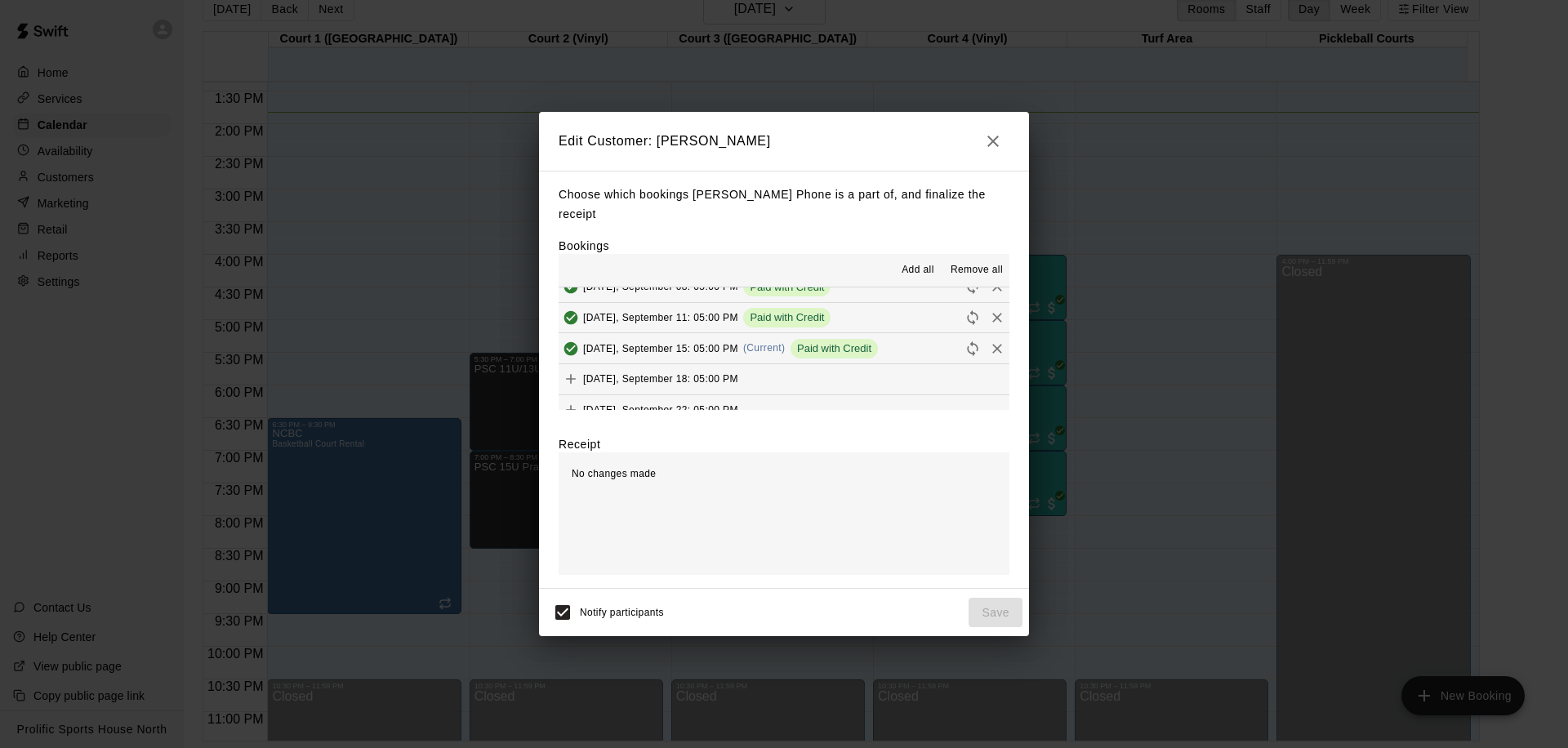
scroll to position [205, 0]
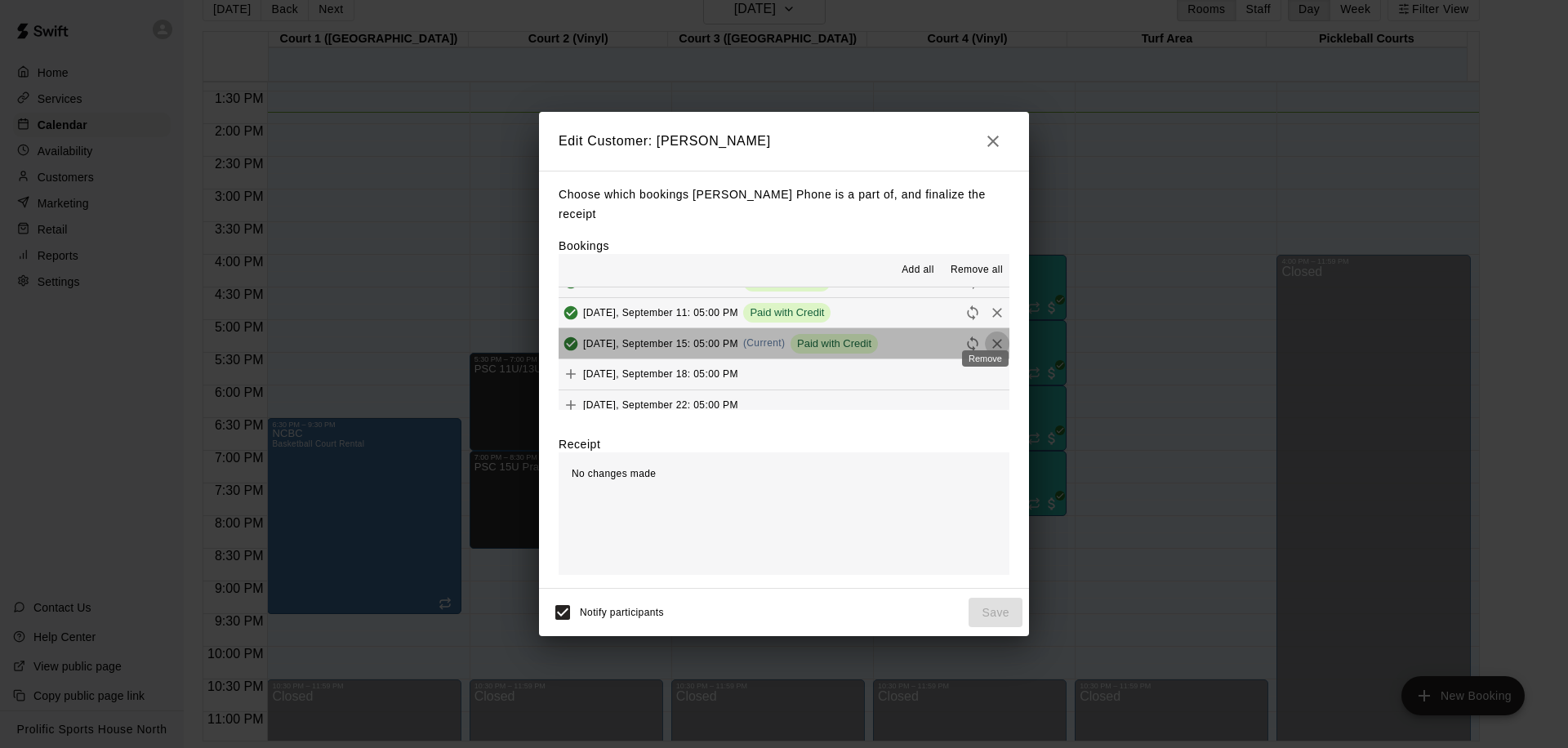
click at [992, 339] on icon "Remove" at bounding box center [997, 344] width 10 height 10
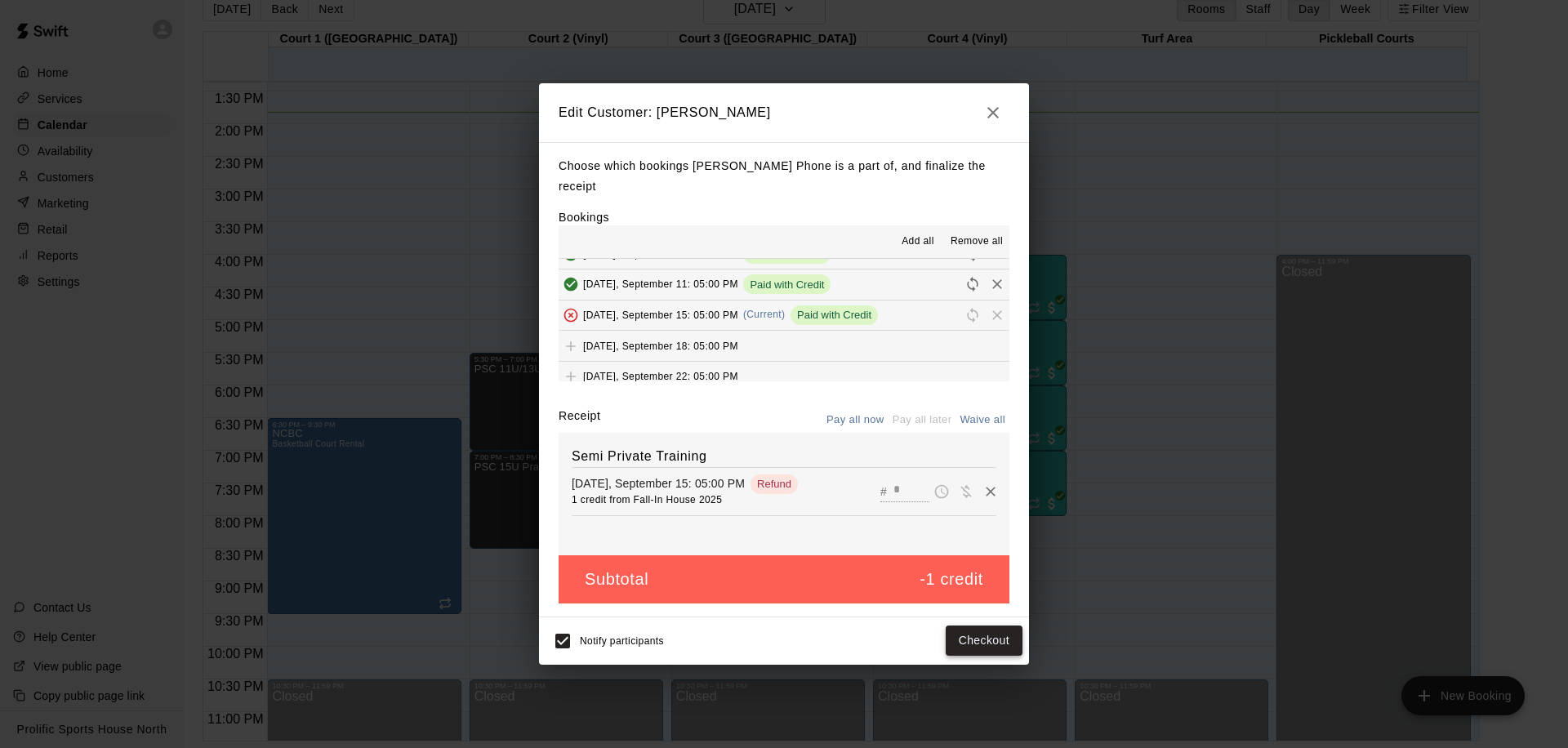
click at [972, 631] on button "Checkout" at bounding box center [984, 641] width 77 height 30
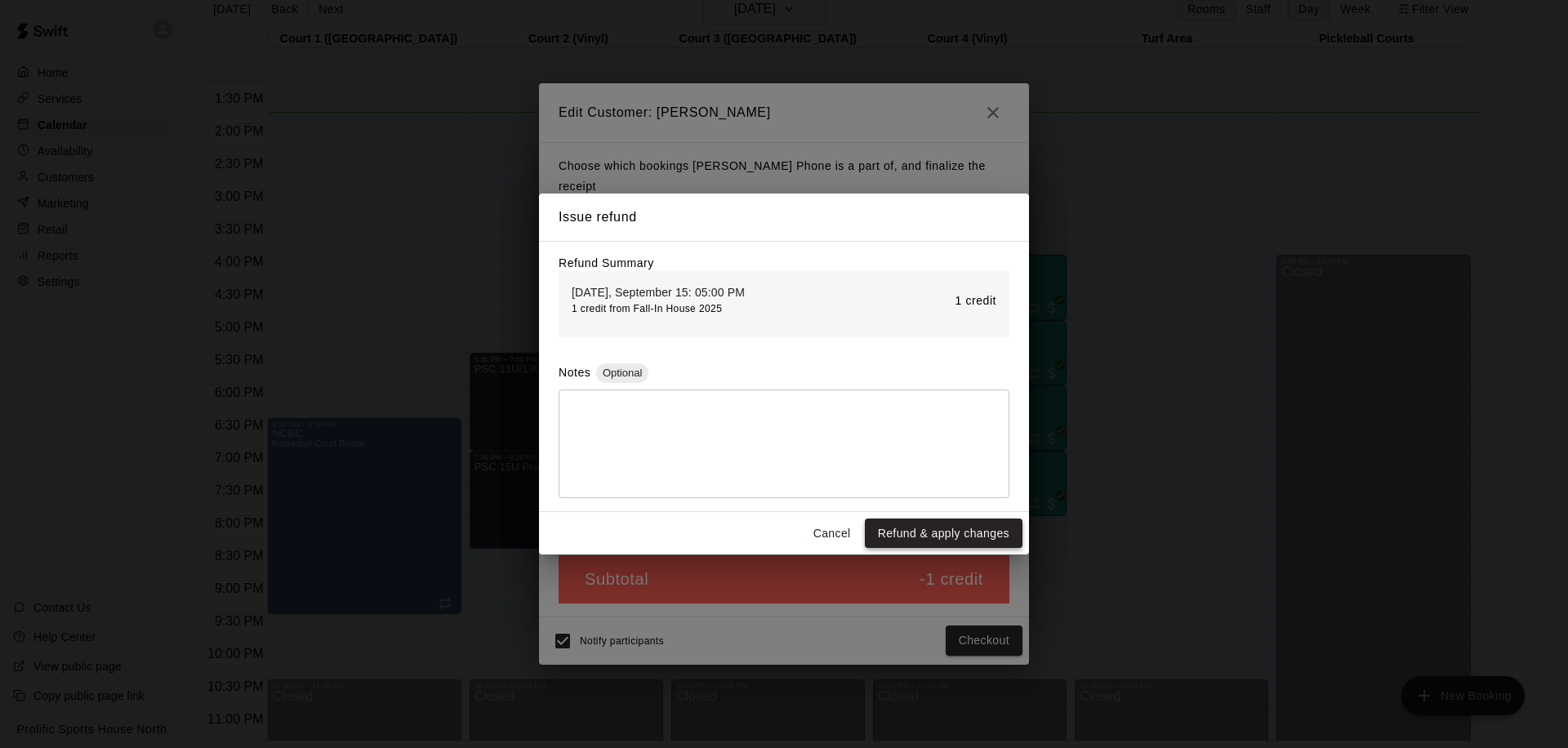
click at [903, 534] on button "Refund & apply changes" at bounding box center [943, 534] width 158 height 30
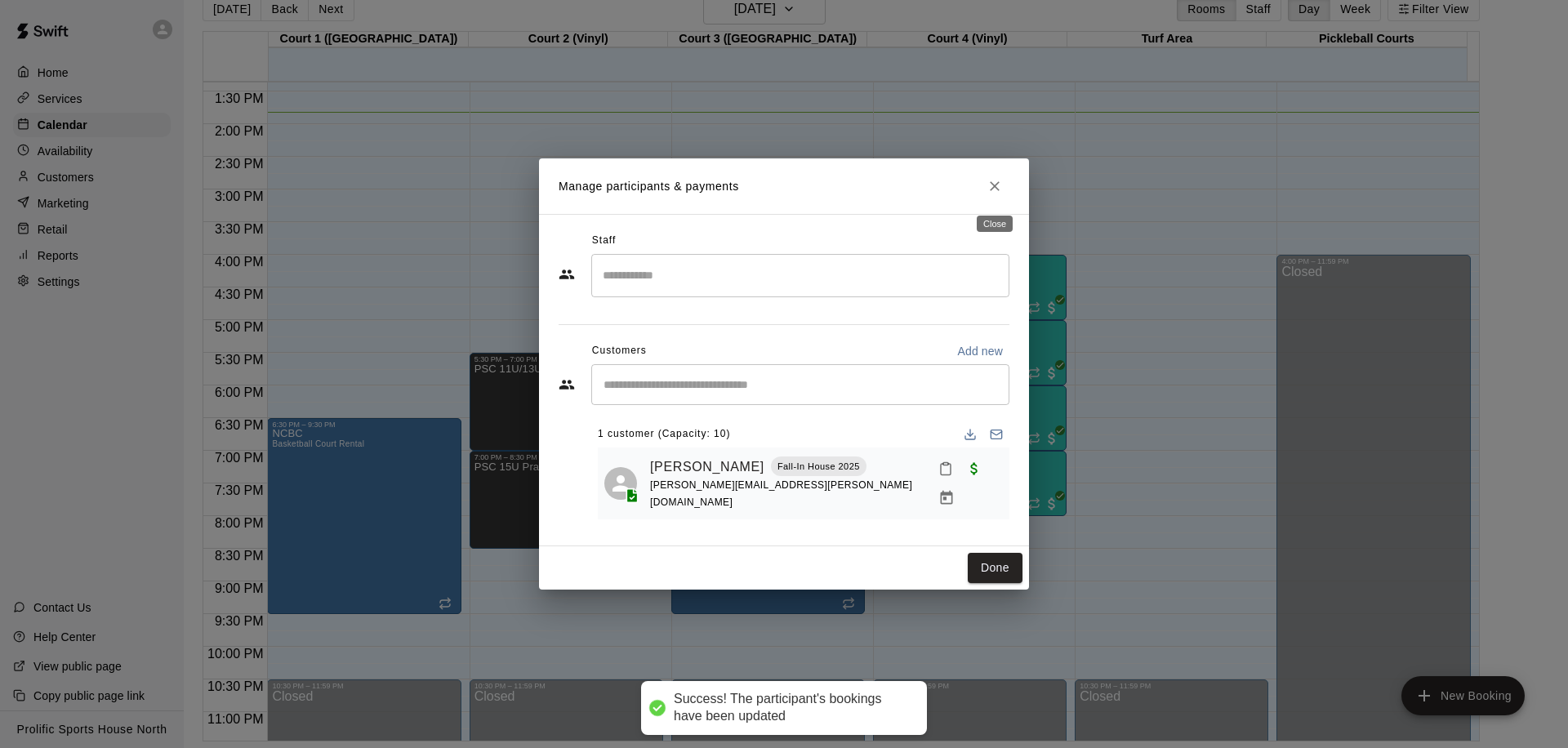
click at [1006, 188] on button "Close" at bounding box center [995, 186] width 30 height 30
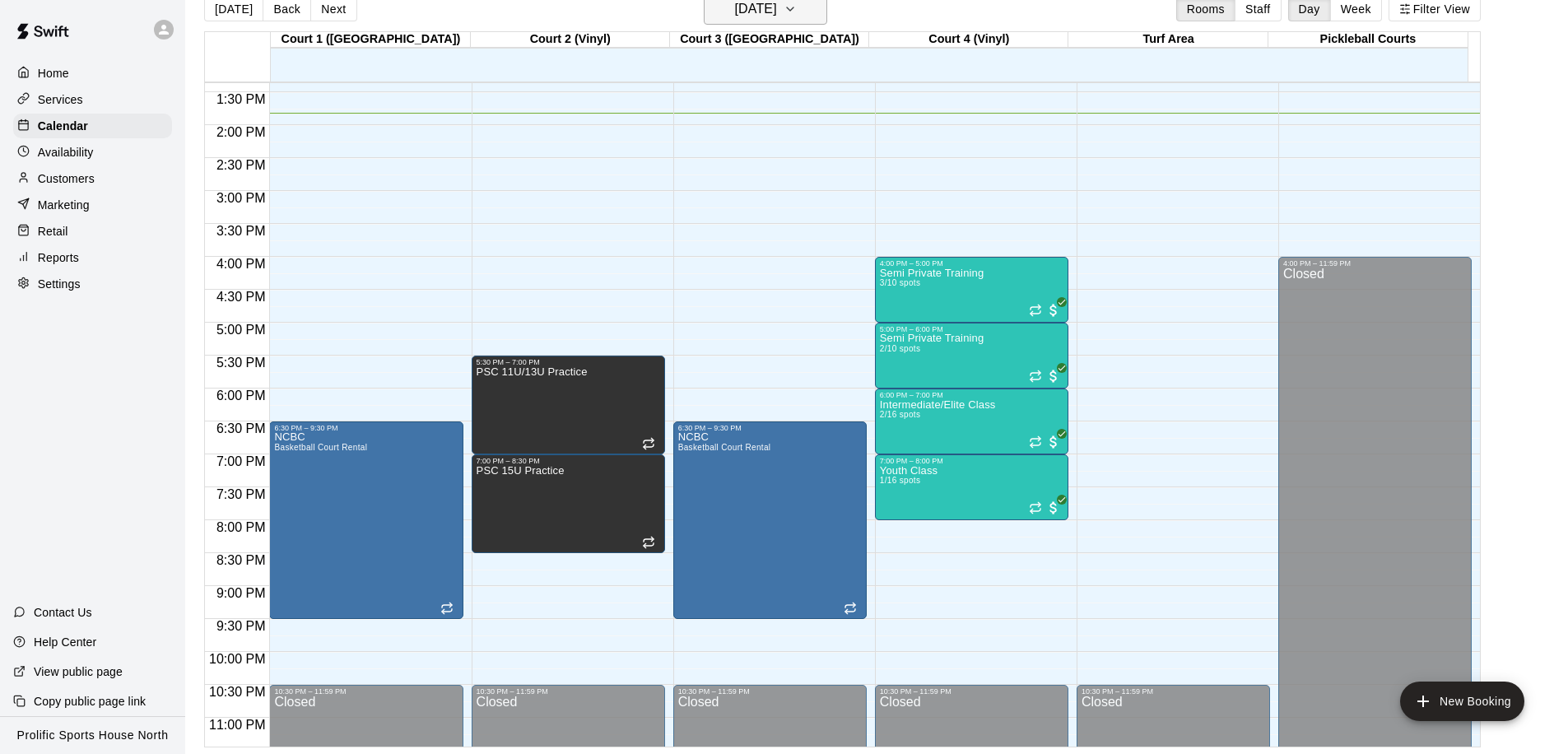
click at [777, 12] on h6 "[DATE]" at bounding box center [755, 9] width 42 height 23
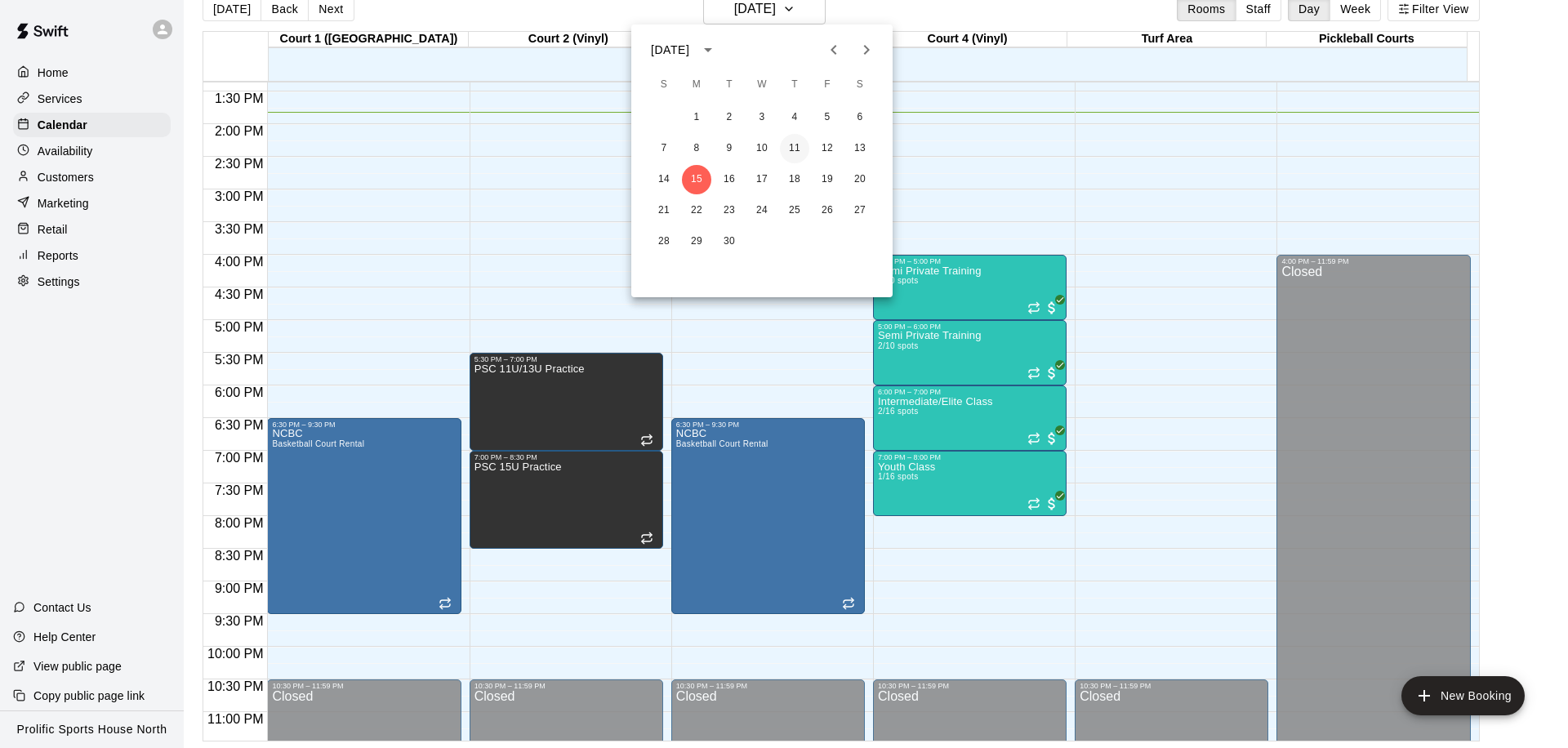
click at [796, 138] on button "11" at bounding box center [795, 149] width 30 height 30
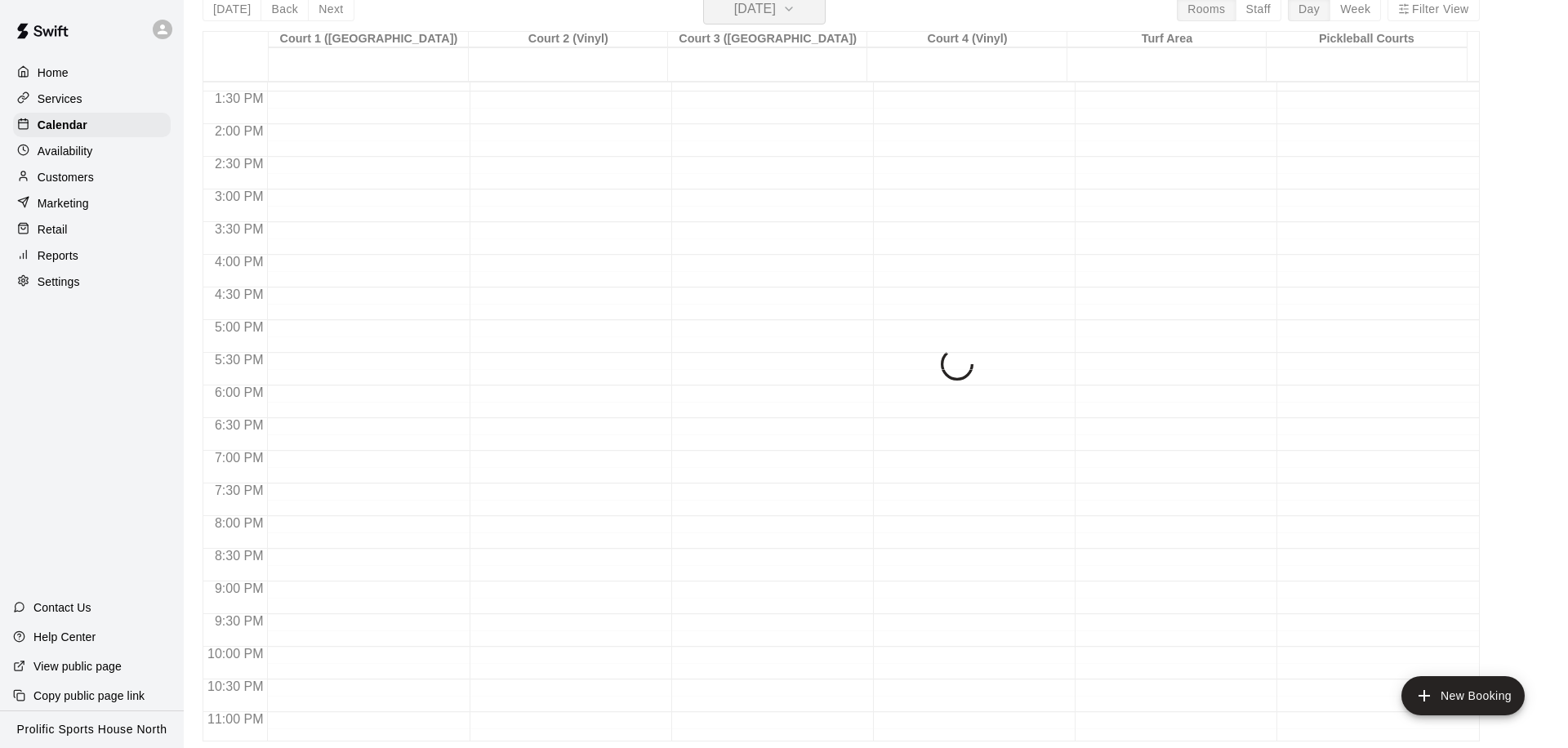
scroll to position [19, 0]
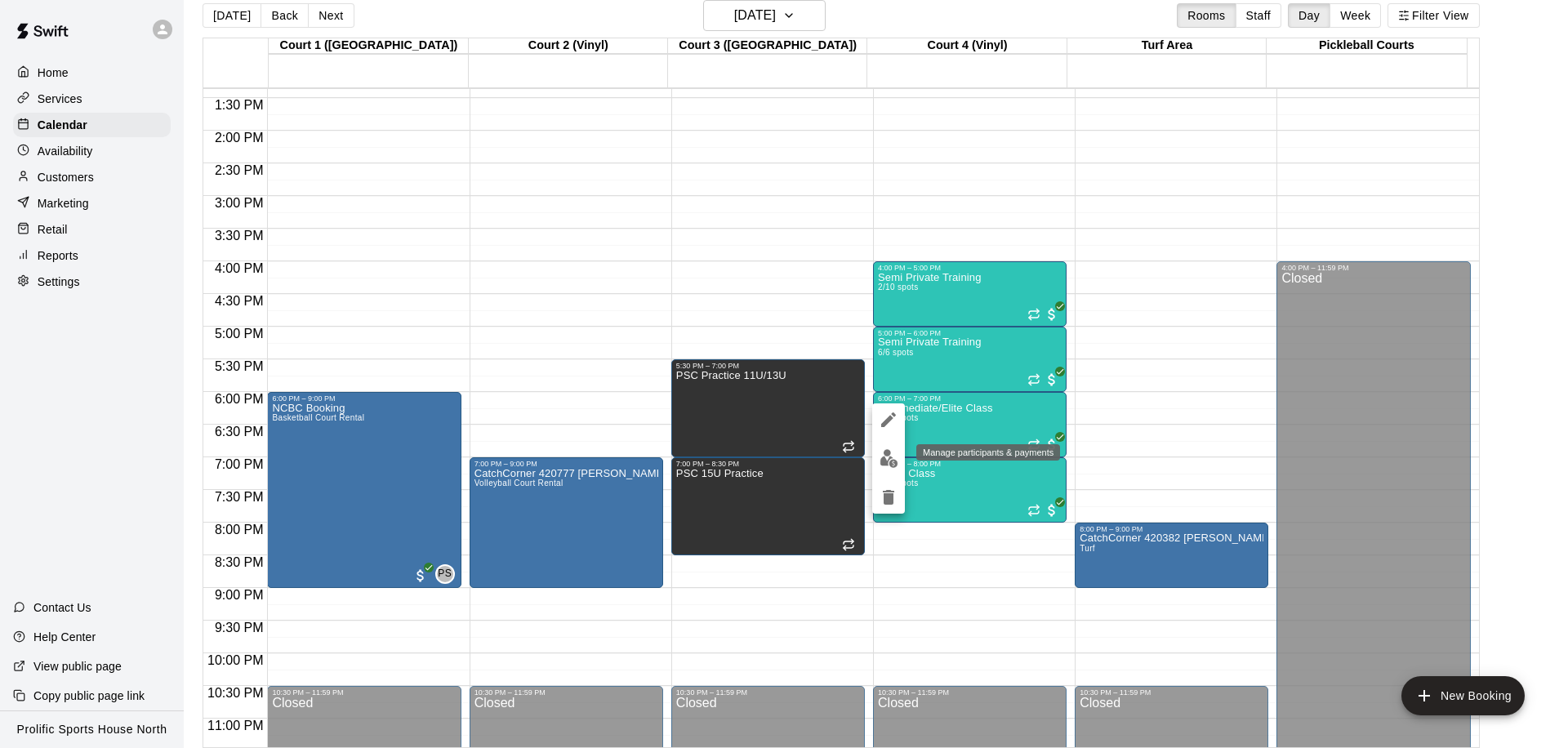
click at [882, 456] on img "edit" at bounding box center [889, 458] width 19 height 19
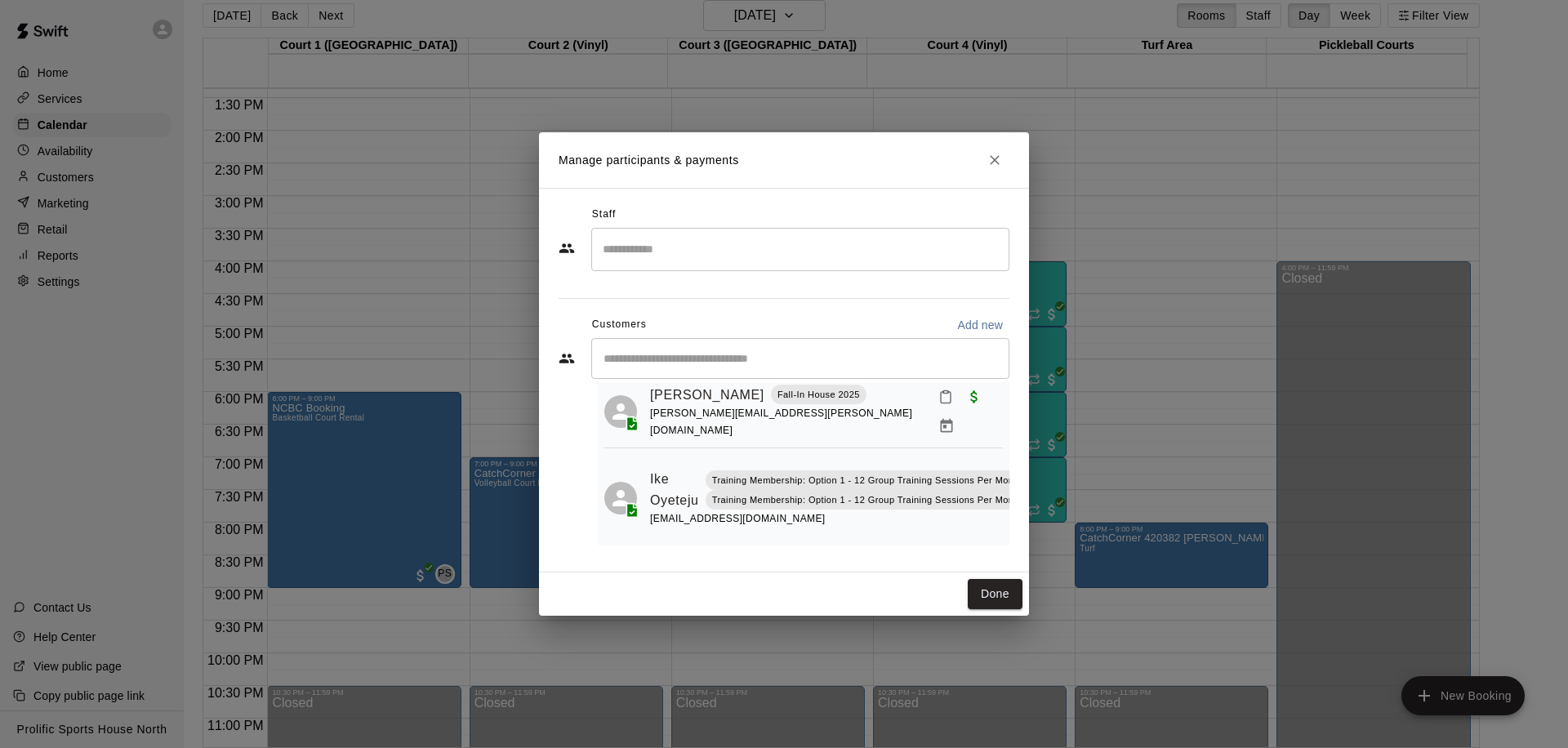
scroll to position [0, 0]
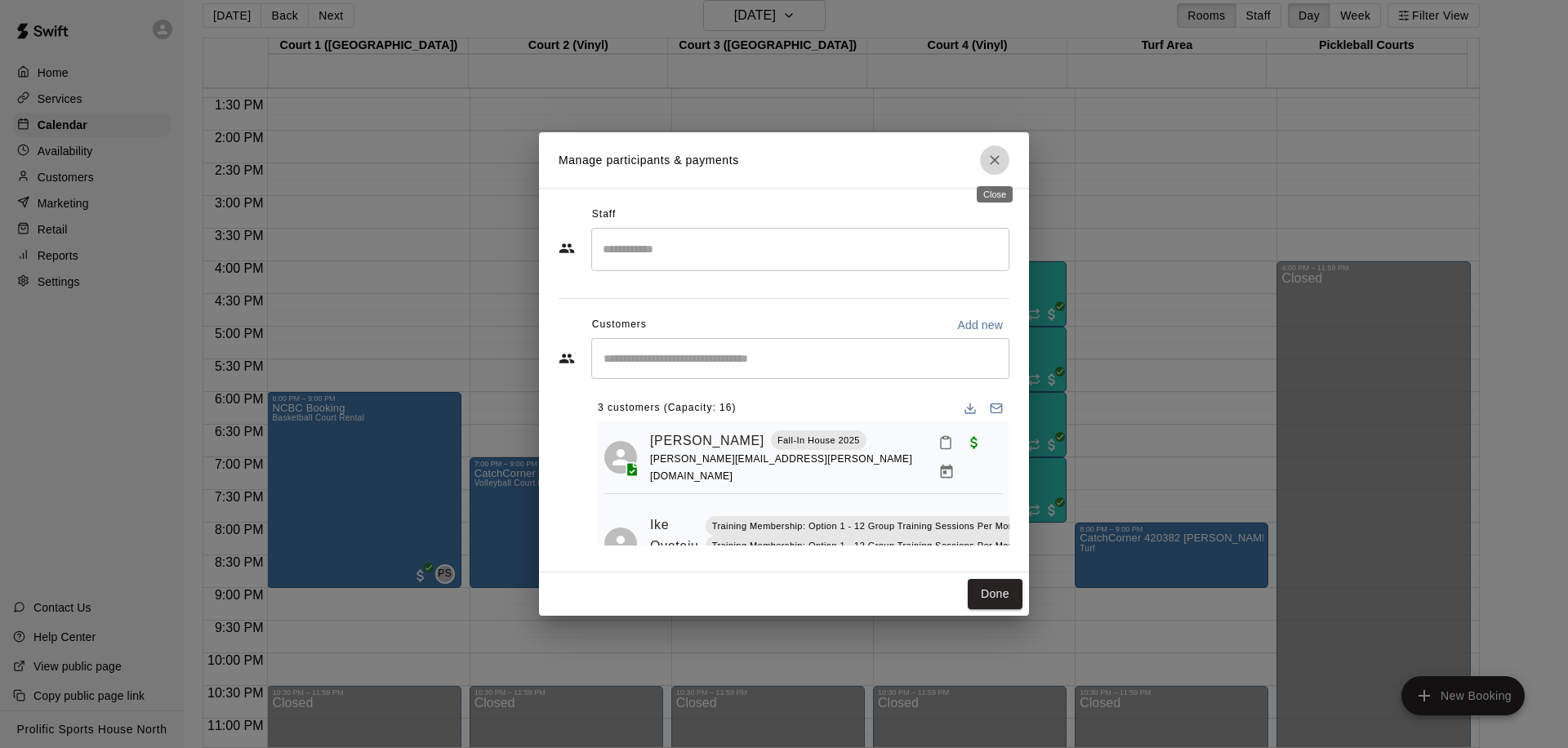
click at [990, 159] on icon "Close" at bounding box center [995, 160] width 16 height 16
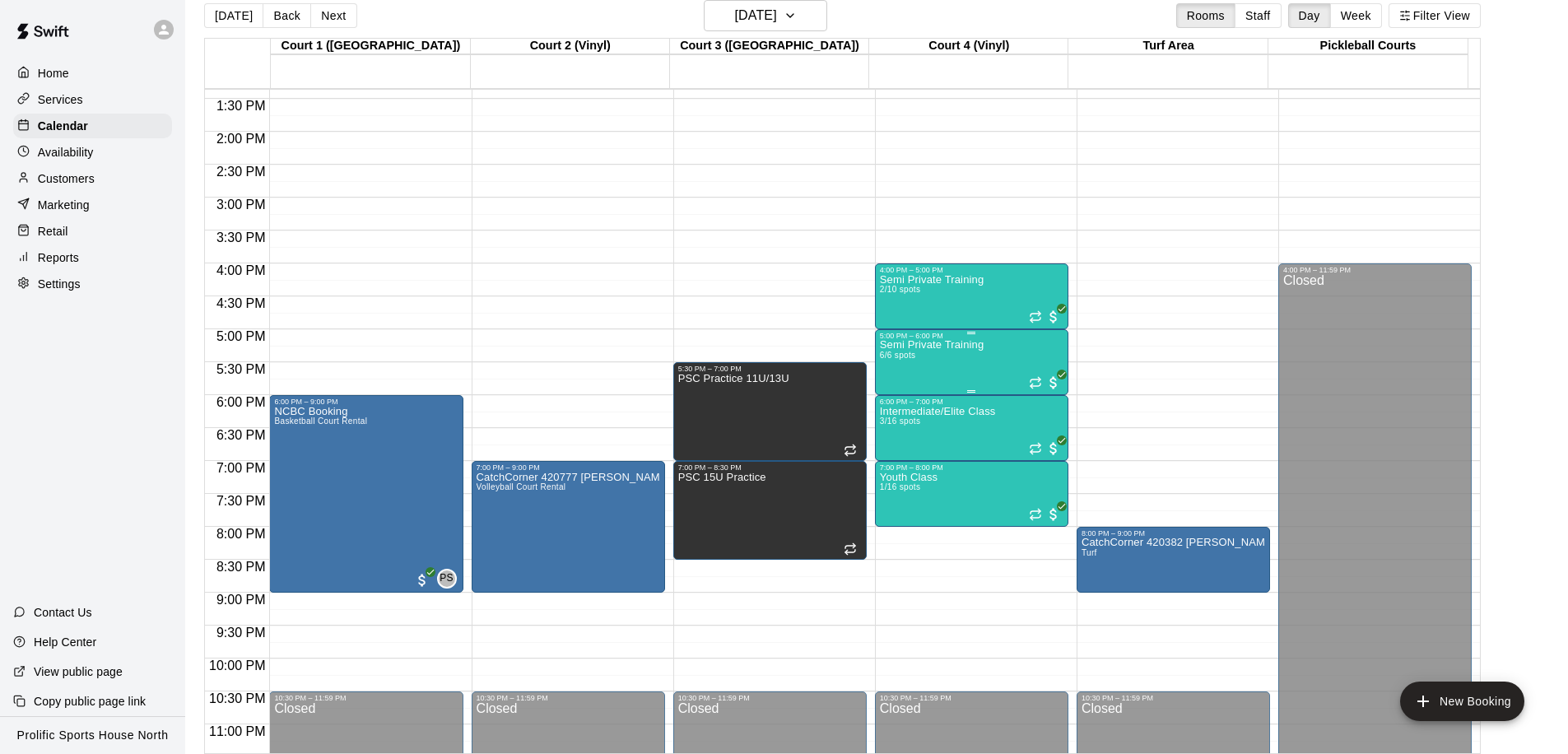
click at [936, 369] on div "Semi Private Training 6/6 spots" at bounding box center [932, 717] width 104 height 754
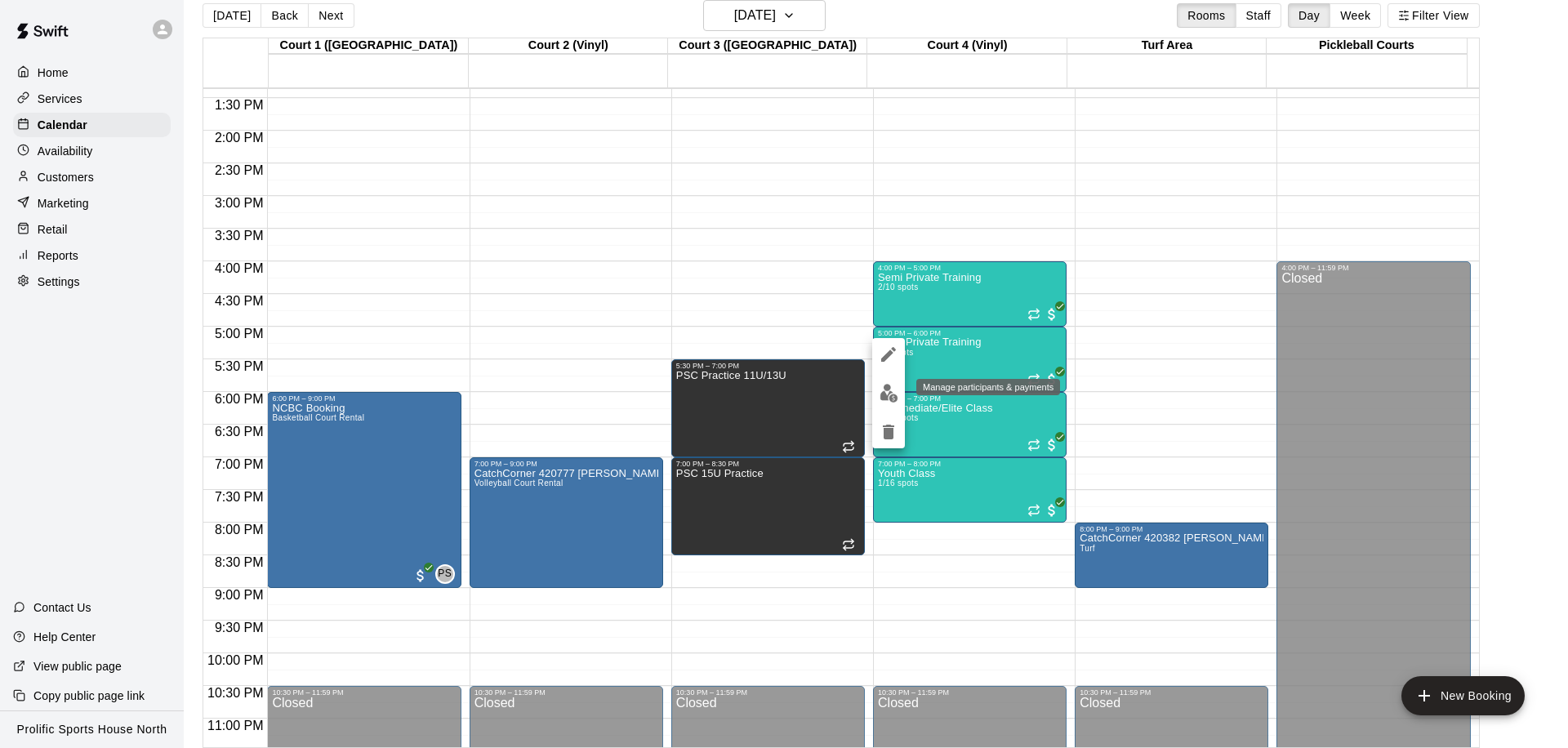
click at [876, 388] on button "edit" at bounding box center [888, 393] width 33 height 32
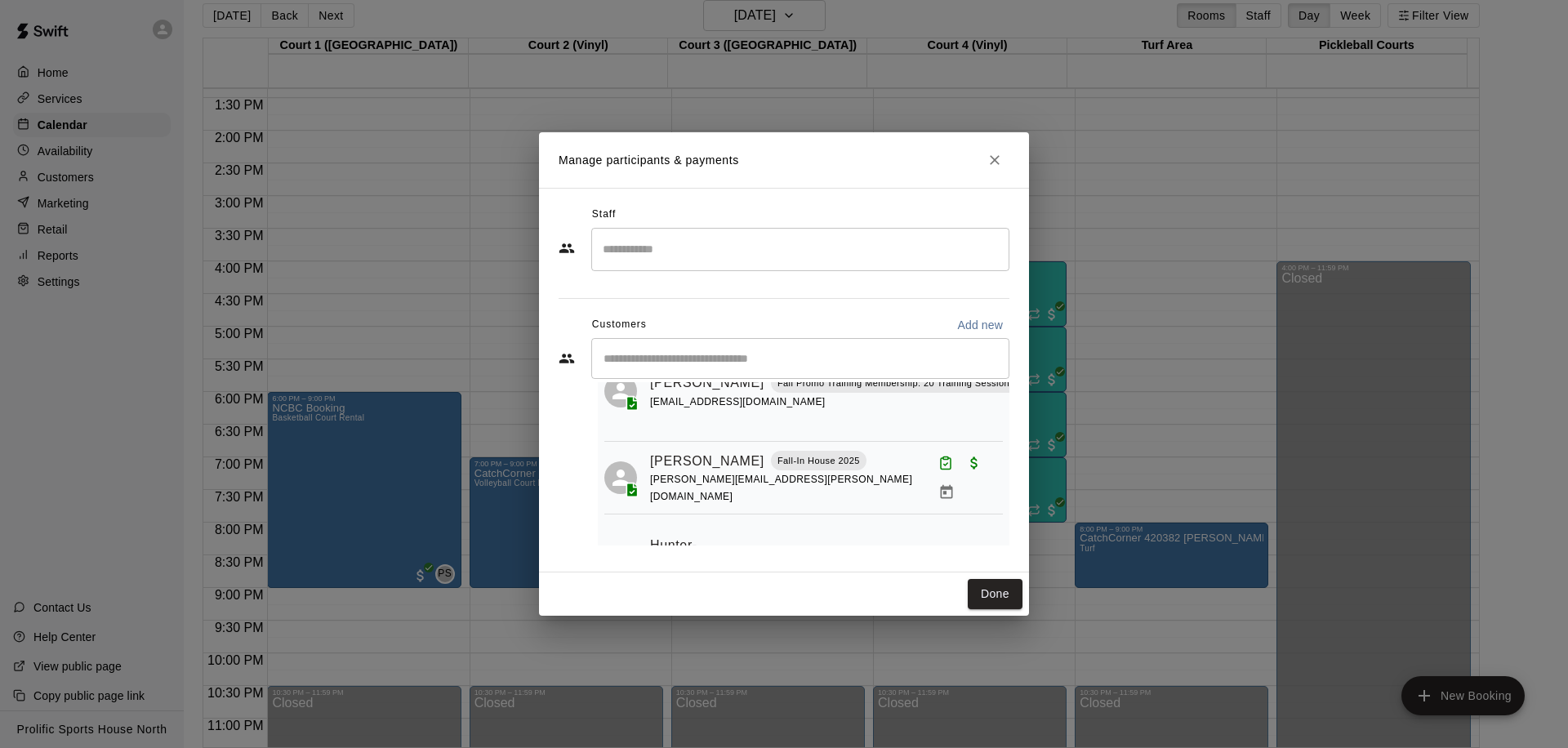
scroll to position [423, 0]
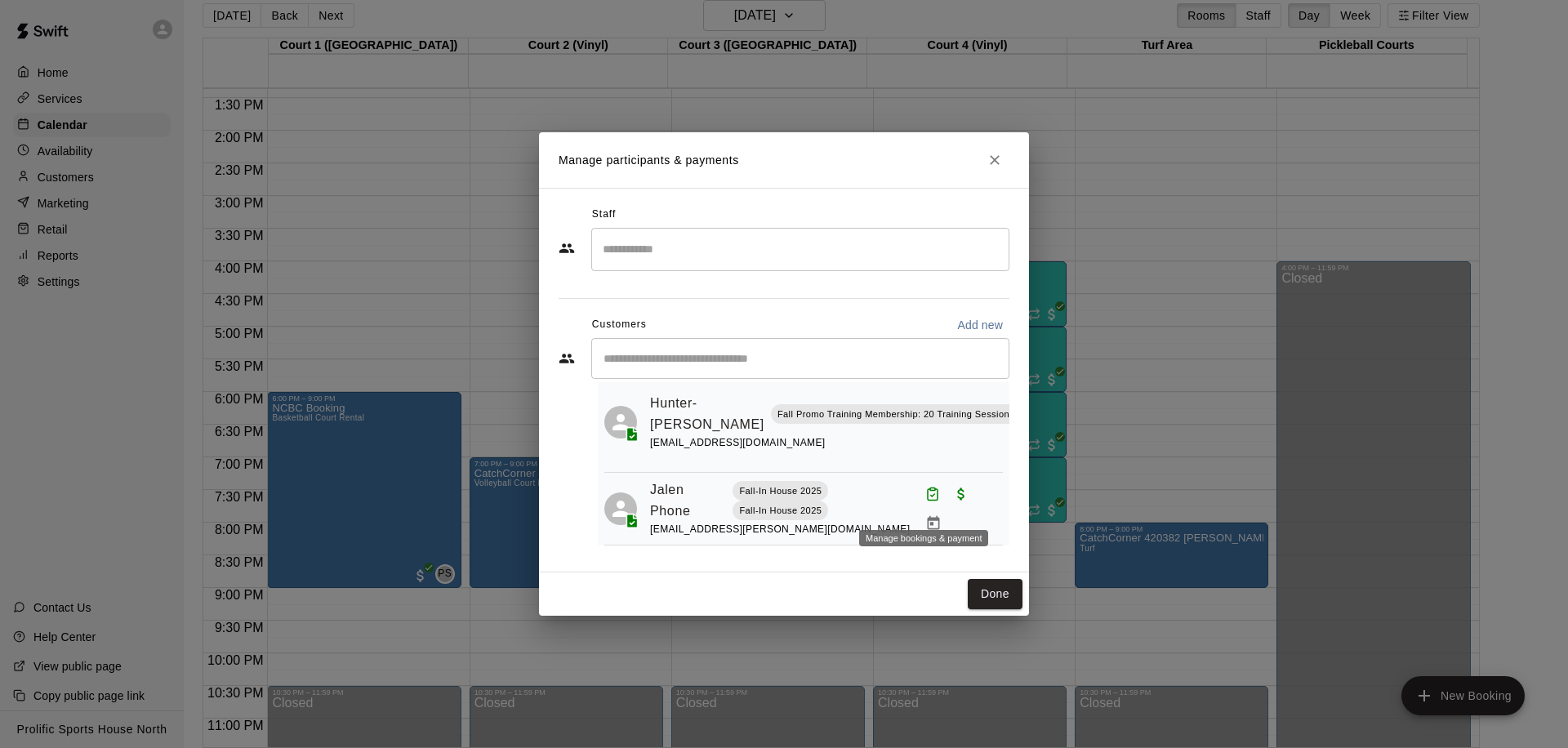
click at [927, 515] on icon "Manage bookings & payment" at bounding box center [933, 523] width 16 height 16
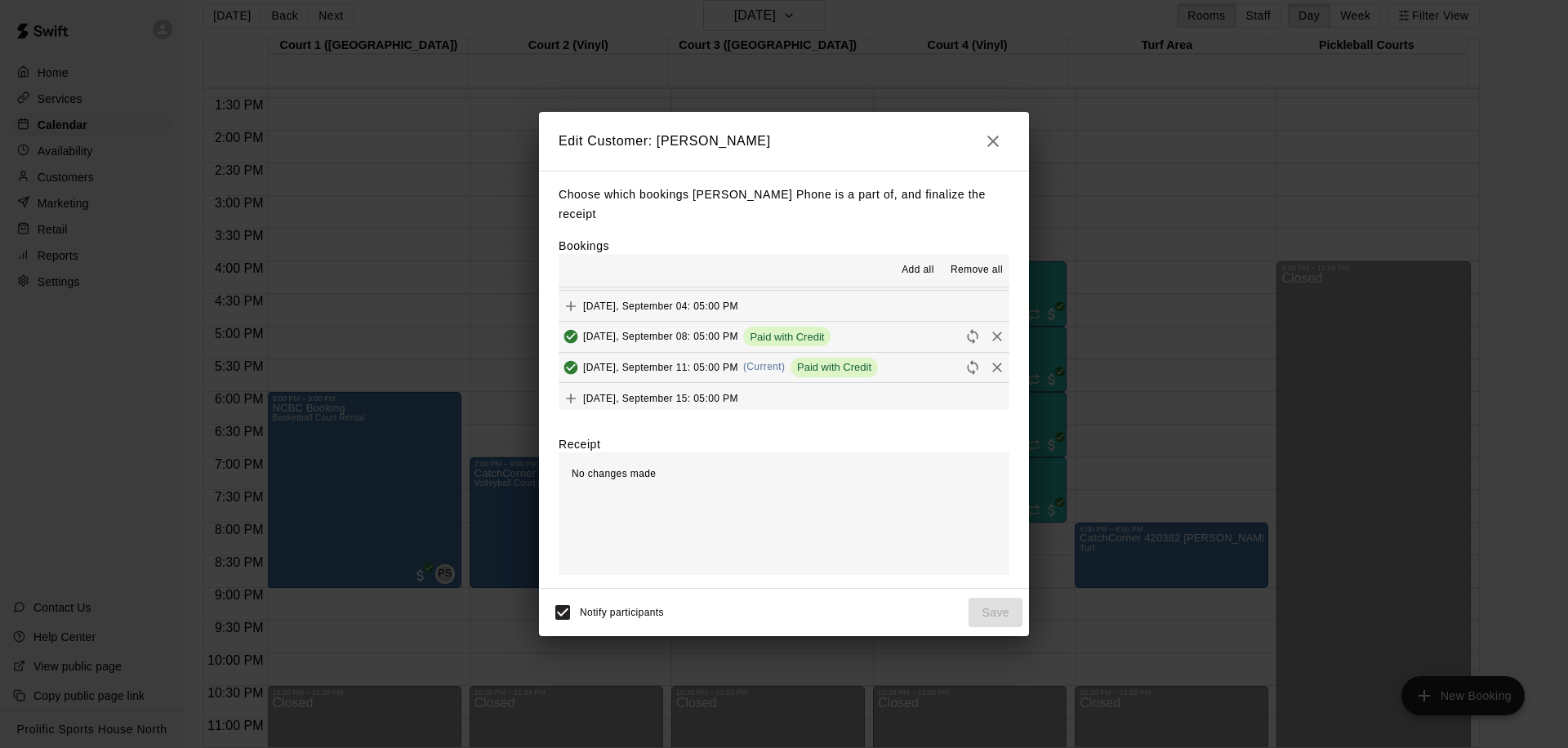
scroll to position [155, 0]
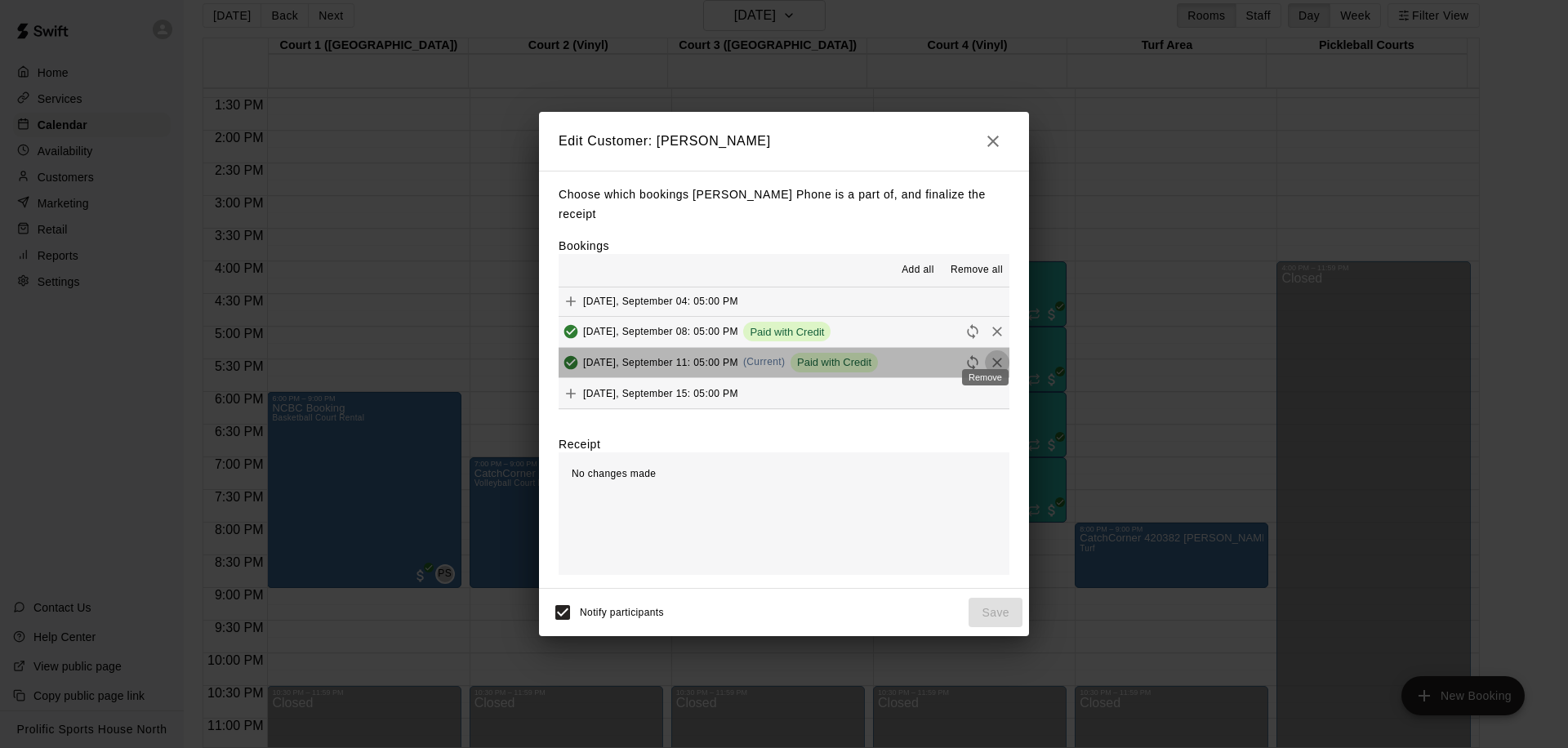
click at [990, 355] on icon "Remove" at bounding box center [997, 362] width 16 height 16
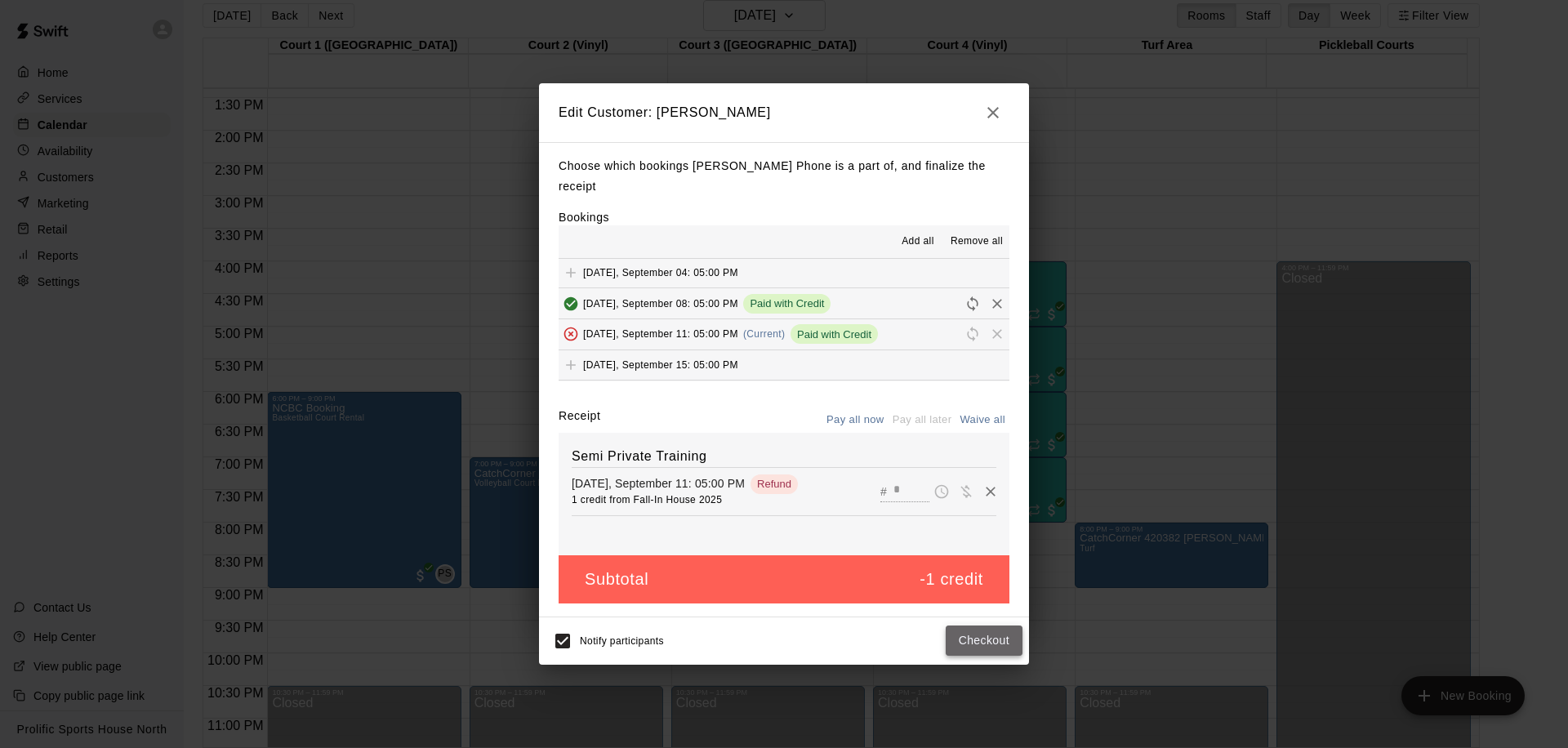
click at [965, 643] on button "Checkout" at bounding box center [984, 641] width 77 height 30
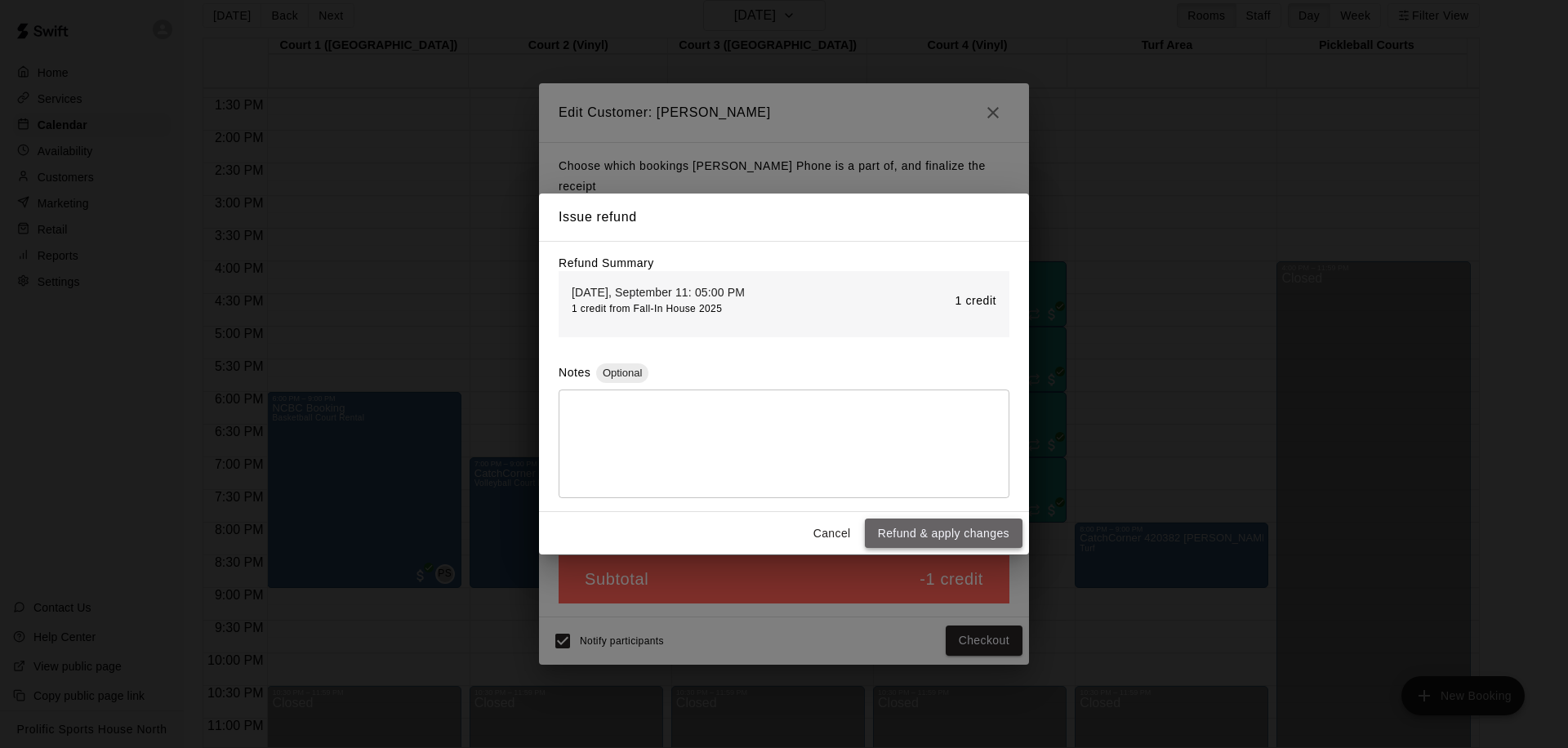
click at [933, 529] on button "Refund & apply changes" at bounding box center [943, 534] width 158 height 30
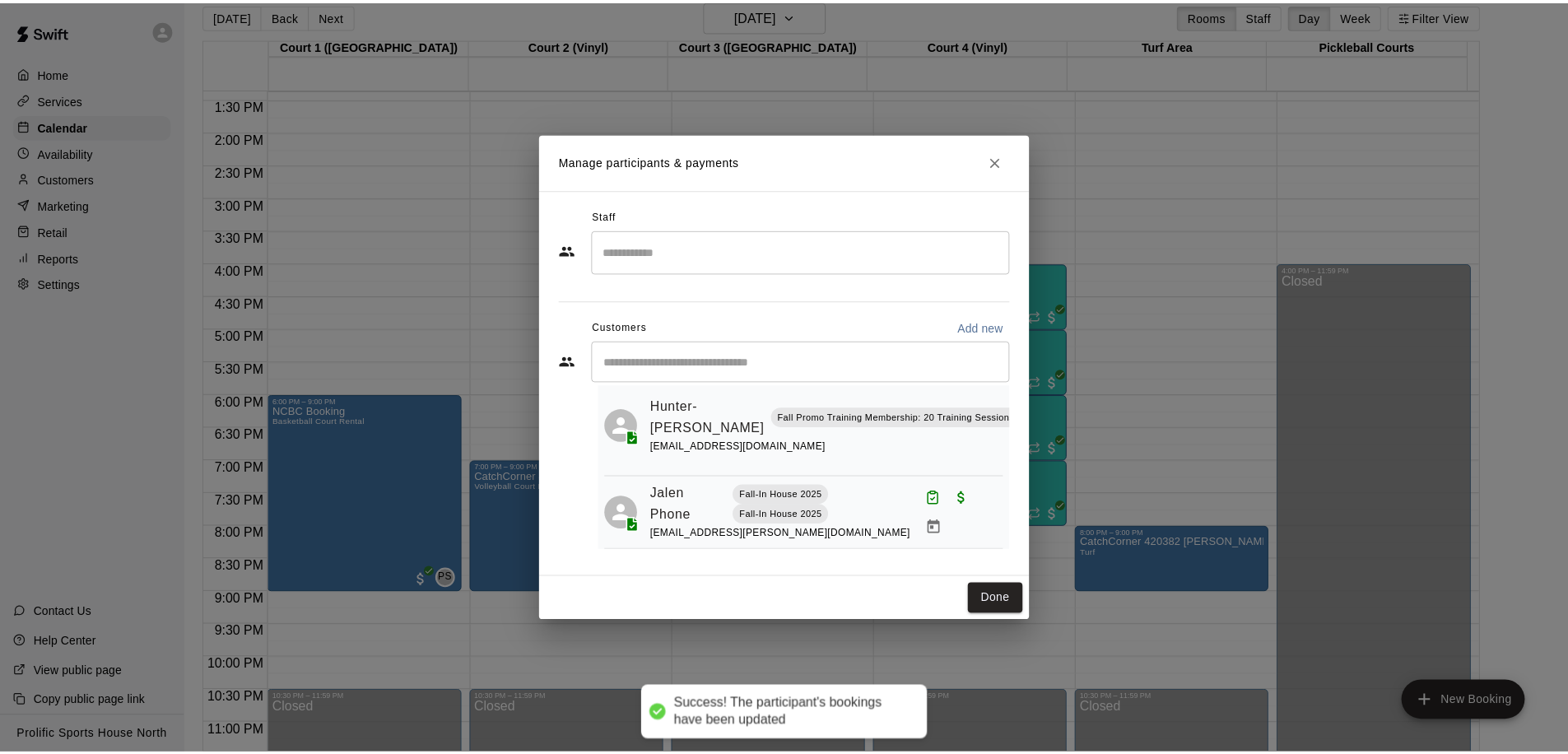
scroll to position [352, 0]
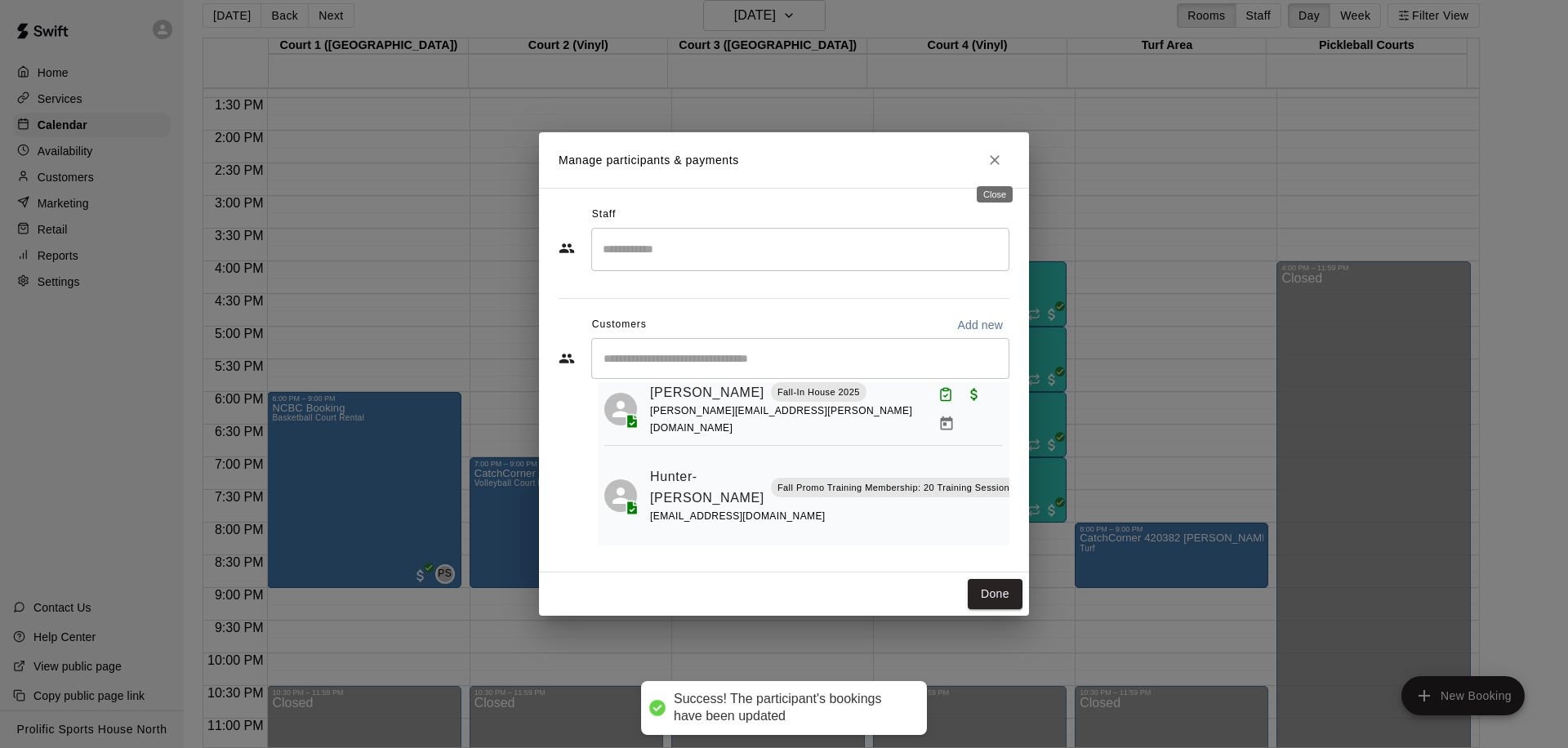
click at [995, 149] on button "Close" at bounding box center [995, 160] width 30 height 30
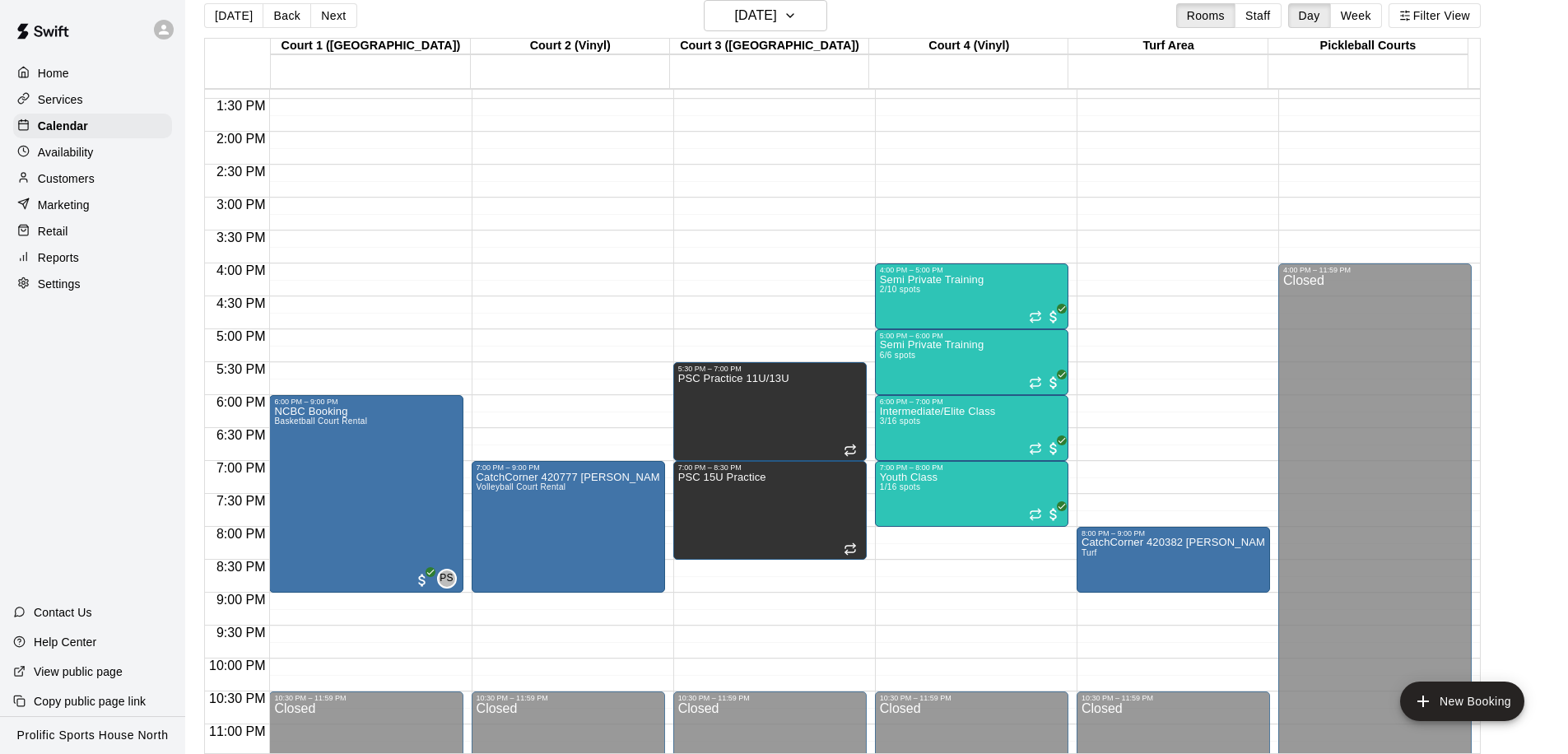
click at [89, 180] on p "Customers" at bounding box center [66, 178] width 57 height 16
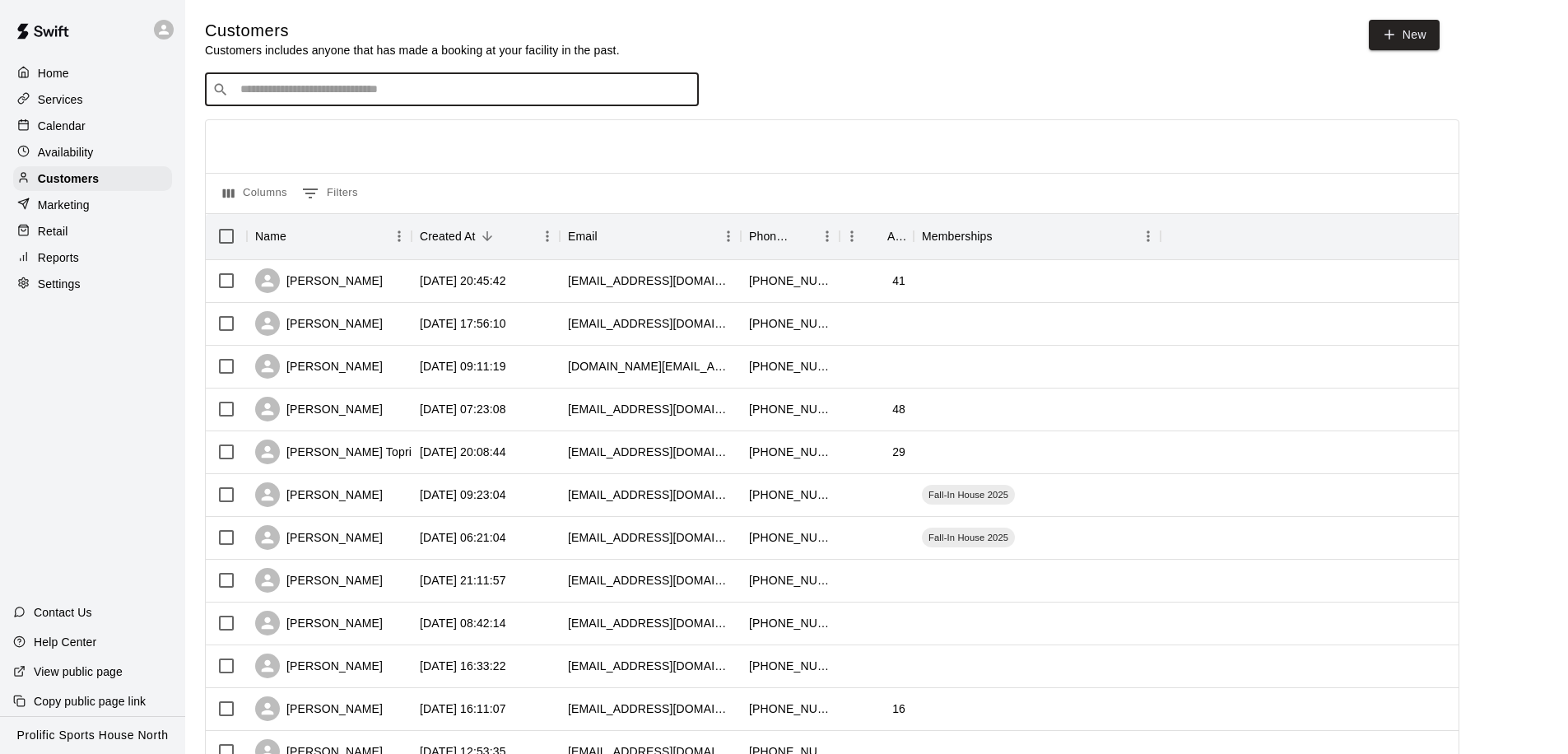
click at [290, 91] on input "Search customers by name or email" at bounding box center [464, 89] width 456 height 16
type input "*****"
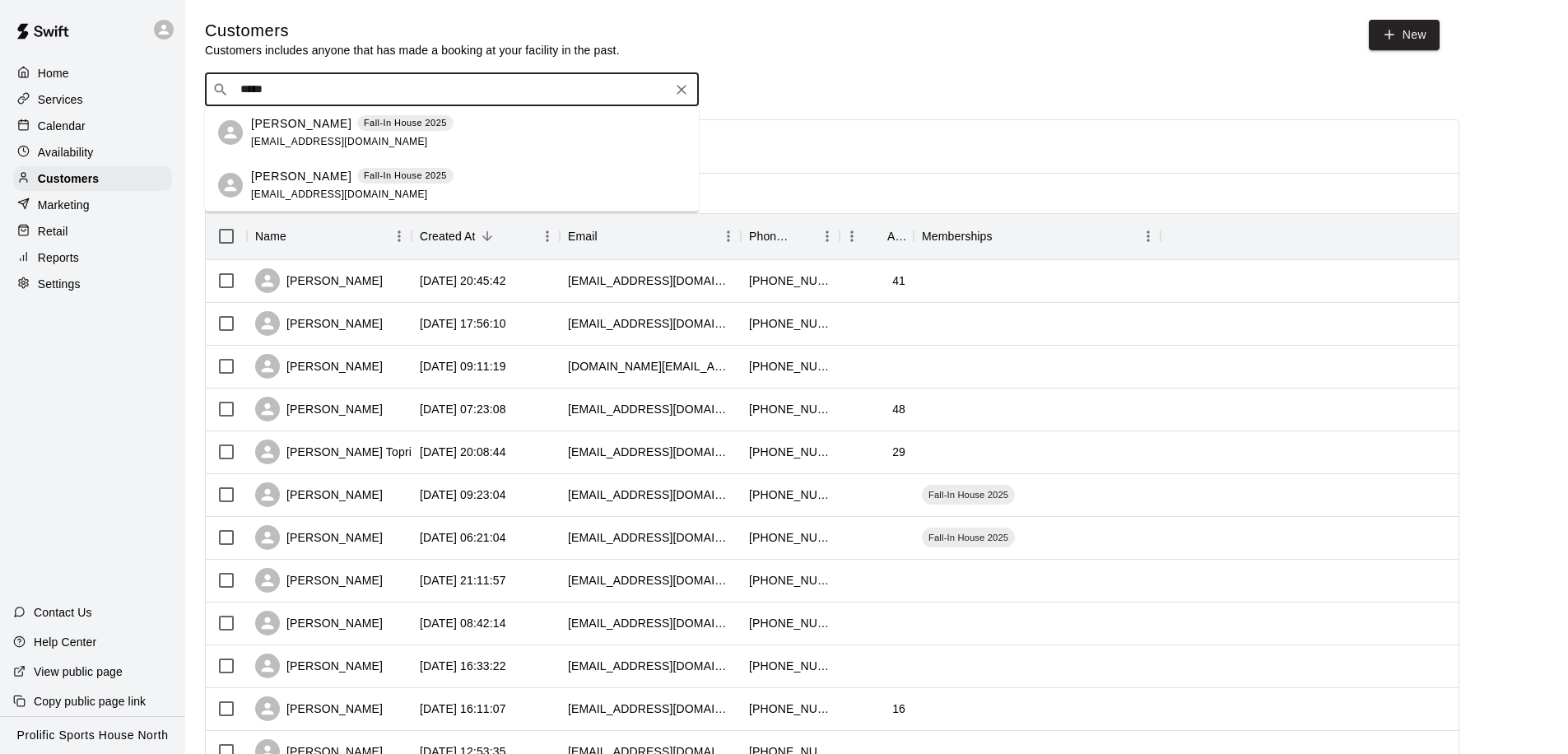
click at [292, 174] on p "Ayaan Wazir" at bounding box center [301, 176] width 100 height 17
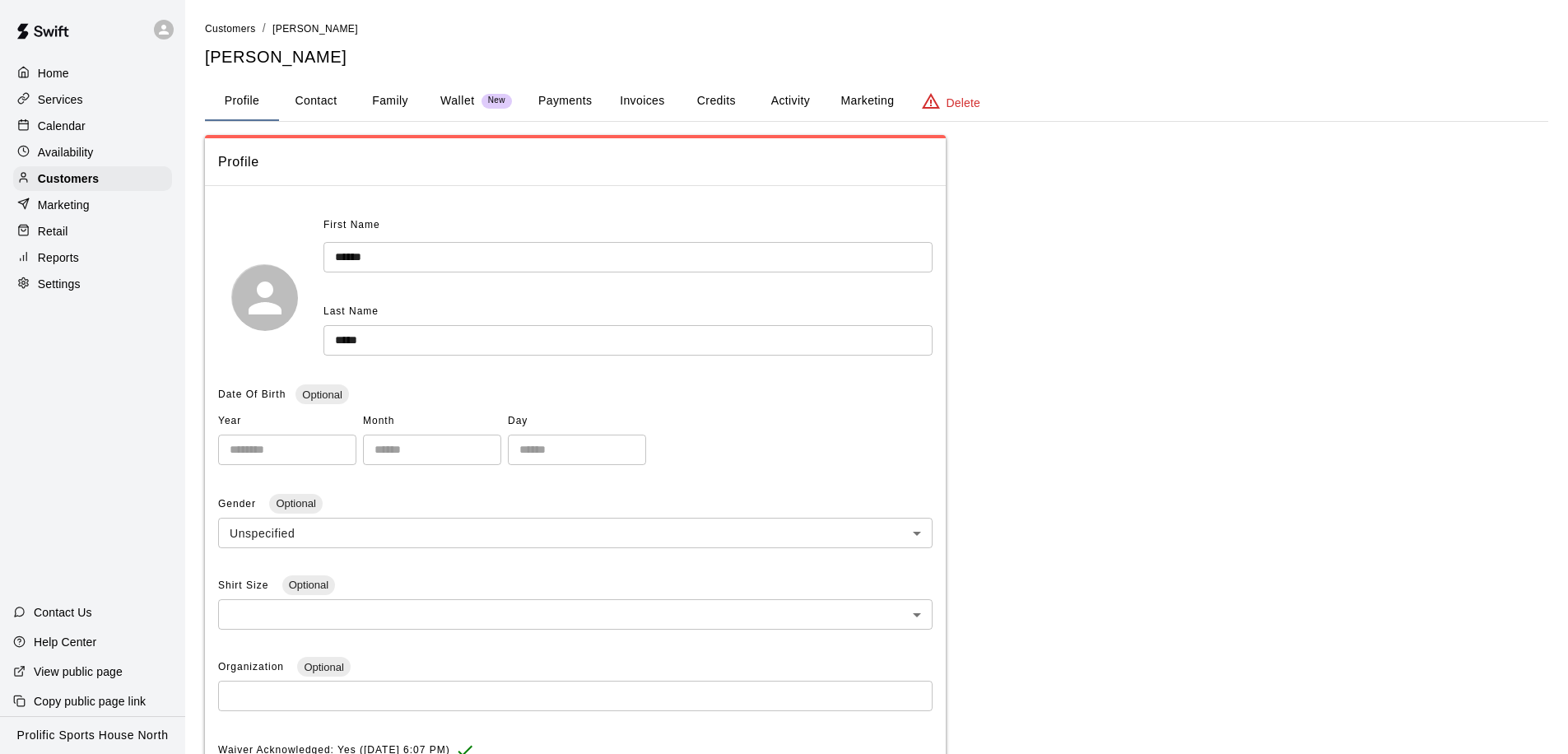
click at [785, 101] on button "Activity" at bounding box center [790, 101] width 74 height 39
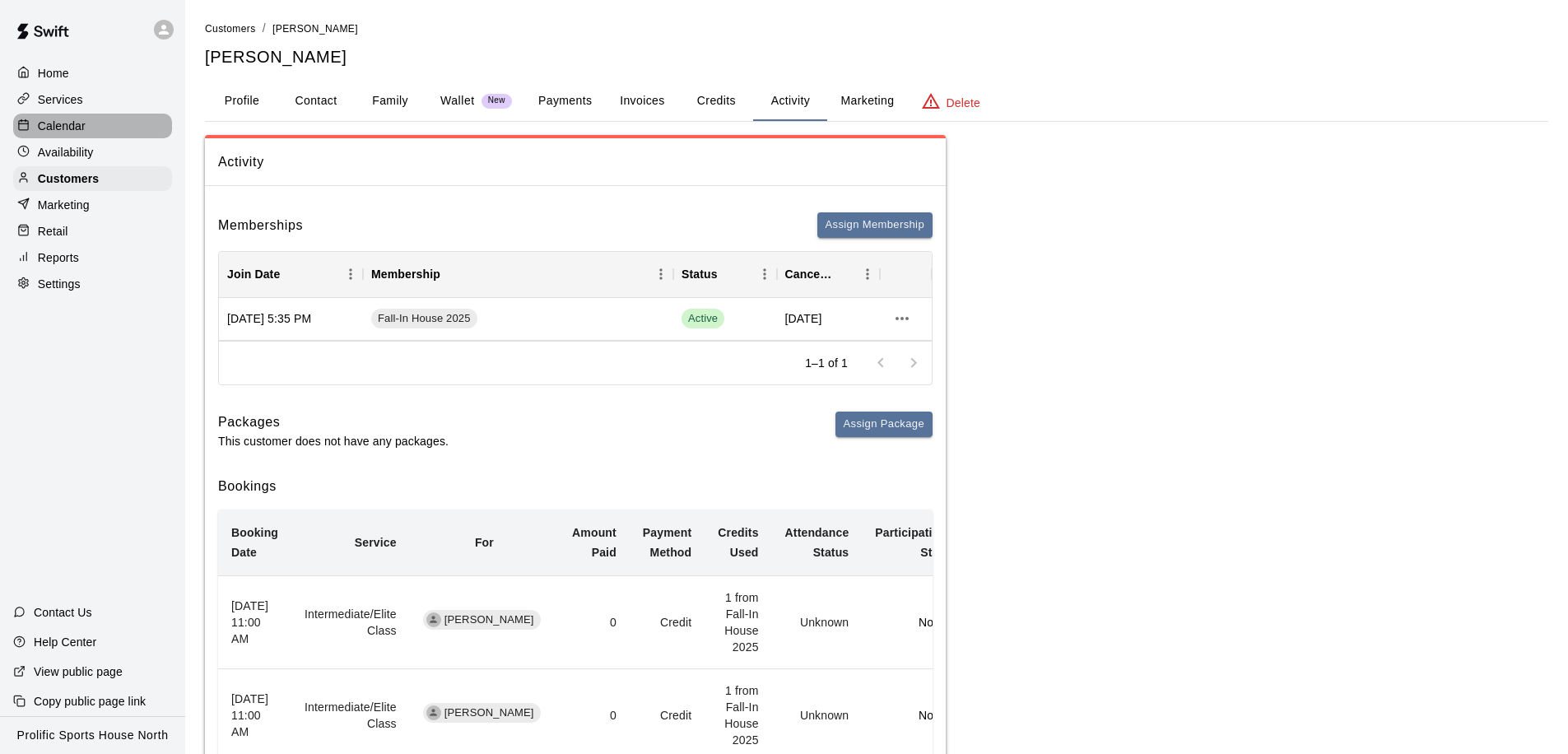
click at [73, 127] on p "Calendar" at bounding box center [62, 125] width 48 height 16
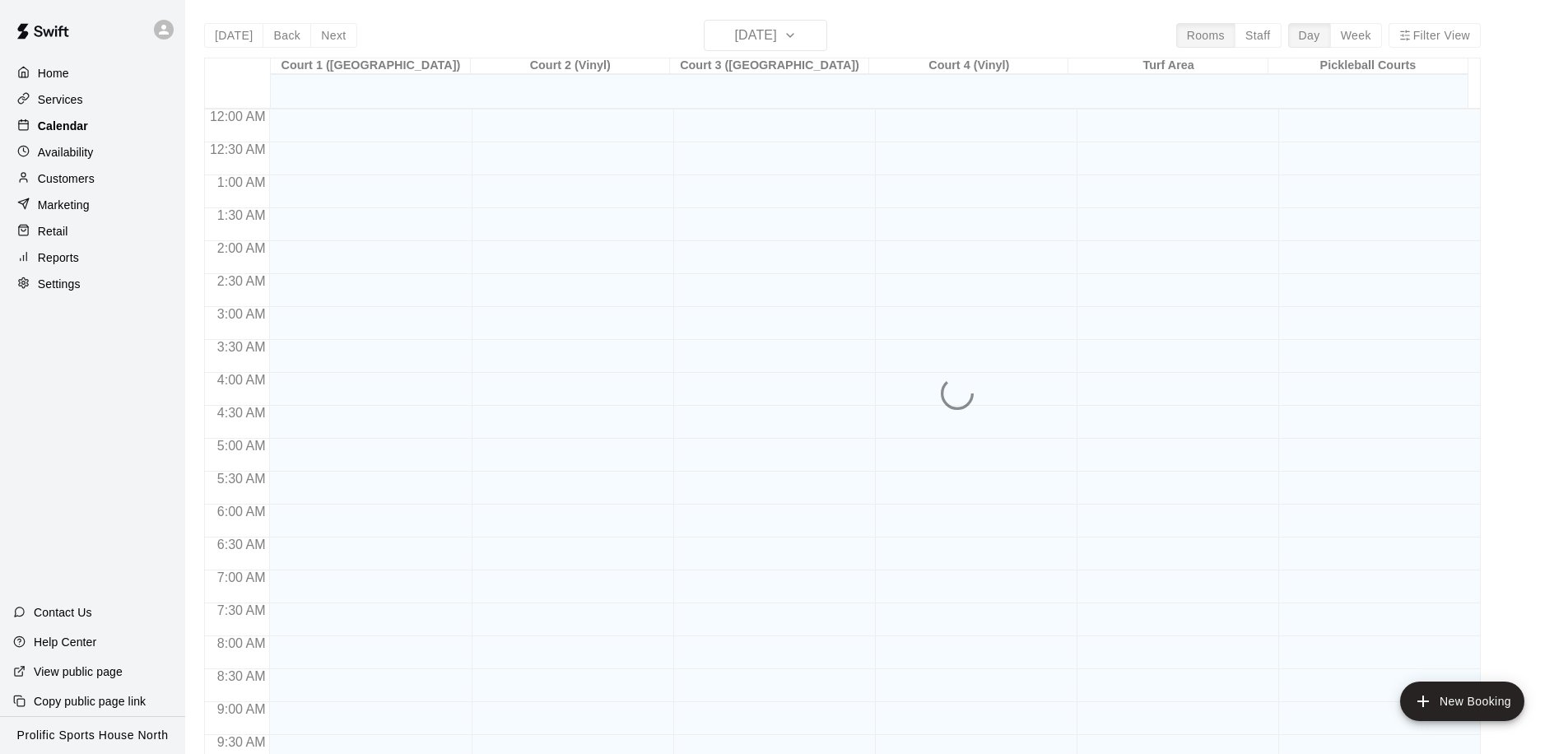
scroll to position [868, 0]
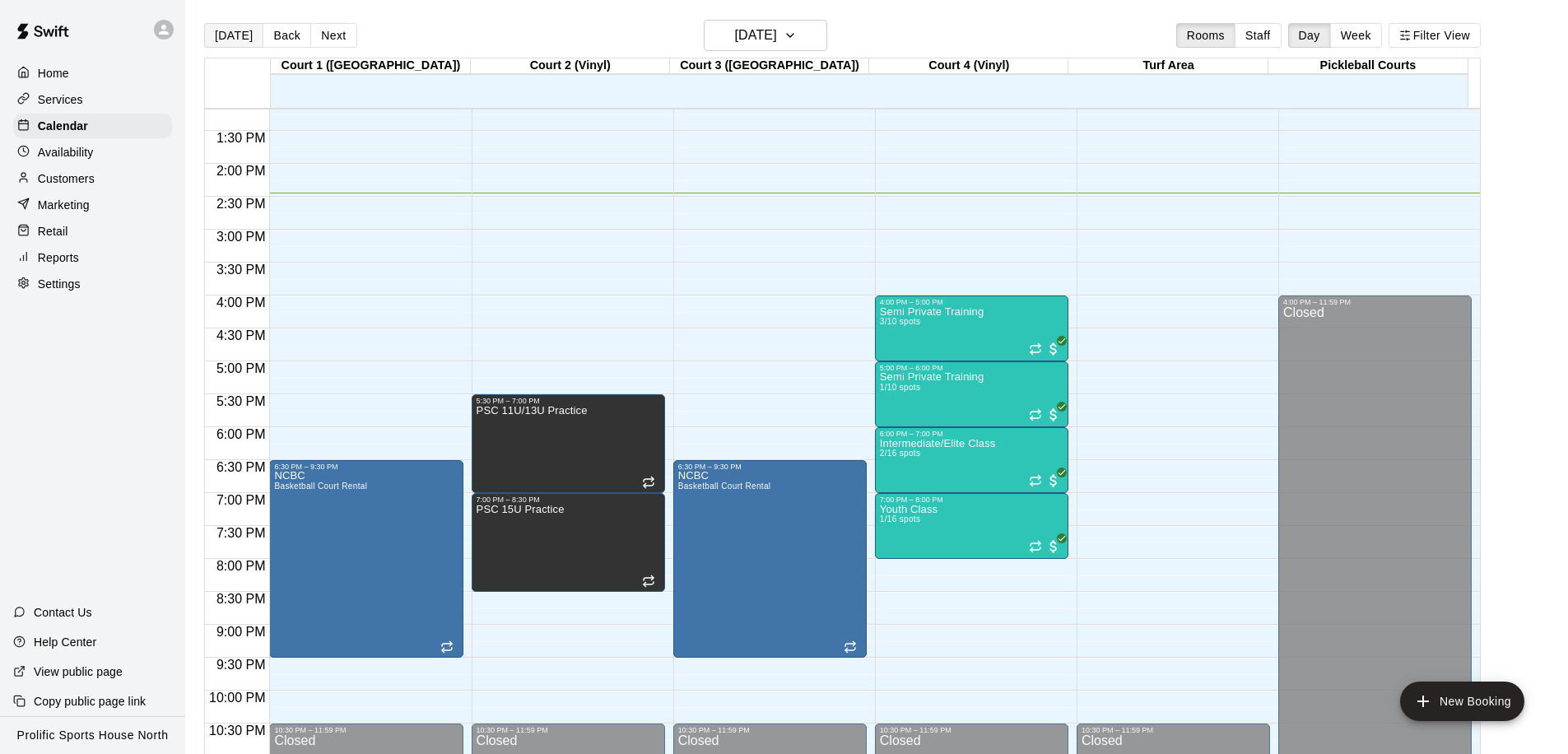
click at [211, 35] on button "[DATE]" at bounding box center [234, 35] width 60 height 25
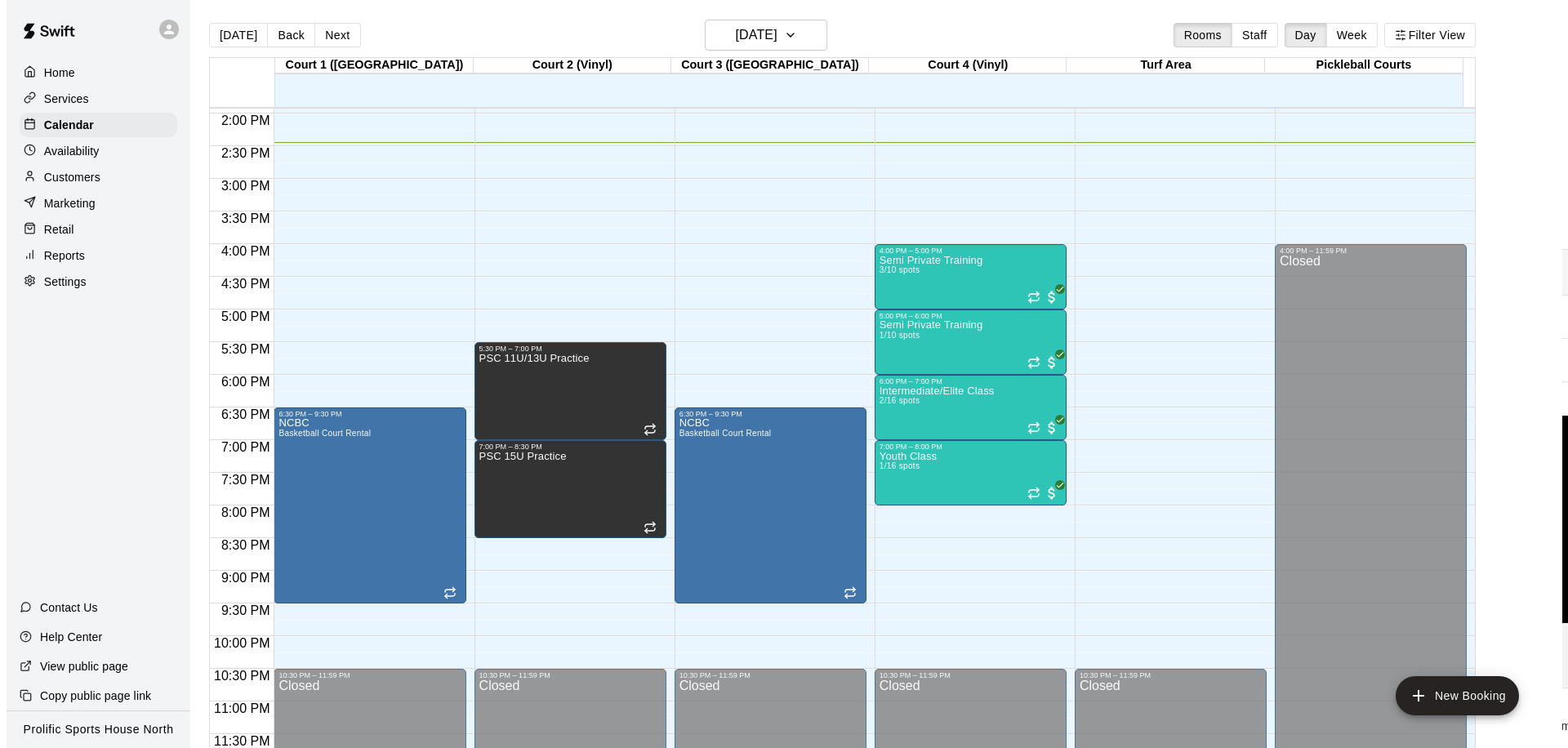
scroll to position [26, 0]
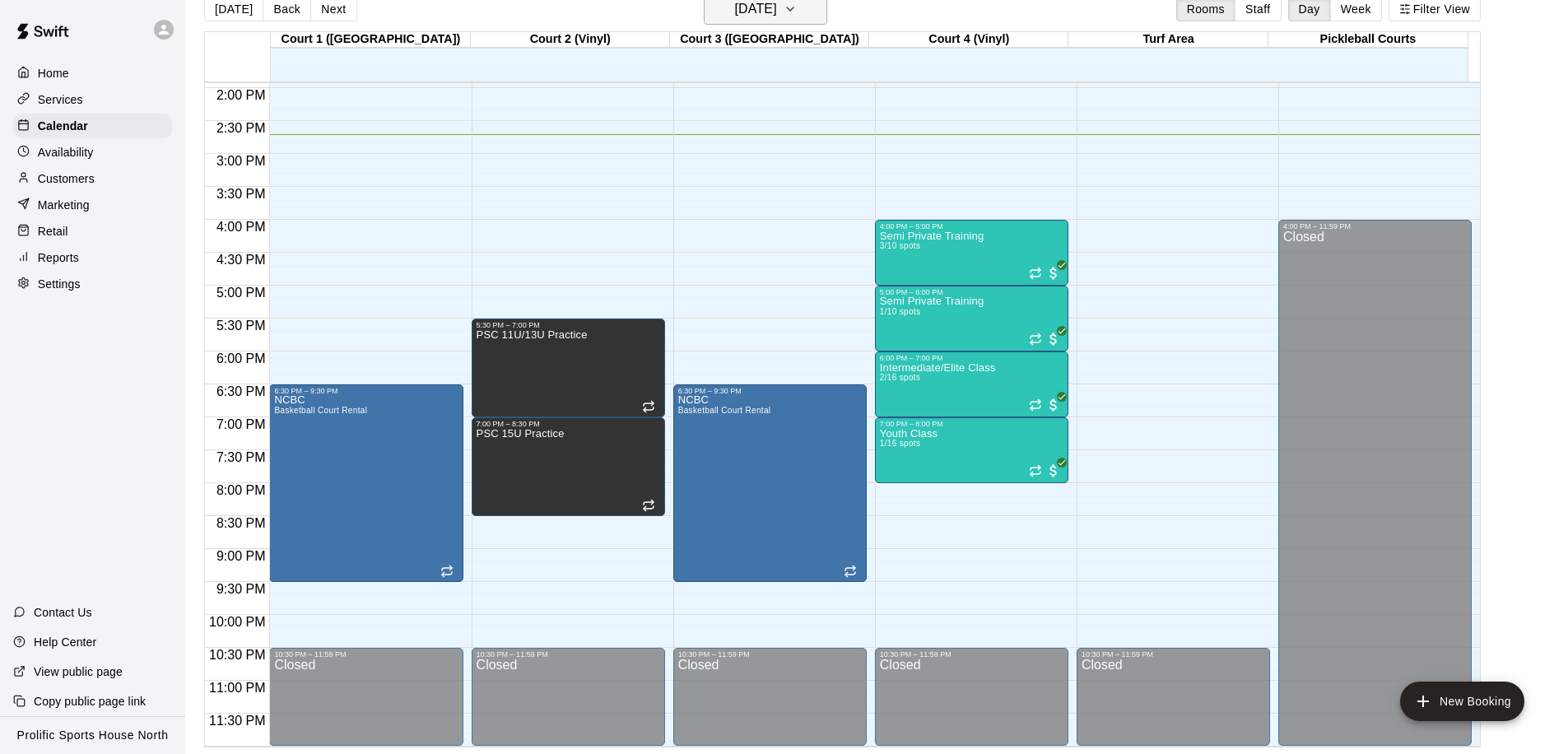
click at [753, 16] on h6 "[DATE]" at bounding box center [755, 9] width 42 height 23
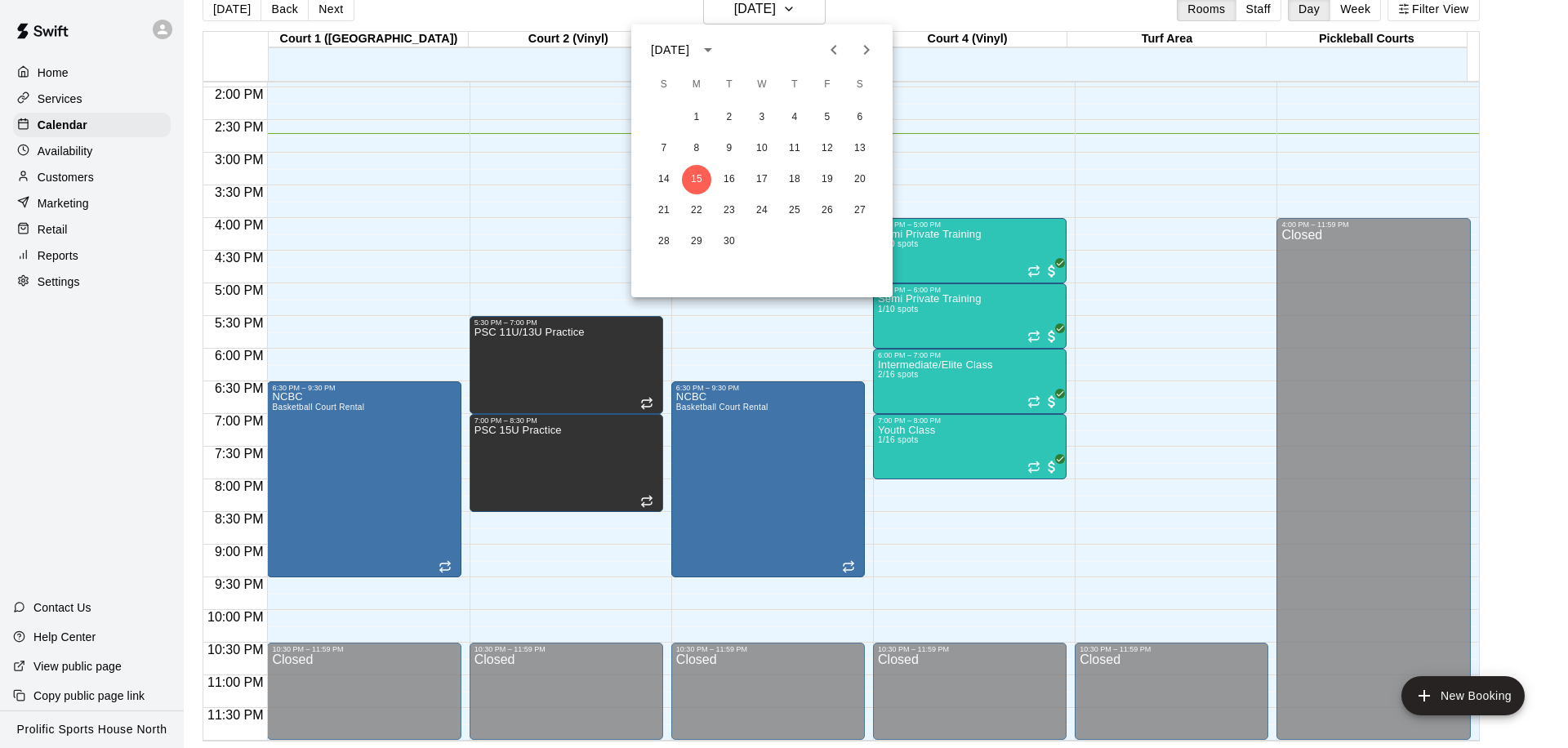
click at [876, 53] on icon "Next month" at bounding box center [866, 49] width 19 height 19
click at [854, 143] on button "11" at bounding box center [860, 149] width 30 height 30
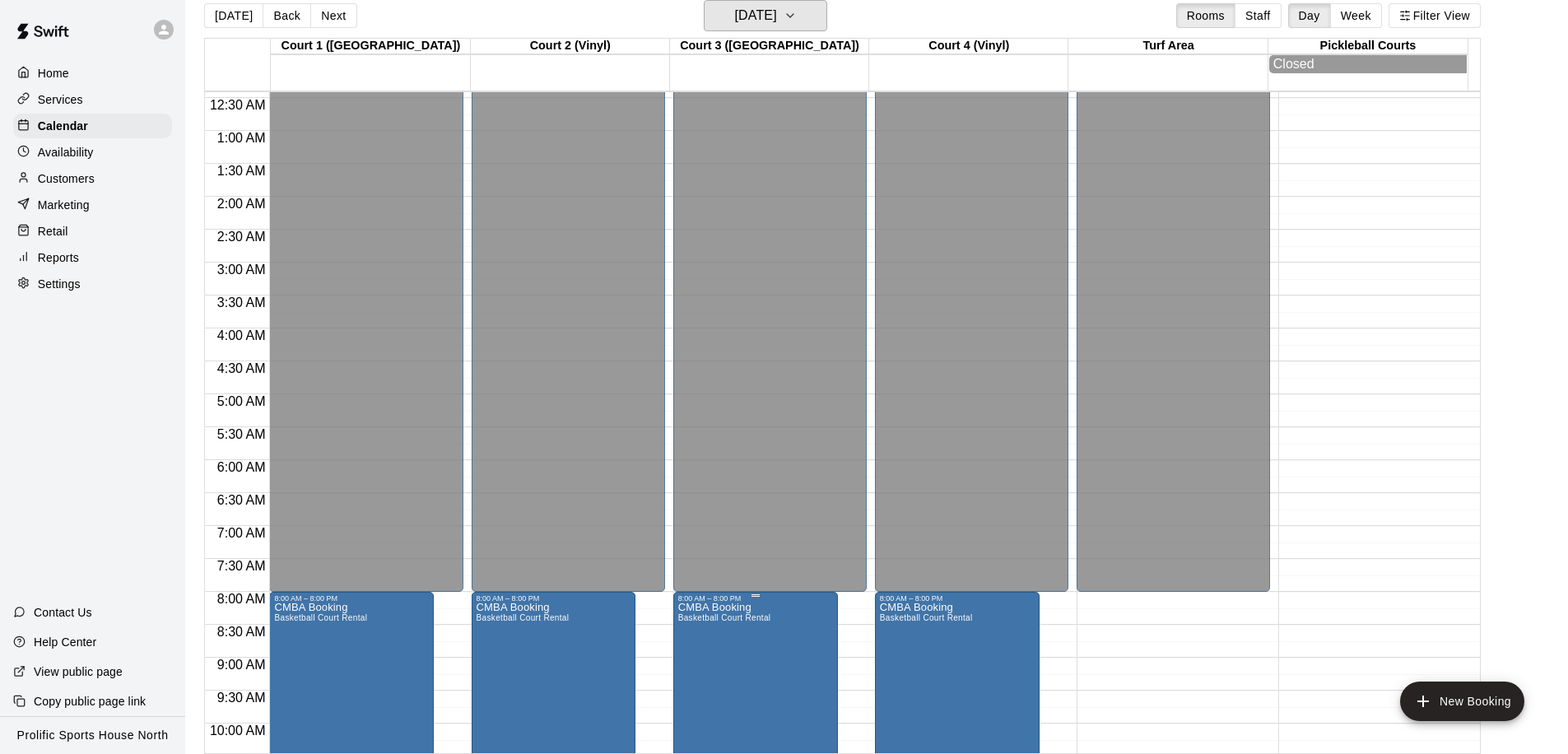
scroll to position [247, 0]
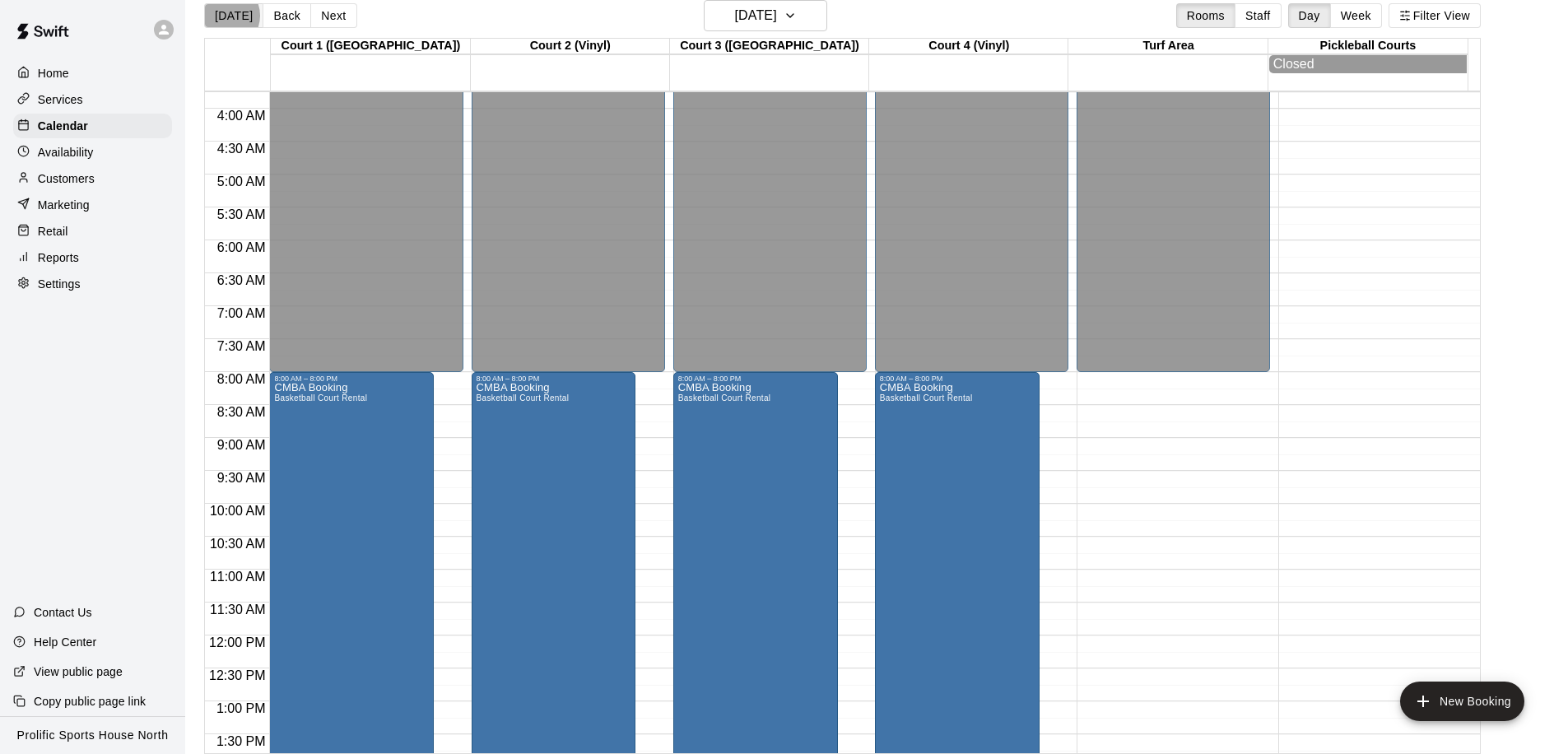
click at [225, 15] on button "[DATE]" at bounding box center [234, 15] width 60 height 25
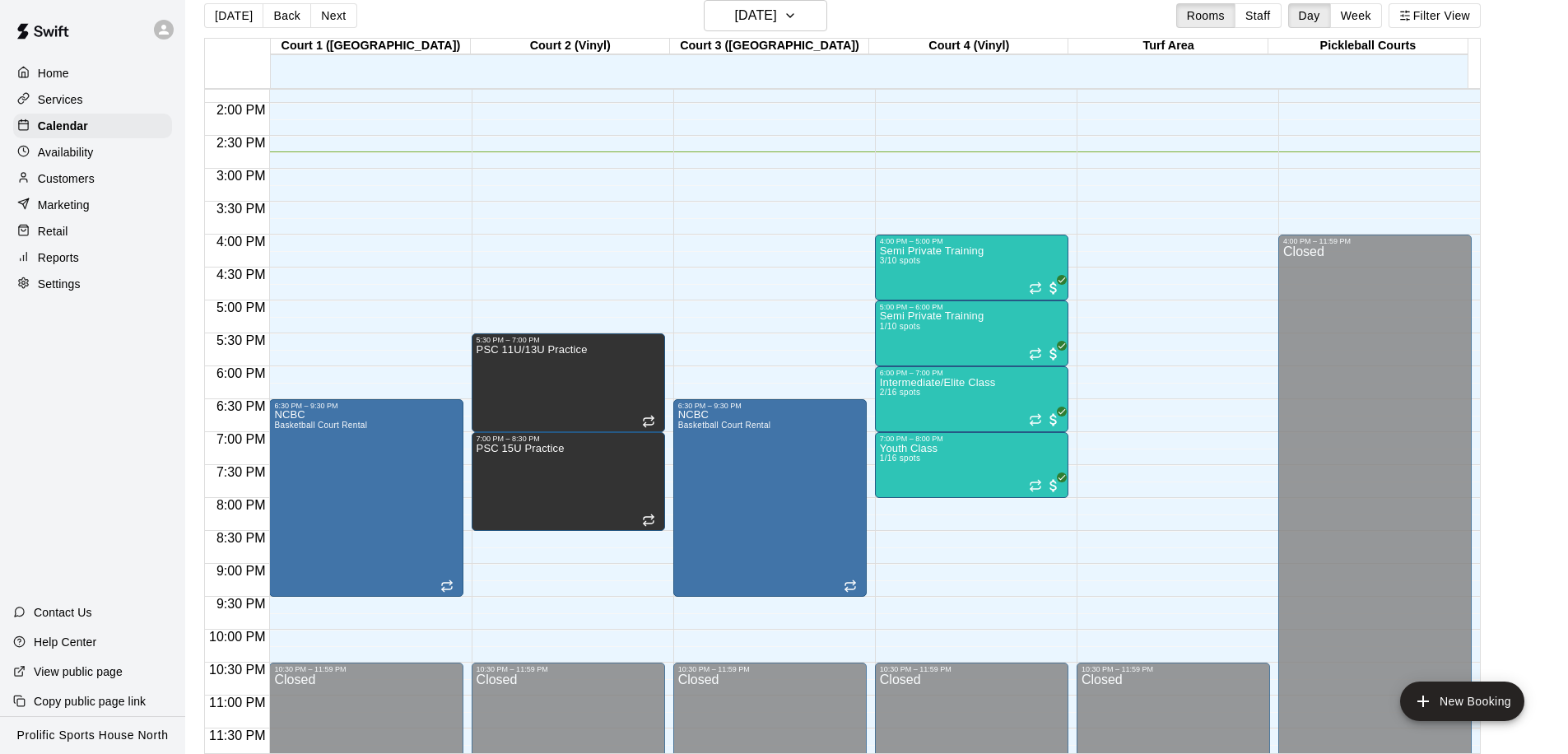
scroll to position [917, 0]
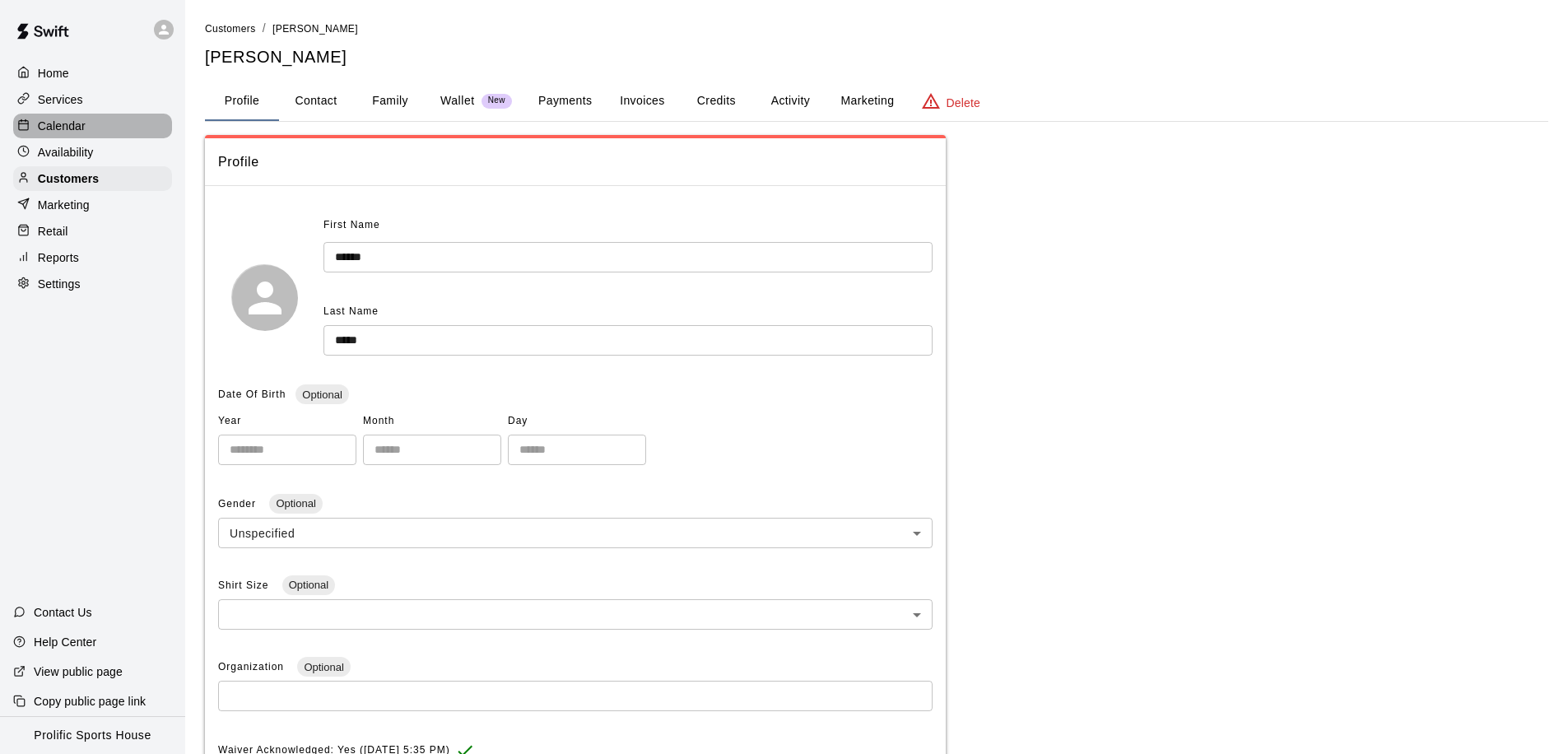
click at [81, 132] on p "Calendar" at bounding box center [62, 125] width 48 height 16
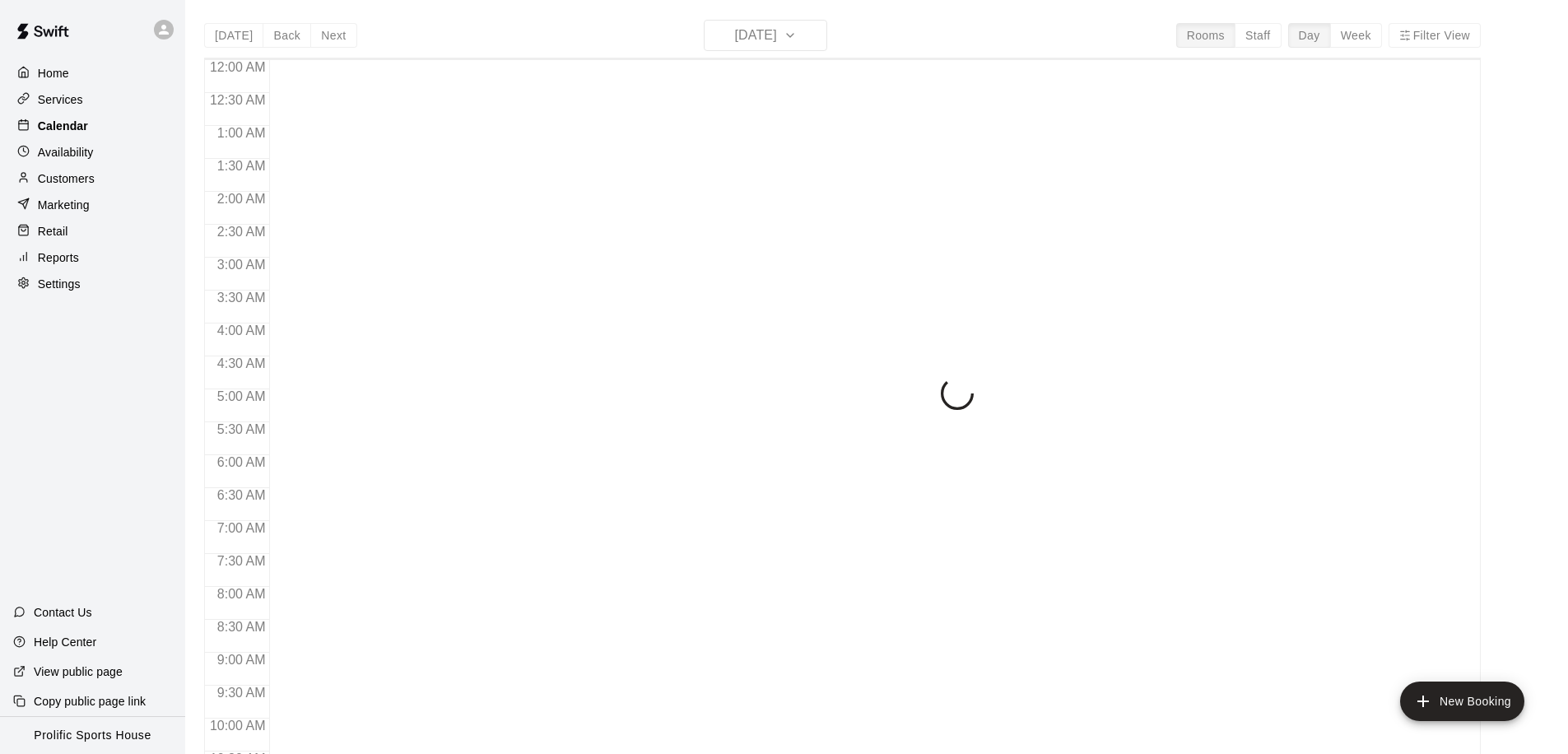
scroll to position [868, 0]
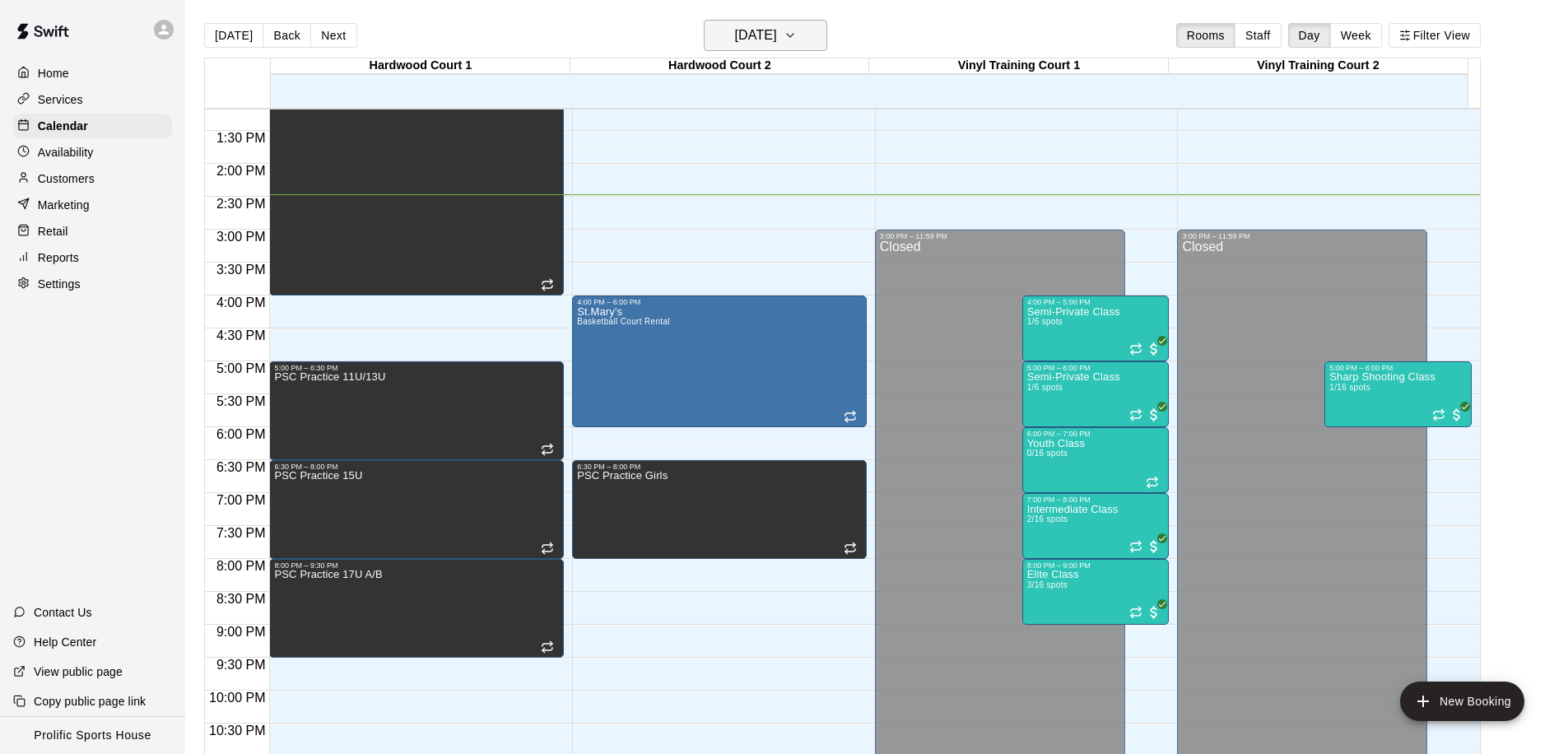
click at [777, 39] on h6 "[DATE]" at bounding box center [755, 35] width 42 height 23
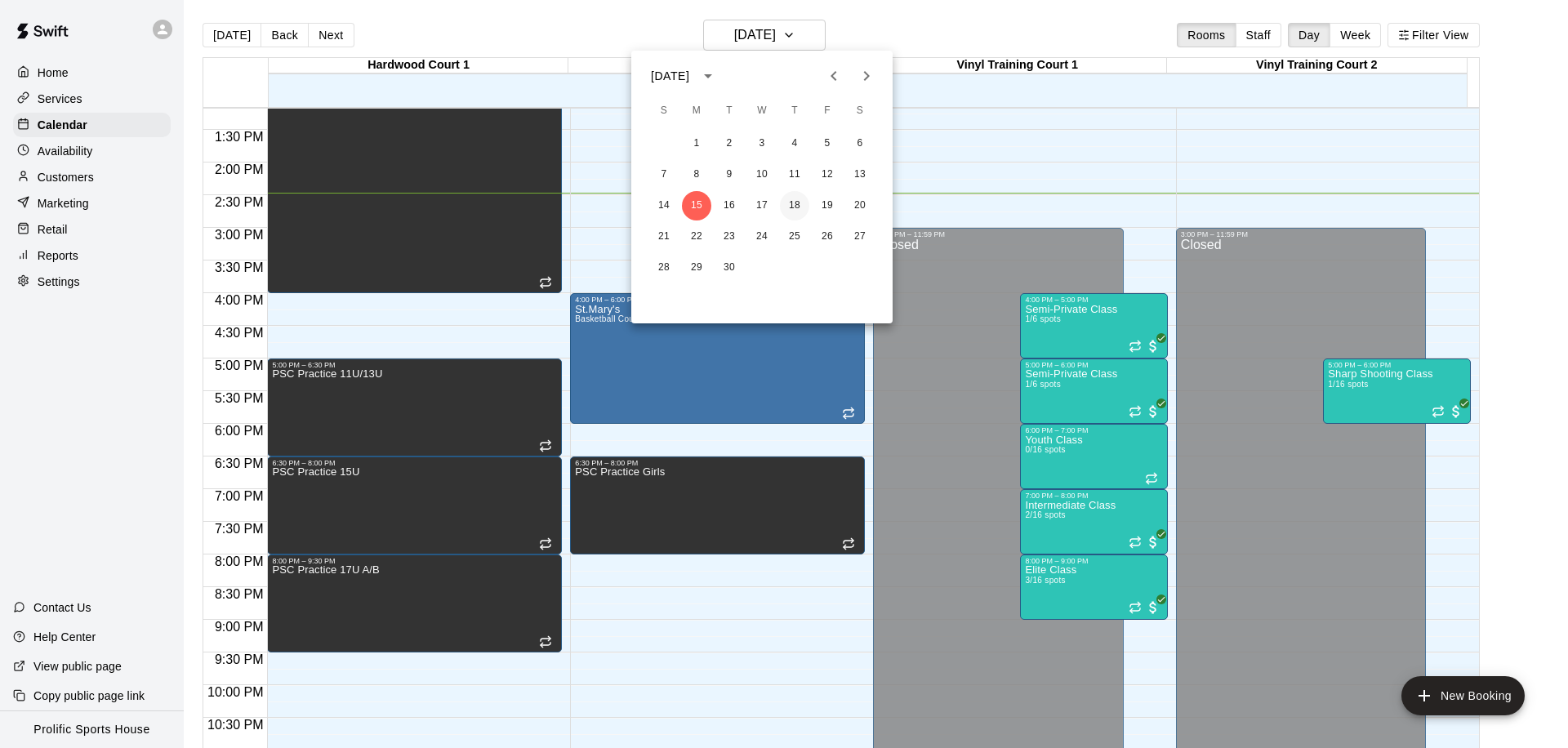
click at [788, 203] on button "18" at bounding box center [795, 205] width 30 height 30
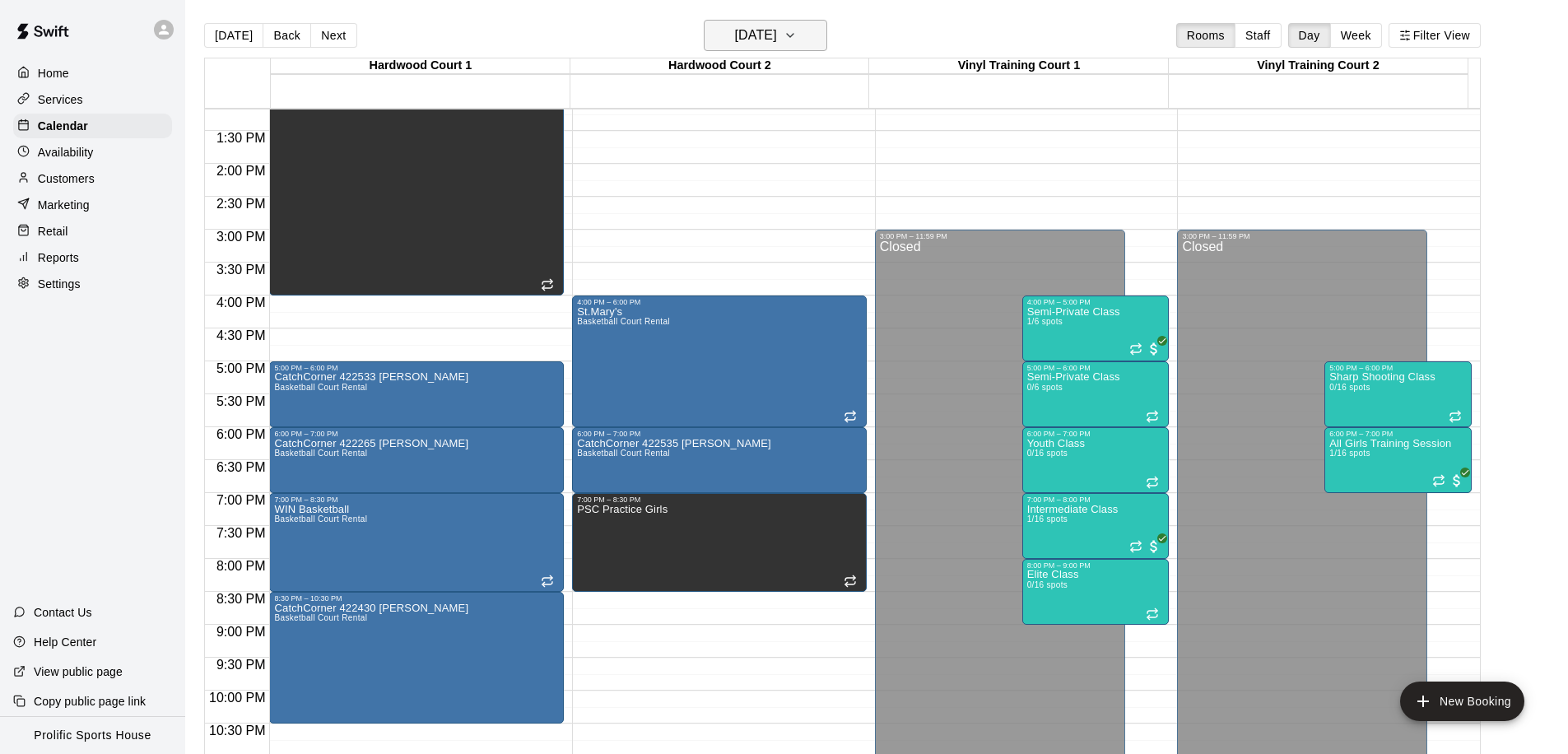
click at [777, 33] on h6 "Thursday Sep 18" at bounding box center [755, 35] width 42 height 23
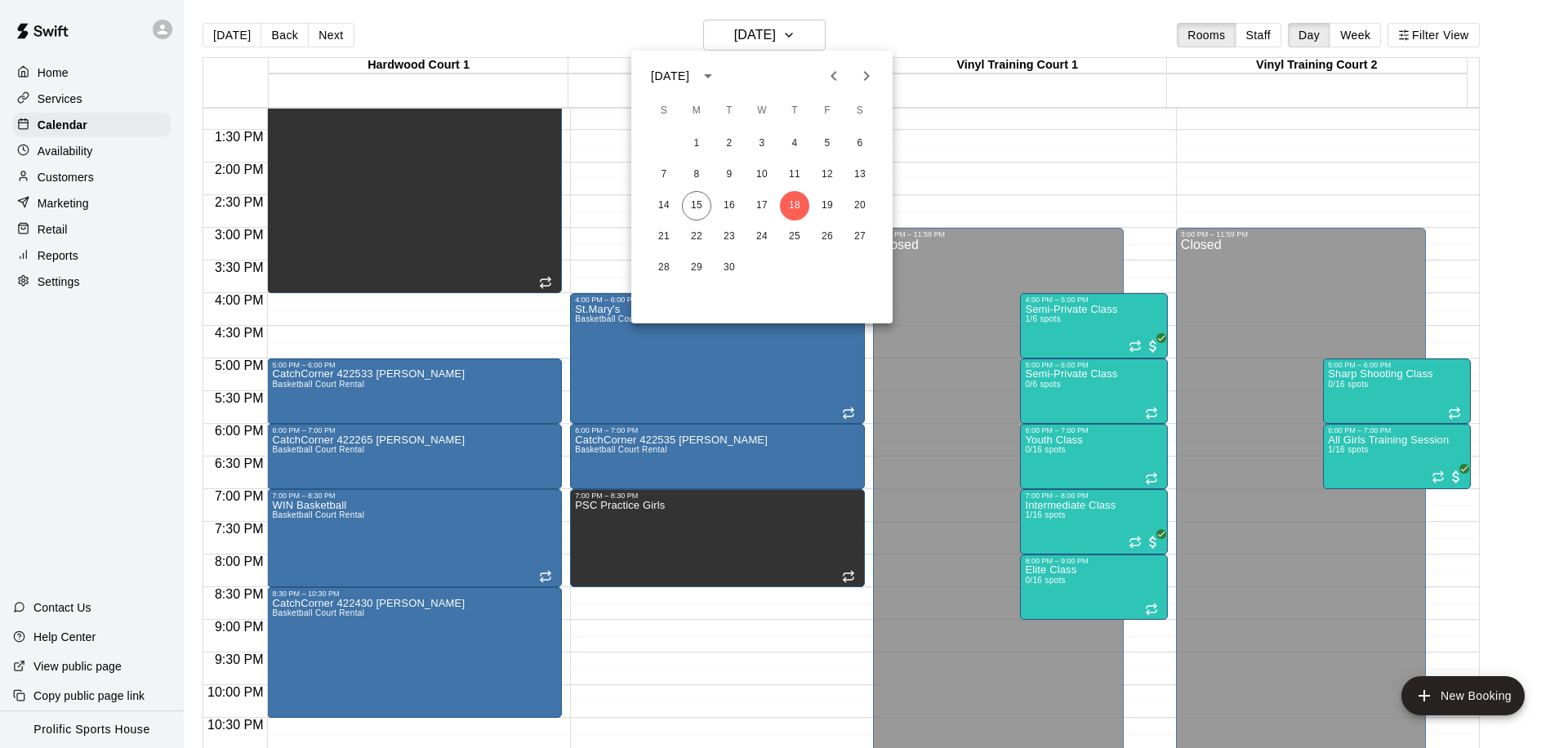
click at [871, 75] on icon "Next month" at bounding box center [866, 75] width 19 height 19
click at [858, 170] on button "11" at bounding box center [860, 175] width 30 height 30
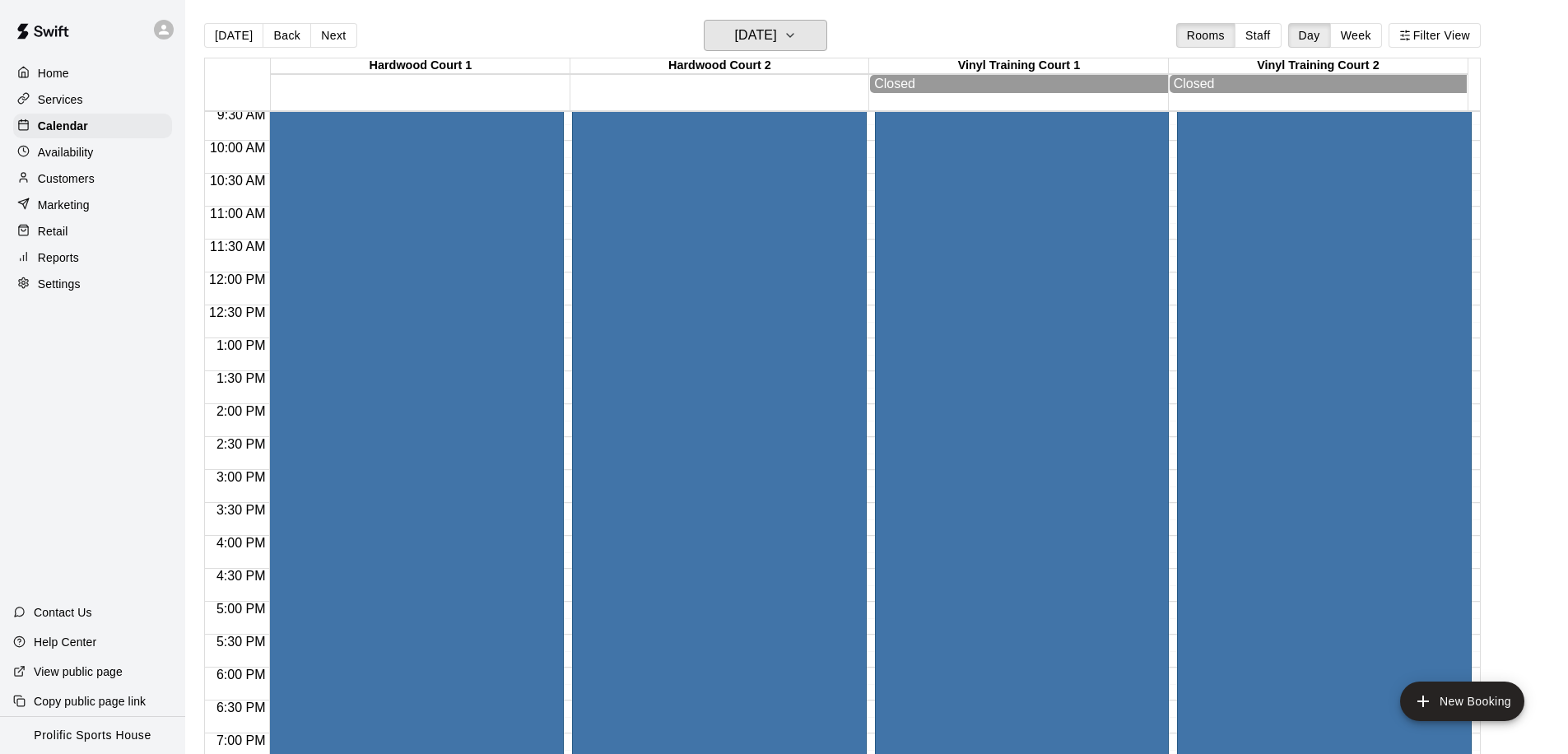
scroll to position [416, 0]
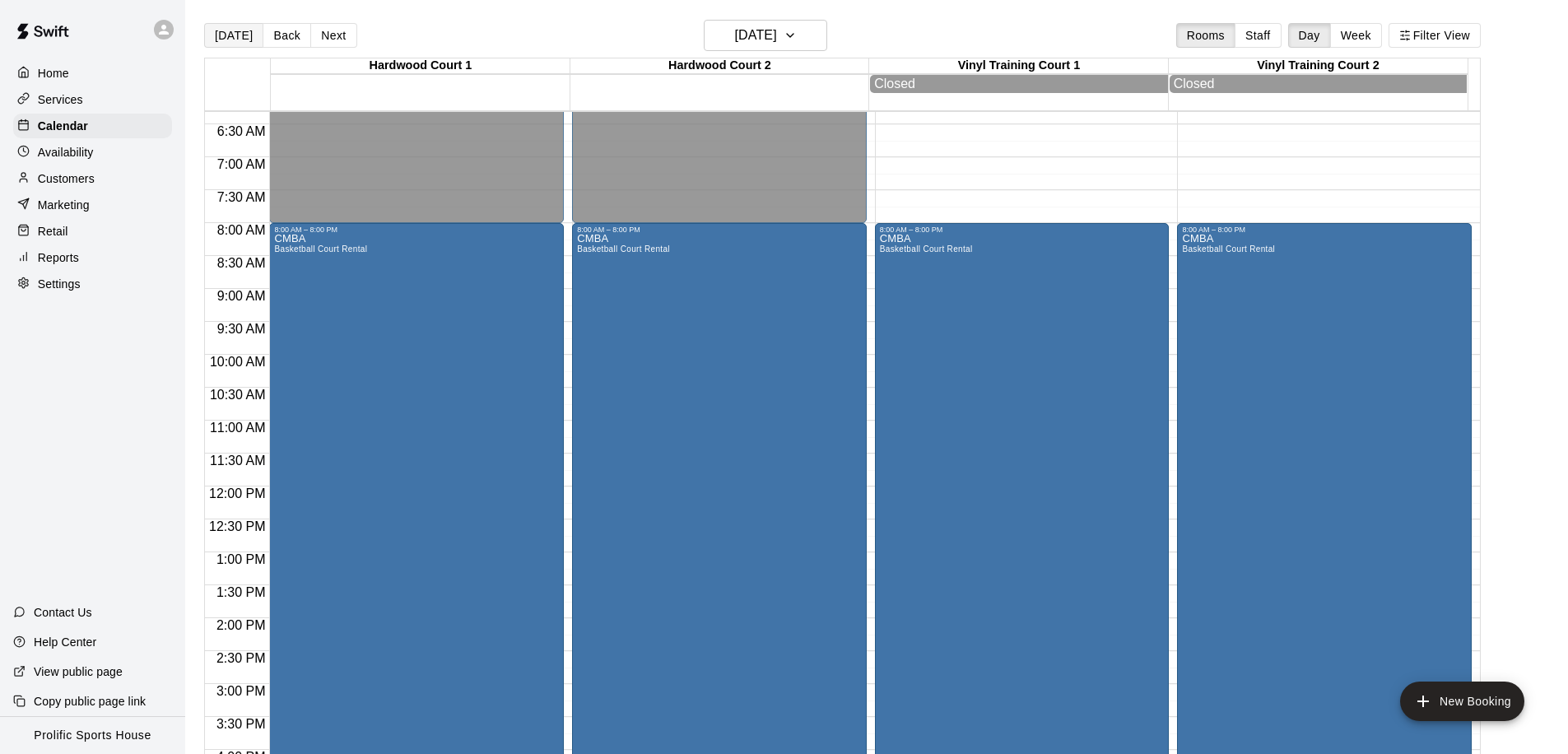
click at [218, 38] on button "[DATE]" at bounding box center [234, 35] width 60 height 25
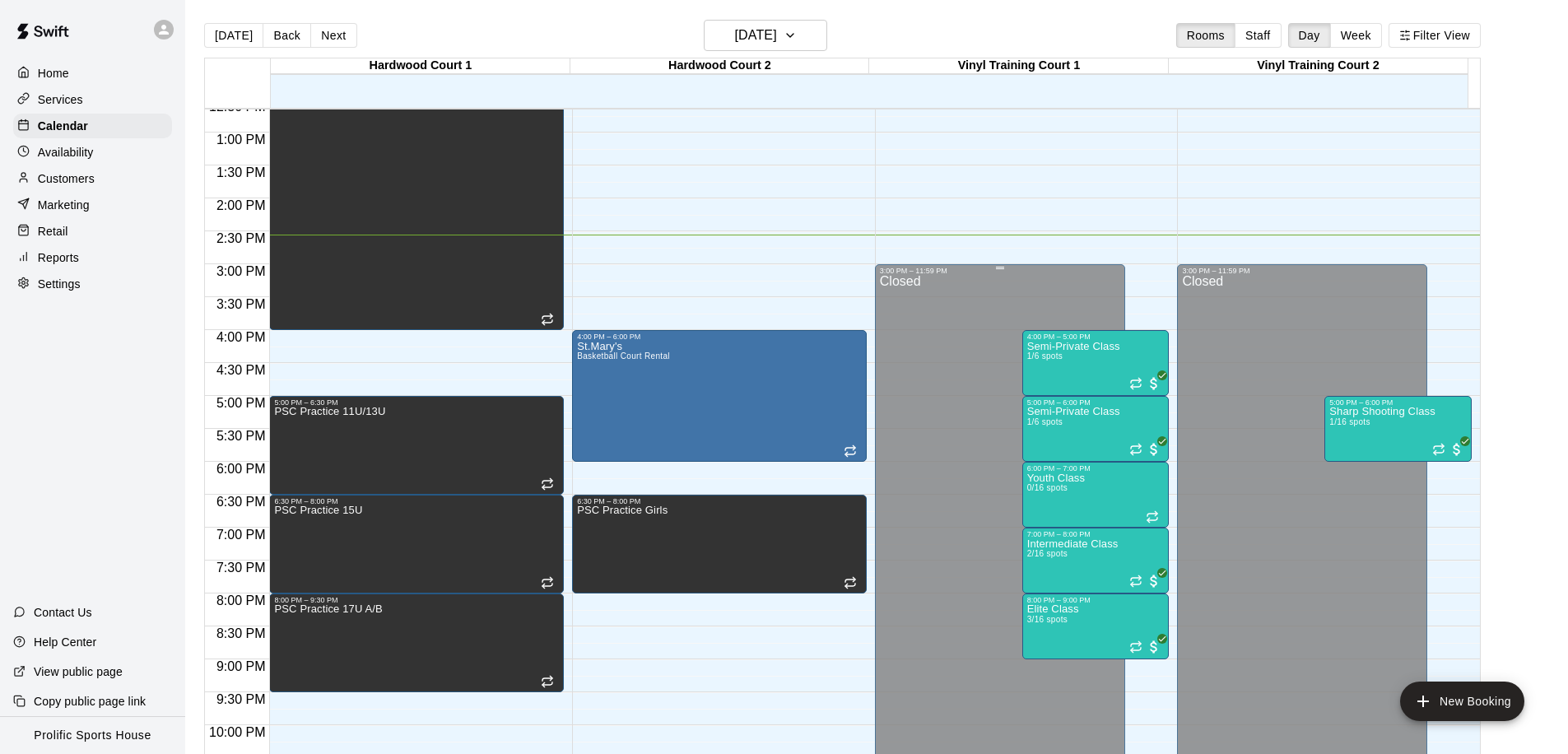
scroll to position [842, 0]
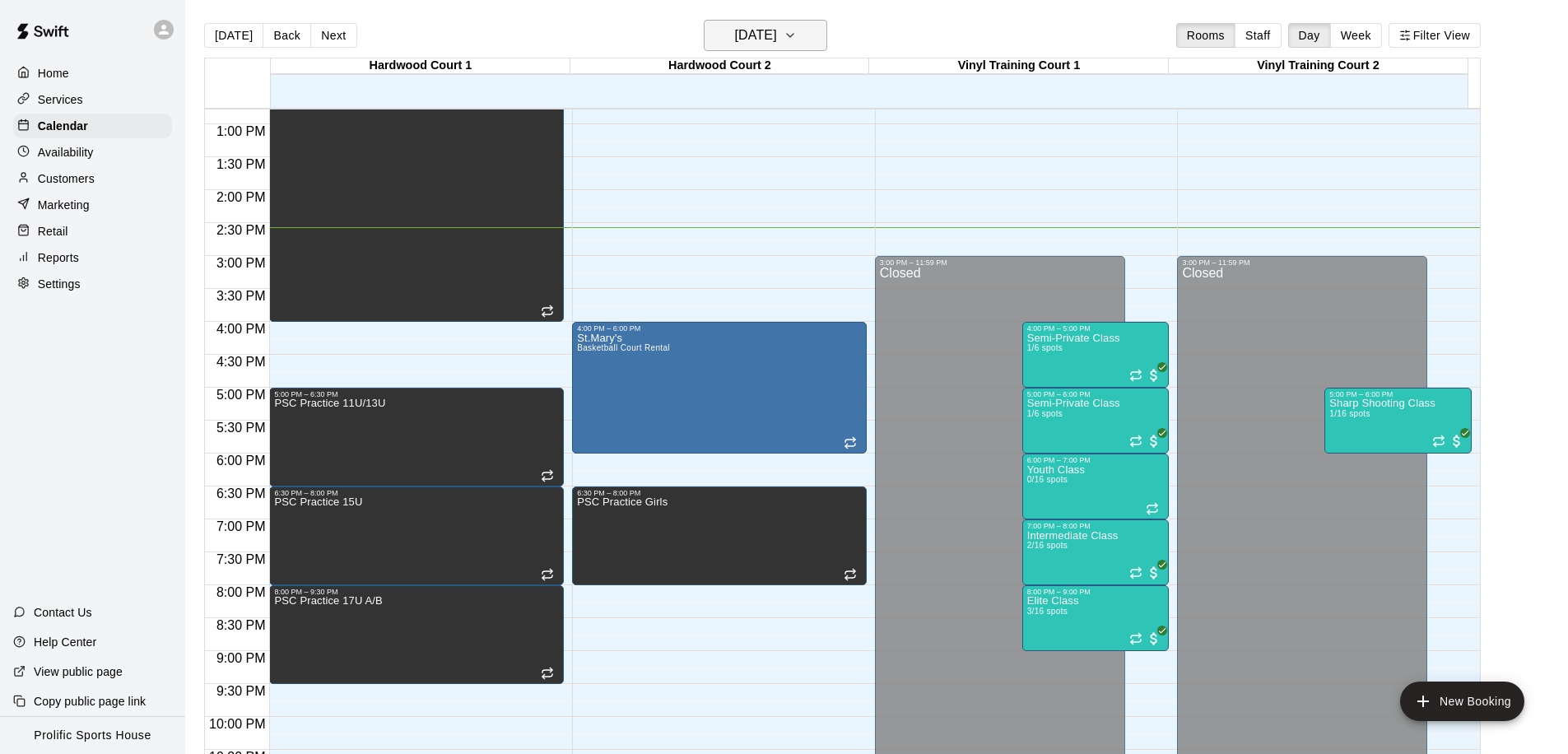
click at [777, 34] on h6 "[DATE]" at bounding box center [755, 35] width 42 height 23
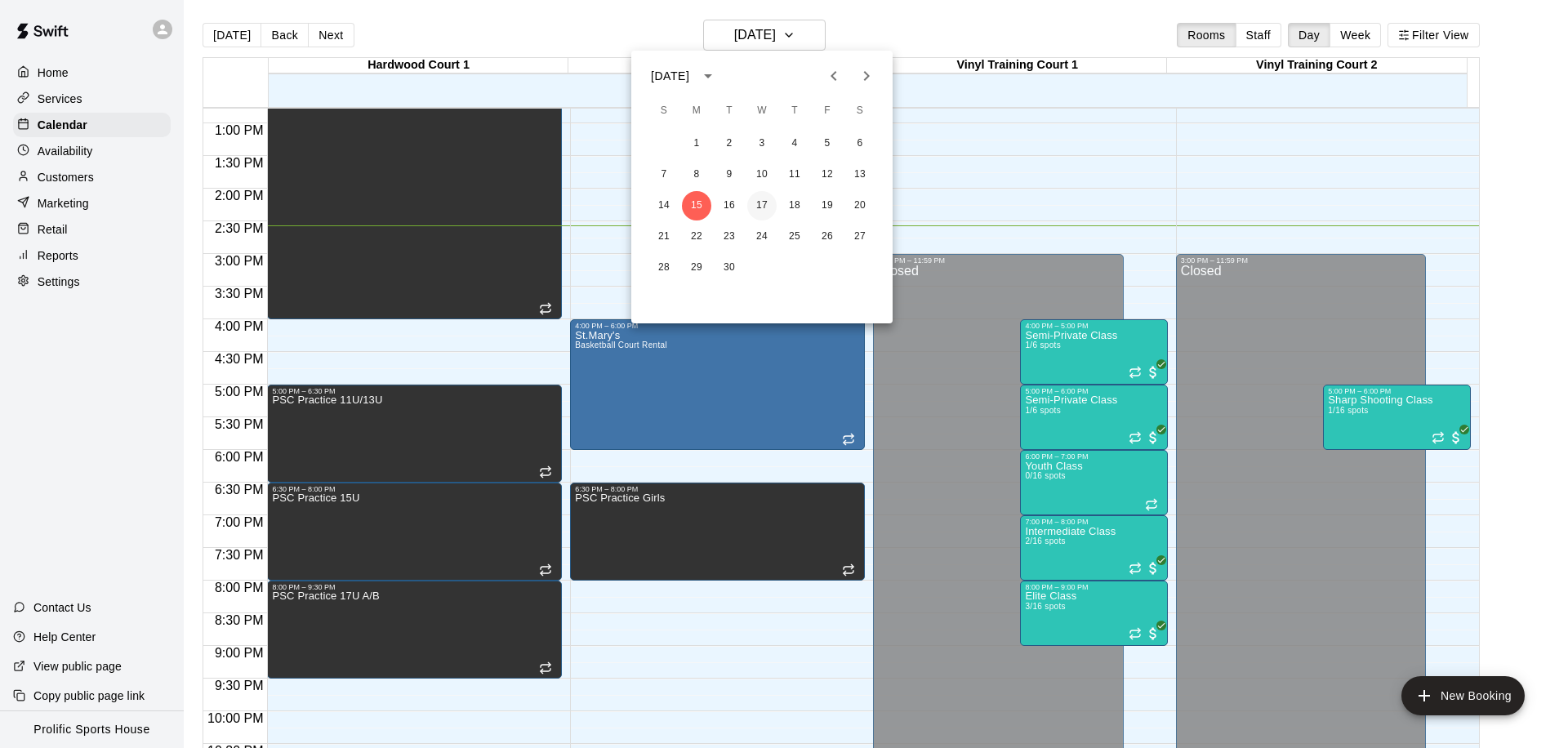
click at [765, 203] on button "17" at bounding box center [762, 205] width 30 height 30
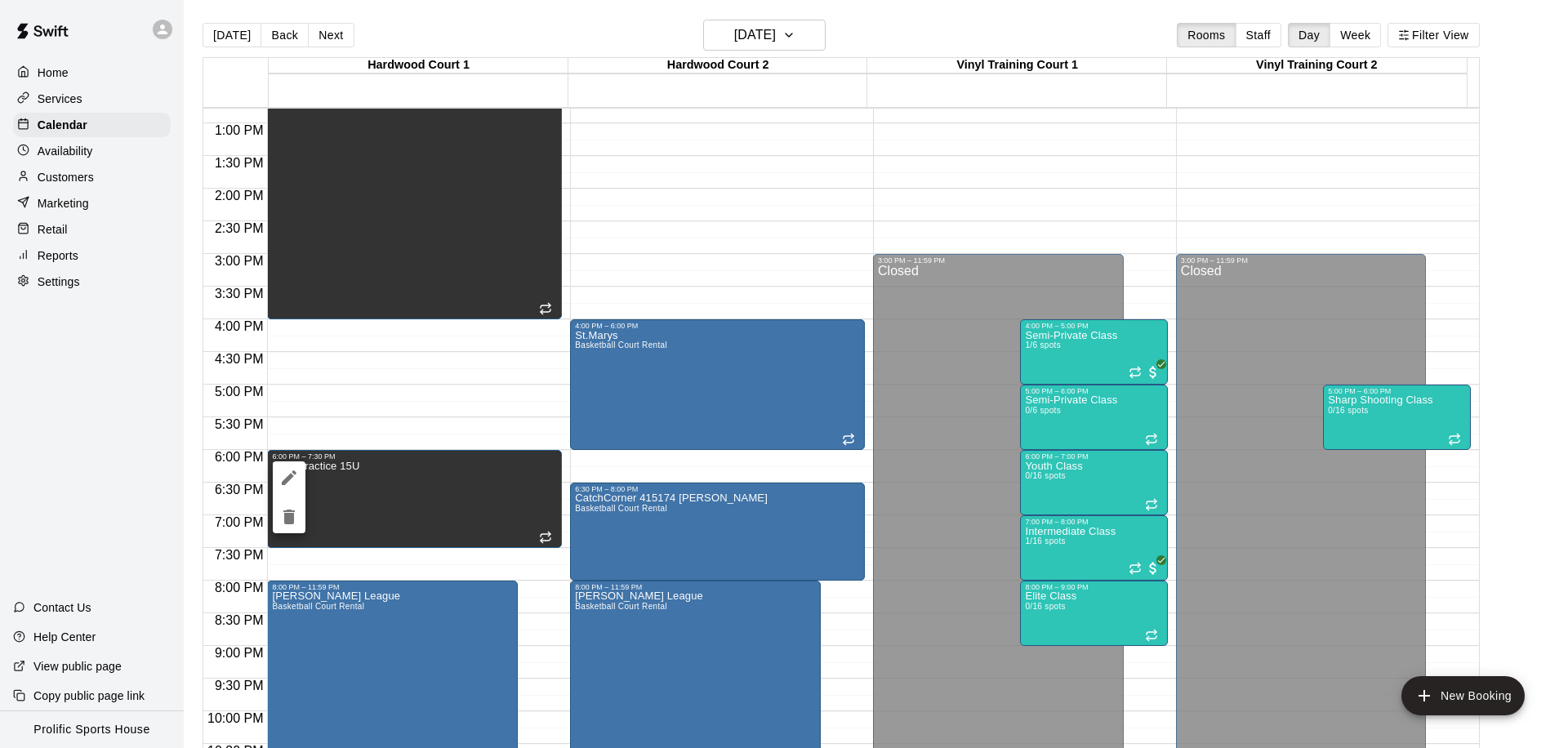
click at [431, 495] on div at bounding box center [784, 374] width 1568 height 748
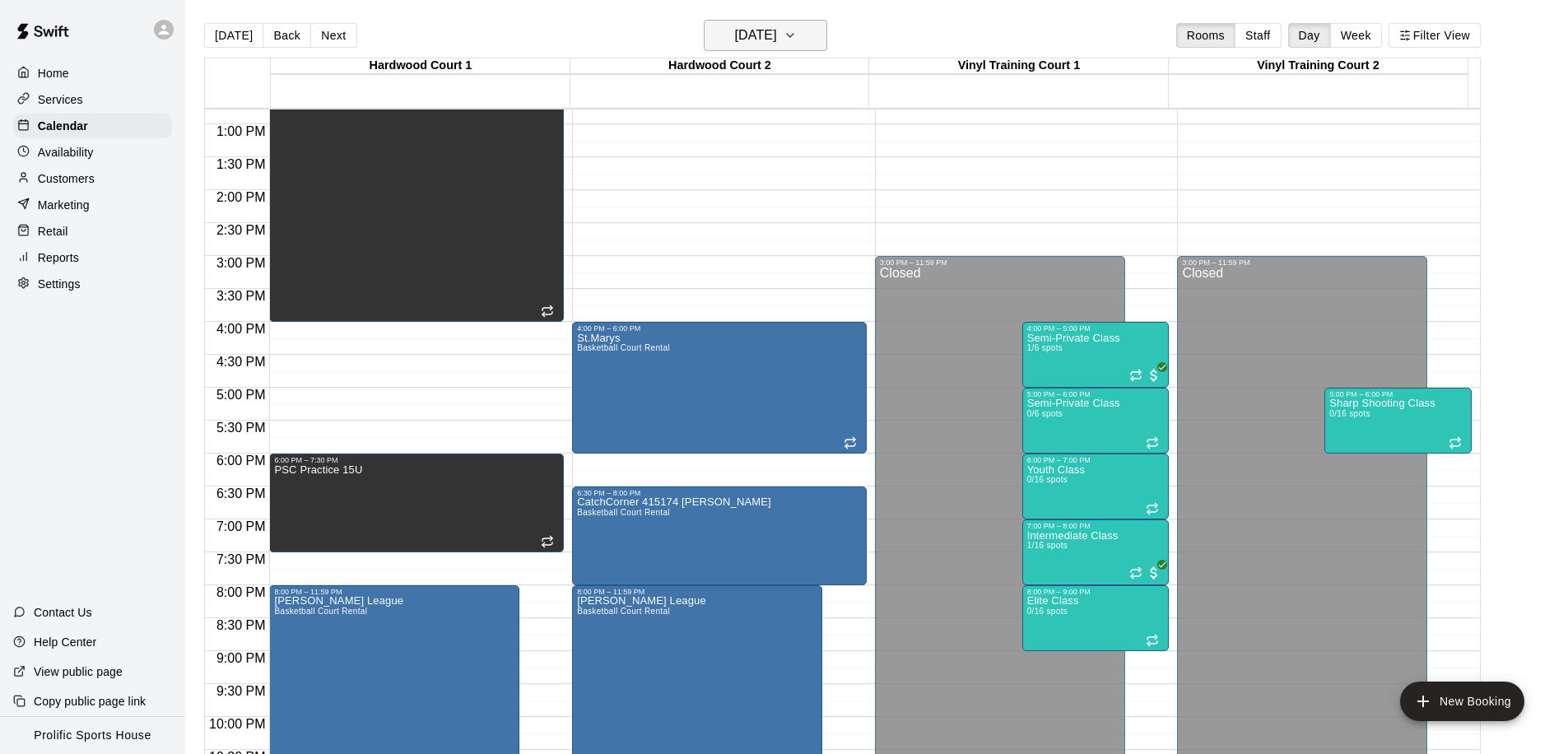
click at [747, 43] on h6 "Wednesday Sep 17" at bounding box center [755, 35] width 42 height 23
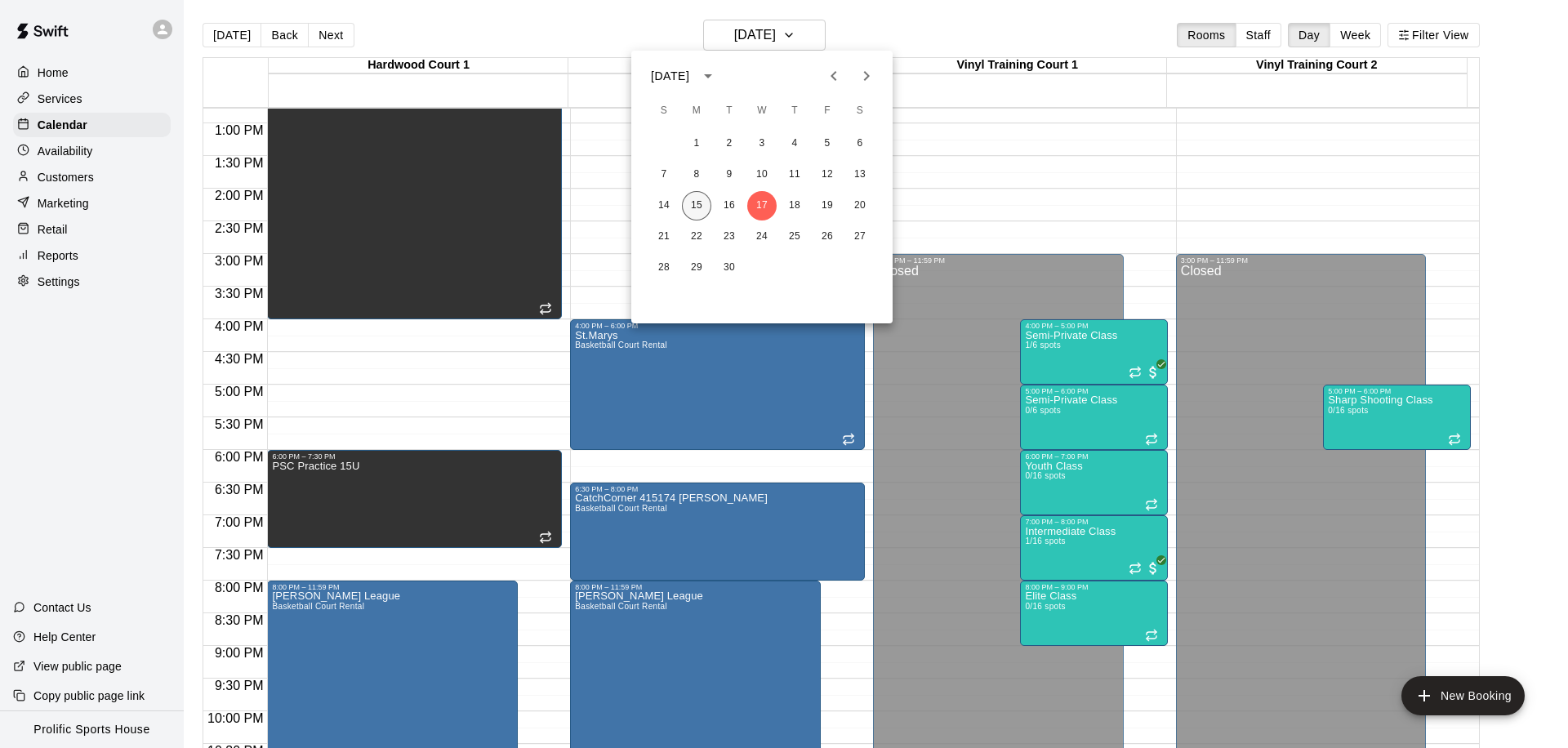
click at [689, 211] on button "15" at bounding box center [697, 205] width 30 height 30
